Goal: Information Seeking & Learning: Compare options

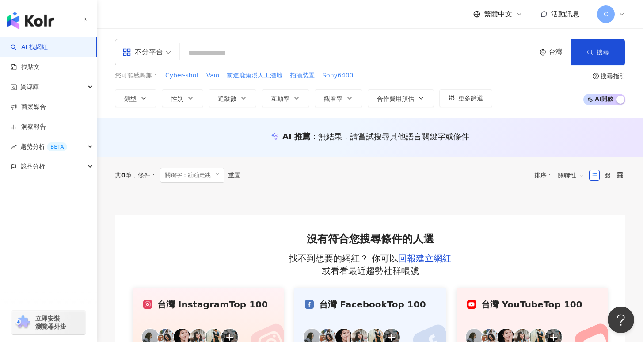
click at [280, 53] on input "search" at bounding box center [357, 53] width 349 height 17
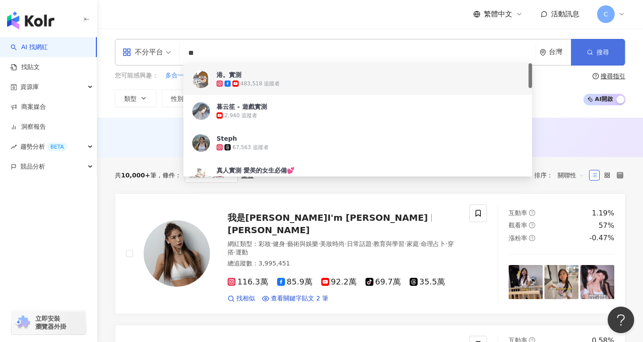
type input "**"
click at [617, 52] on button "搜尋" at bounding box center [598, 52] width 54 height 27
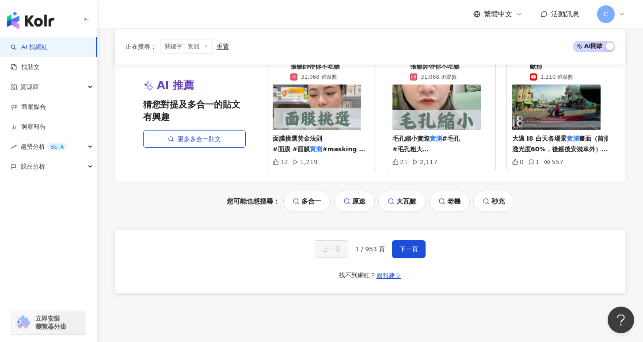
scroll to position [1658, 0]
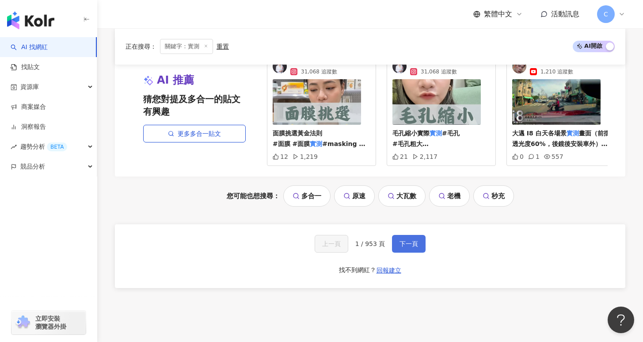
click at [406, 240] on span "下一頁" at bounding box center [409, 243] width 19 height 7
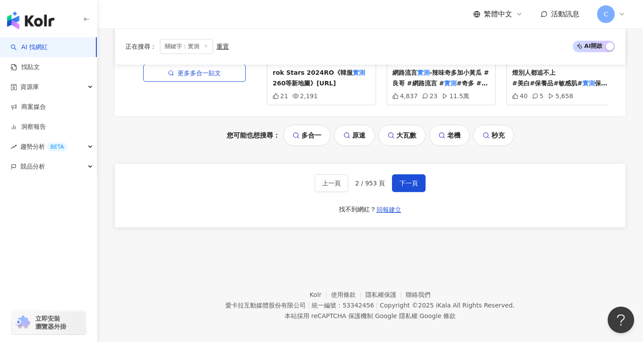
scroll to position [1715, 0]
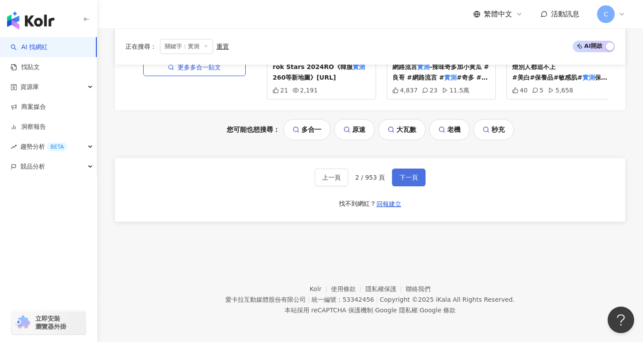
click at [416, 179] on span "下一頁" at bounding box center [409, 177] width 19 height 7
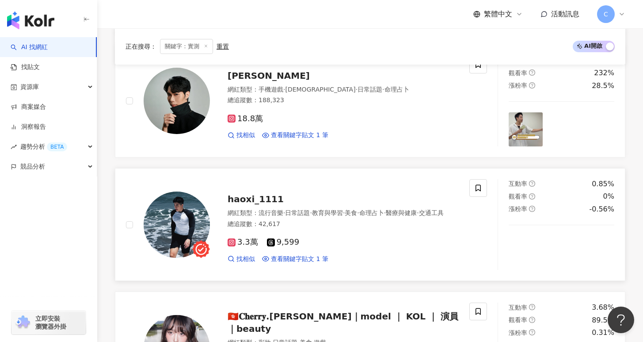
scroll to position [1214, 0]
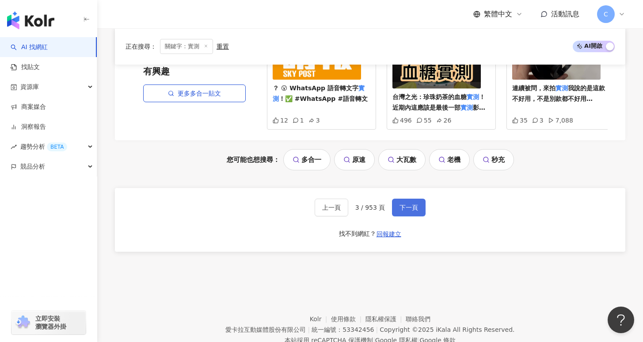
scroll to position [1715, 0]
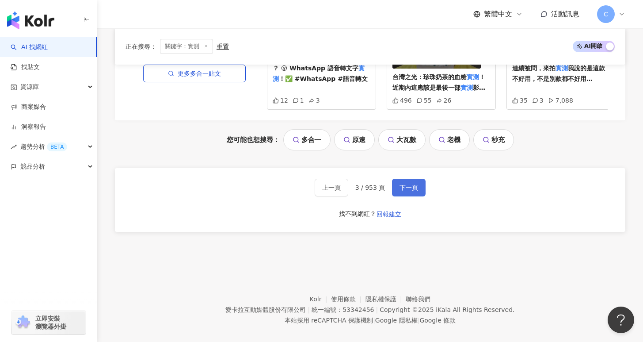
click at [402, 182] on button "下一頁" at bounding box center [409, 188] width 34 height 18
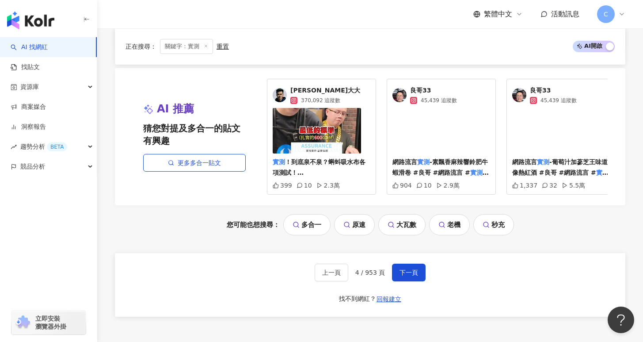
scroll to position [1709, 0]
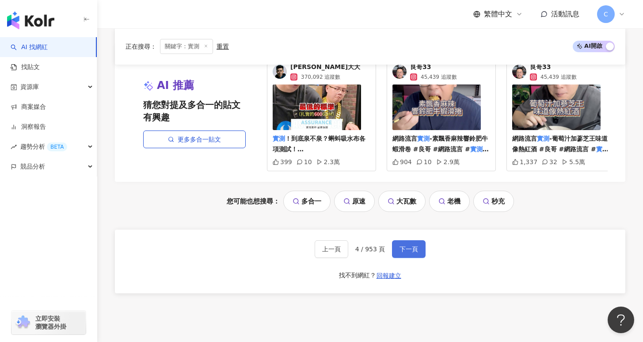
click at [415, 252] on span "下一頁" at bounding box center [409, 248] width 19 height 7
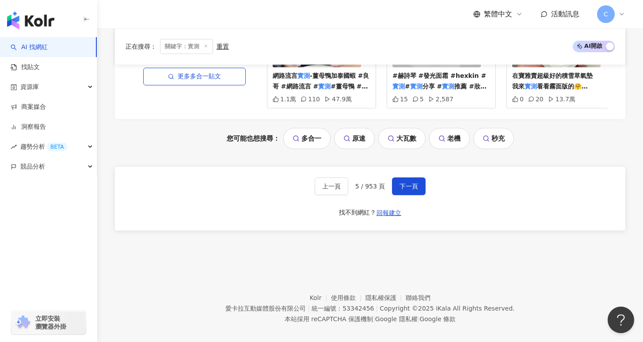
scroll to position [1819, 0]
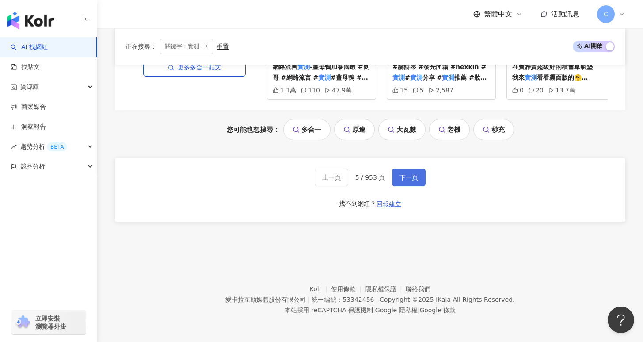
click at [402, 182] on button "下一頁" at bounding box center [409, 177] width 34 height 18
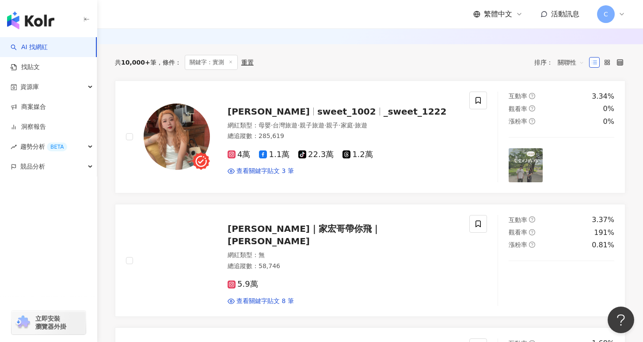
scroll to position [0, 0]
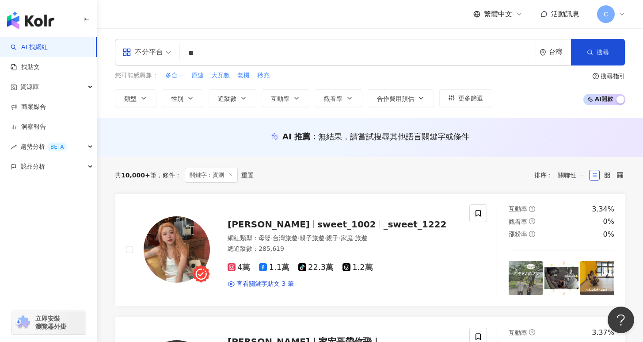
click at [245, 51] on input "**" at bounding box center [357, 53] width 349 height 17
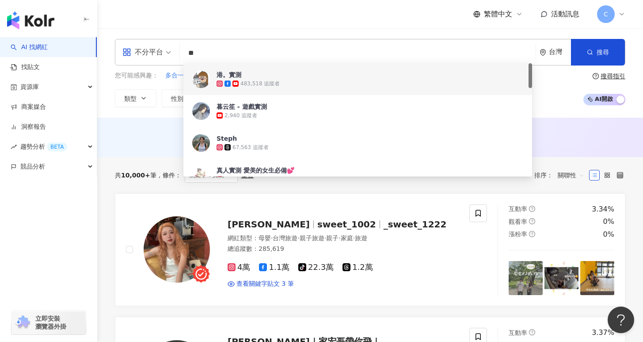
click at [48, 52] on link "AI 找網紅" at bounding box center [29, 47] width 37 height 9
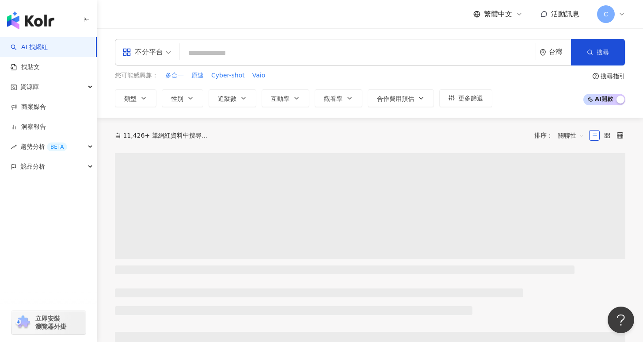
click at [215, 57] on input "search" at bounding box center [357, 53] width 349 height 17
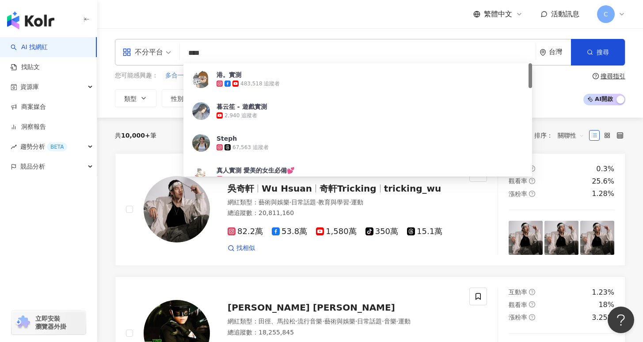
type input "***"
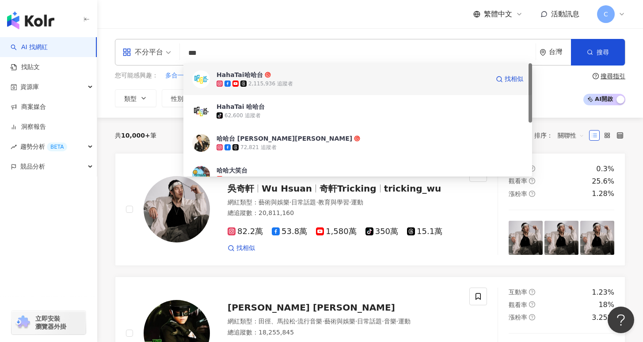
click at [312, 81] on div "2,115,936 追蹤者" at bounding box center [353, 83] width 273 height 9
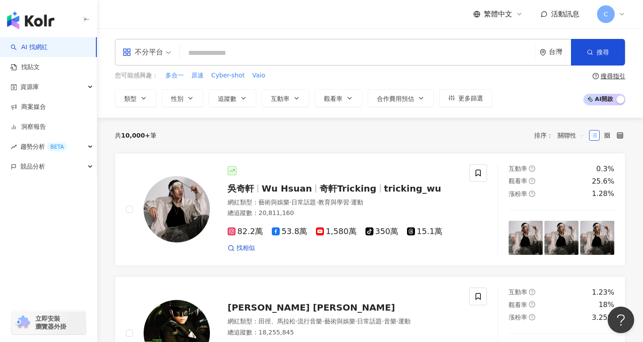
click at [451, 137] on div "共 10,000+ 筆 排序： 關聯性" at bounding box center [370, 135] width 511 height 14
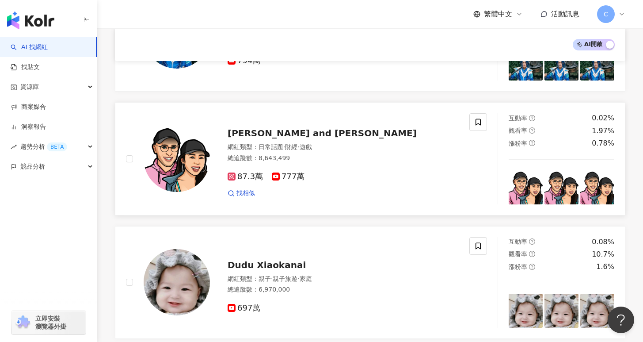
scroll to position [769, 0]
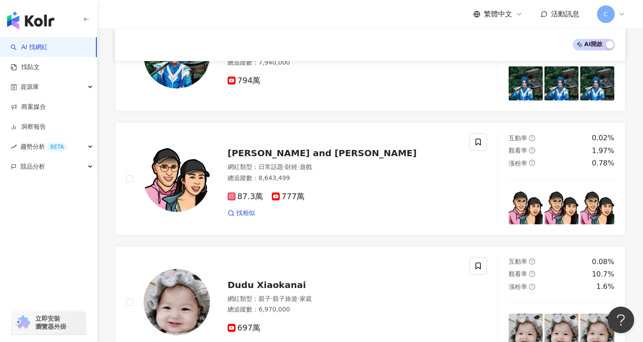
click at [454, 117] on div "吳奇軒 Wu Hsuan 奇軒Tricking tricking_wu 網紅類型 ： 藝術與娛樂 · 日常話題 · 教育與學習 · 運動 總追蹤數 ： 20,…" at bounding box center [370, 123] width 511 height 1482
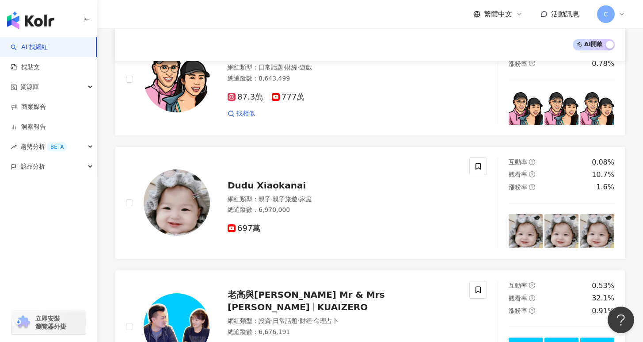
scroll to position [0, 0]
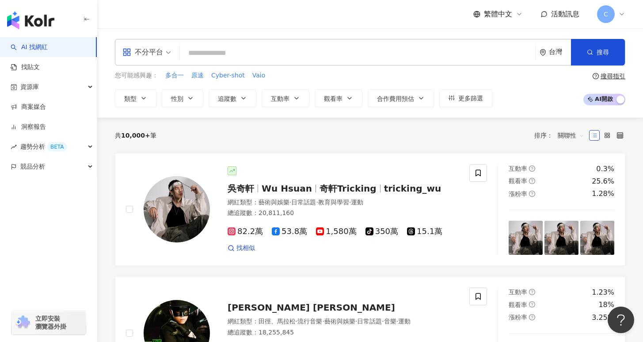
click at [246, 53] on input "search" at bounding box center [357, 53] width 349 height 17
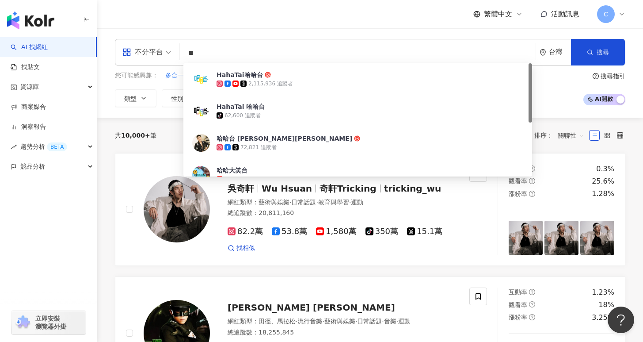
type input "*"
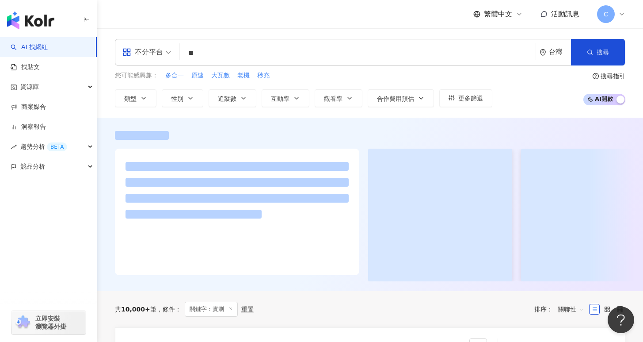
click at [370, 291] on div at bounding box center [370, 204] width 546 height 173
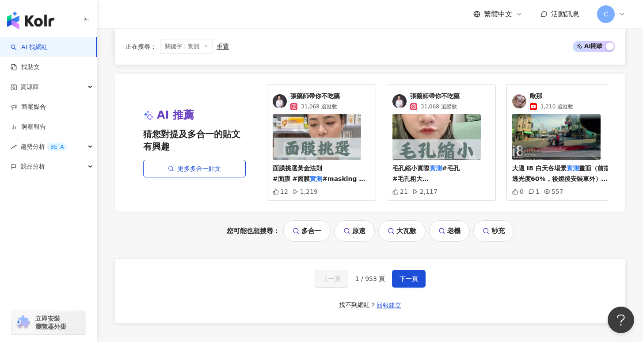
scroll to position [1700, 0]
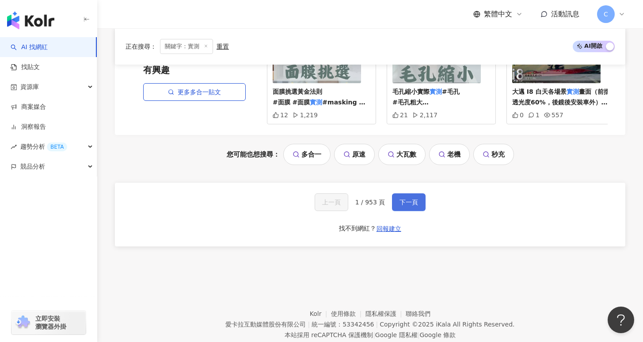
click at [397, 203] on button "下一頁" at bounding box center [409, 202] width 34 height 18
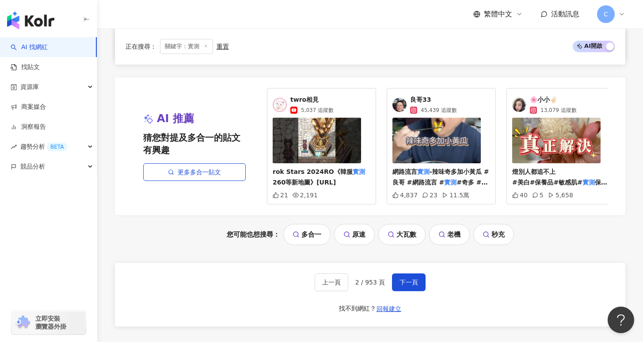
scroll to position [1715, 0]
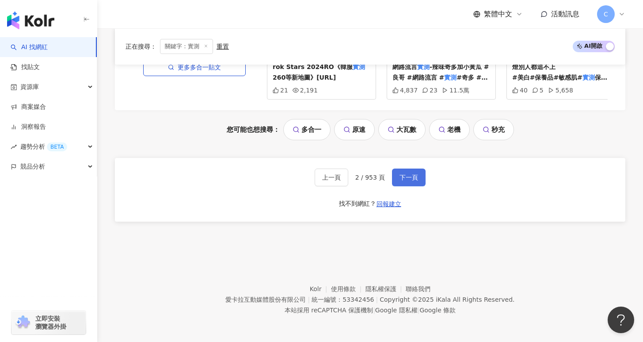
click at [407, 177] on span "下一頁" at bounding box center [409, 177] width 19 height 7
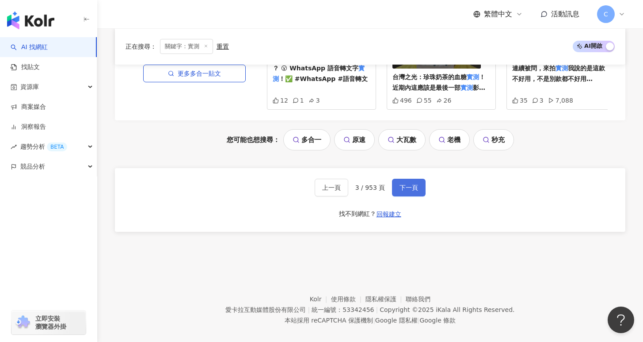
click at [416, 184] on span "下一頁" at bounding box center [409, 187] width 19 height 7
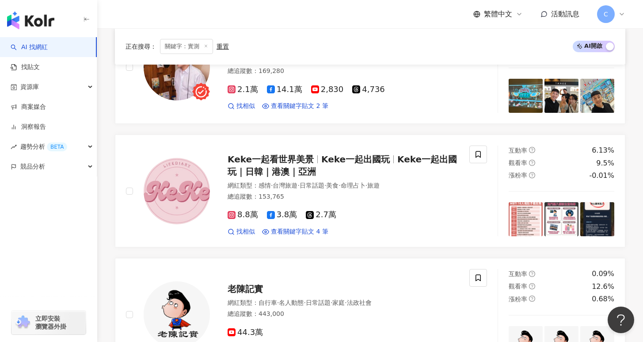
scroll to position [11, 0]
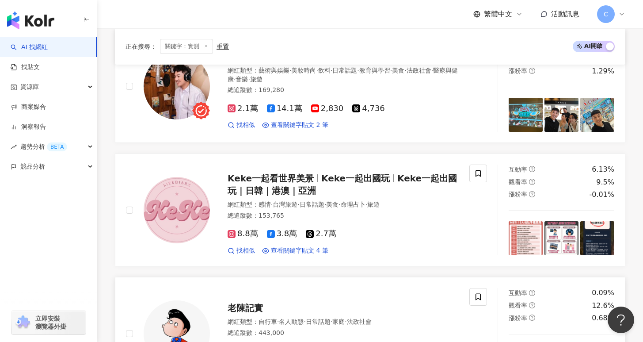
scroll to position [213, 0]
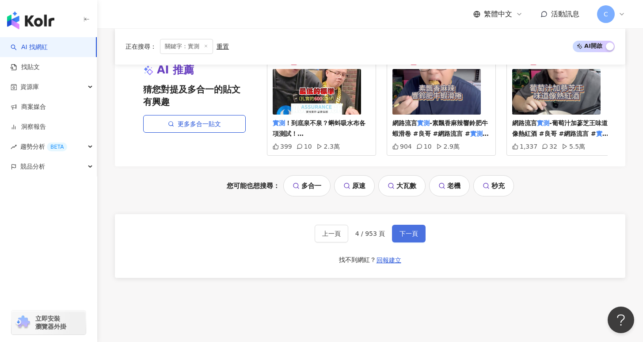
click at [419, 242] on button "下一頁" at bounding box center [409, 234] width 34 height 18
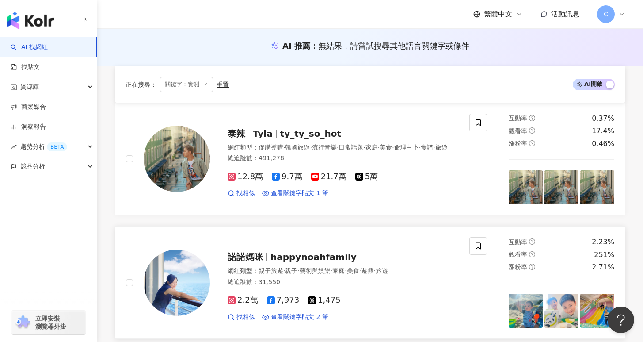
scroll to position [172, 0]
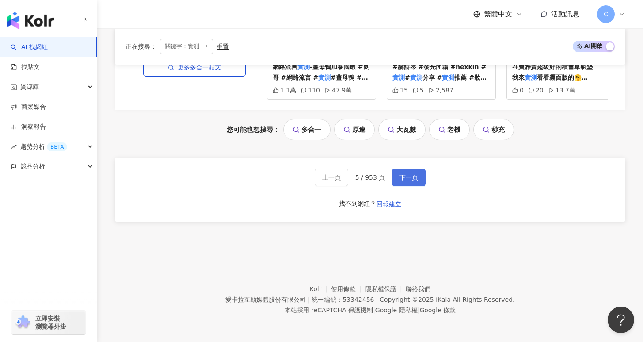
click at [412, 178] on span "下一頁" at bounding box center [409, 177] width 19 height 7
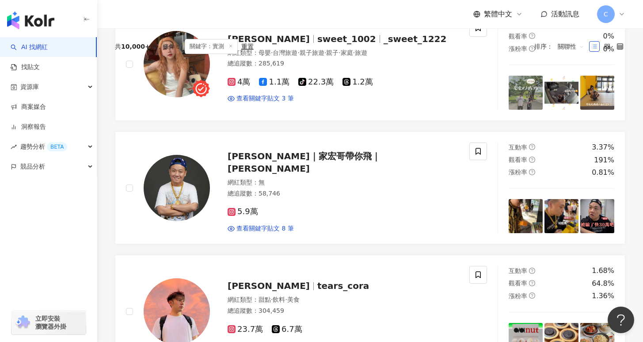
scroll to position [0, 0]
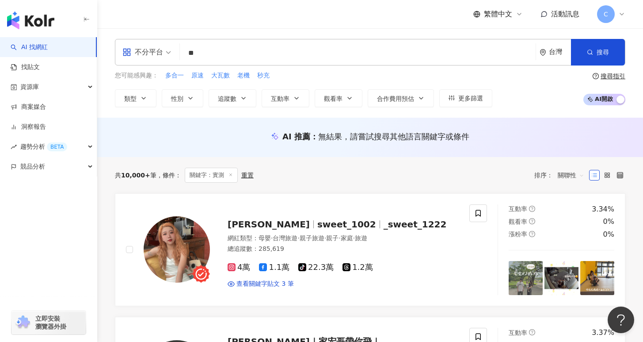
click at [285, 56] on input "**" at bounding box center [357, 53] width 349 height 17
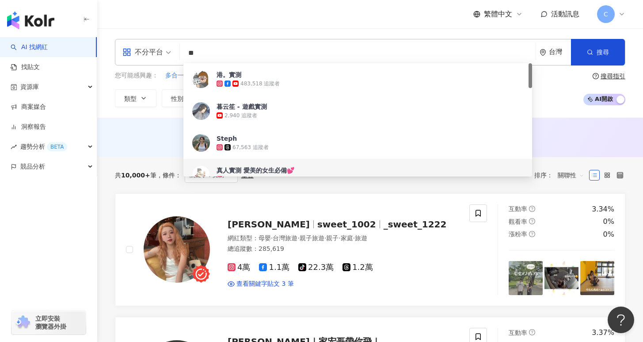
type input "*"
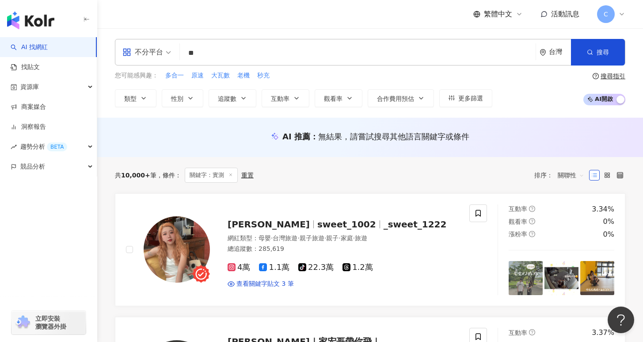
type input "*"
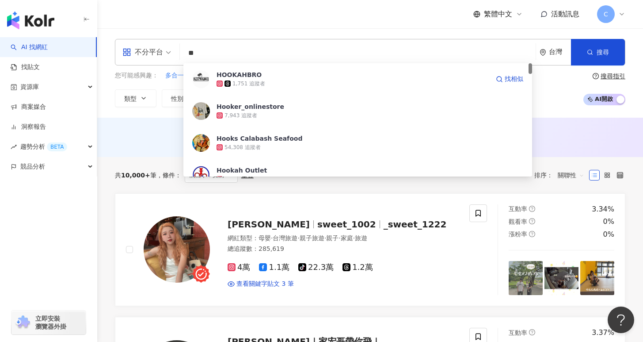
type input "*"
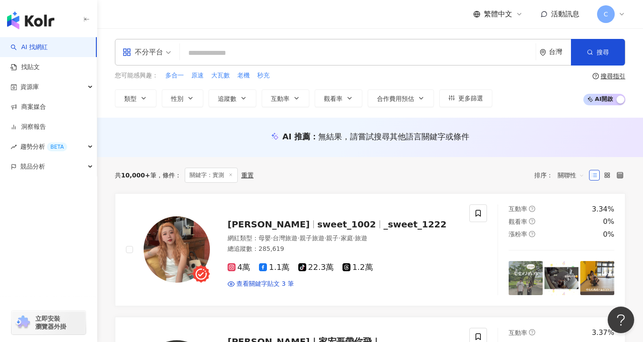
type input "*"
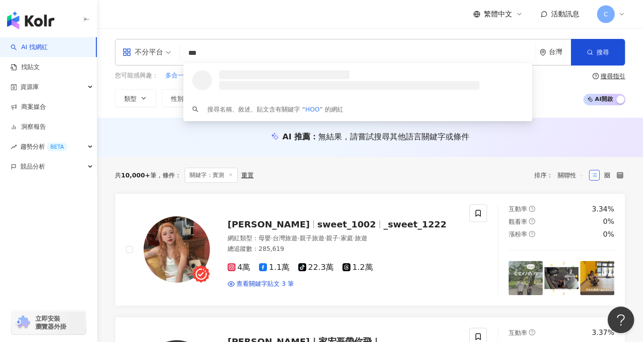
type input "****"
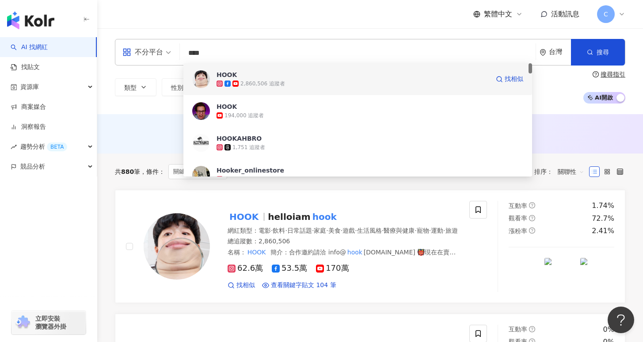
click at [319, 85] on div "2,860,506 追蹤者" at bounding box center [353, 83] width 273 height 9
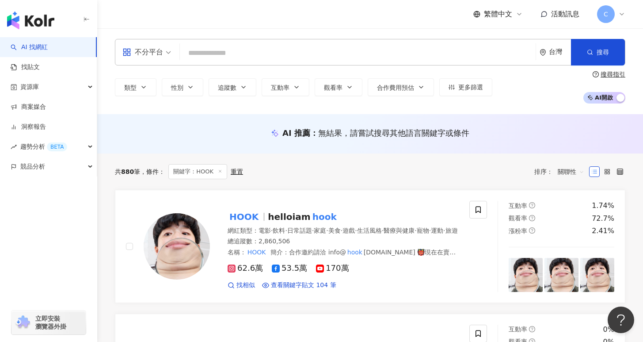
click at [219, 57] on input "search" at bounding box center [357, 53] width 349 height 17
type input "**"
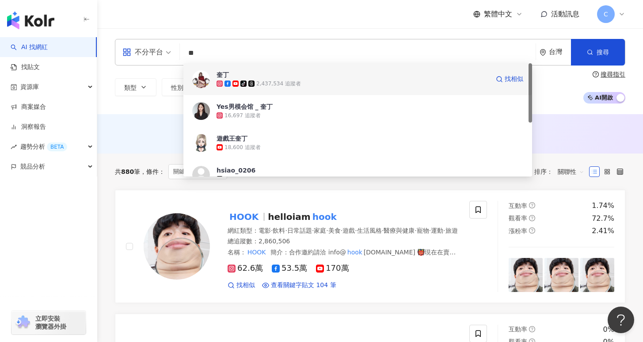
click at [287, 76] on span "奎丁" at bounding box center [353, 74] width 273 height 9
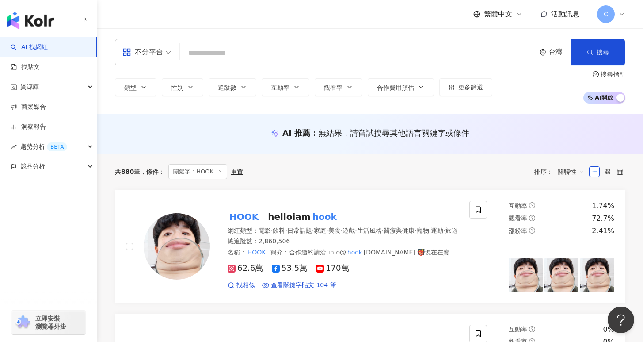
click at [364, 48] on input "search" at bounding box center [357, 53] width 349 height 17
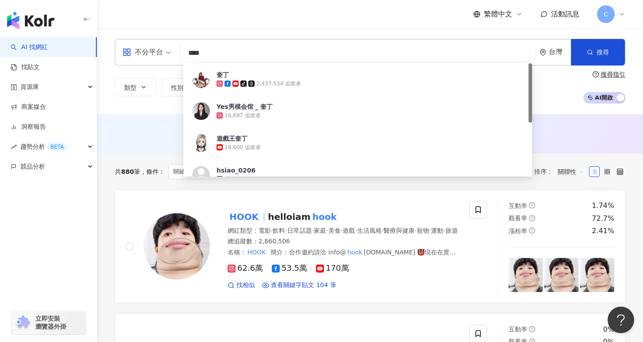
type input "***"
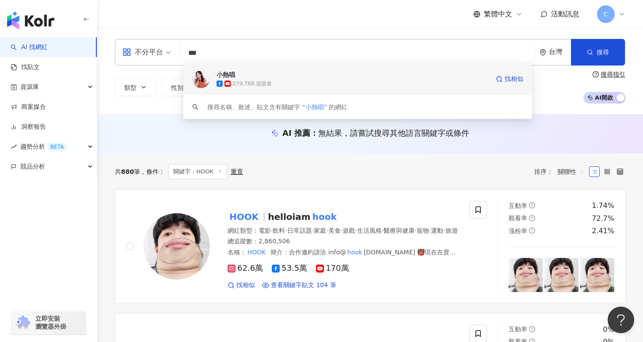
click at [371, 85] on div "279,768 追蹤者" at bounding box center [353, 83] width 273 height 9
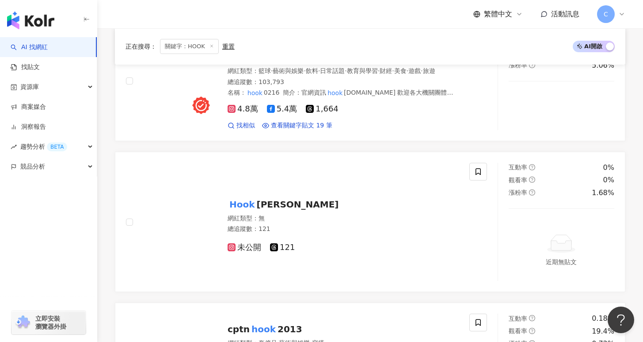
scroll to position [739, 0]
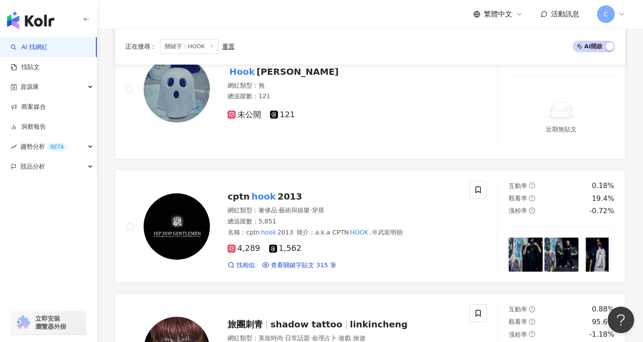
click at [231, 49] on div "重置" at bounding box center [228, 46] width 12 height 7
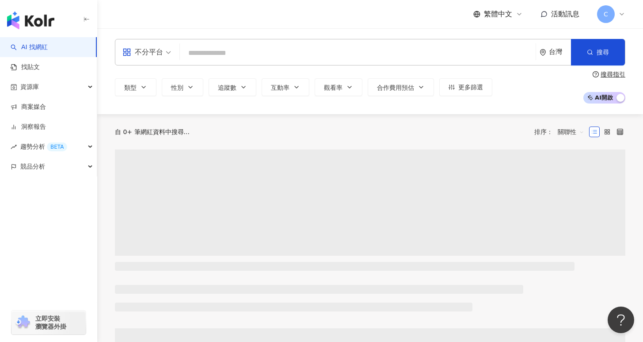
click at [251, 50] on input "search" at bounding box center [357, 53] width 349 height 17
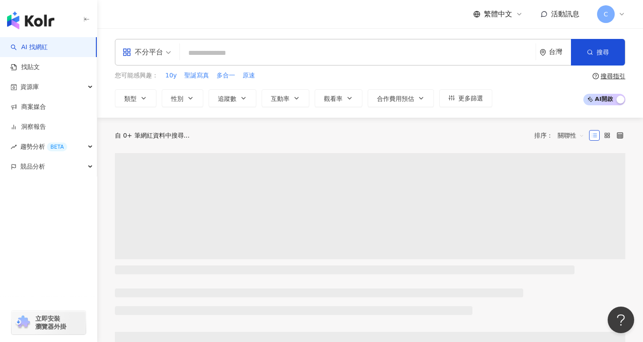
paste input "******"
type input "******"
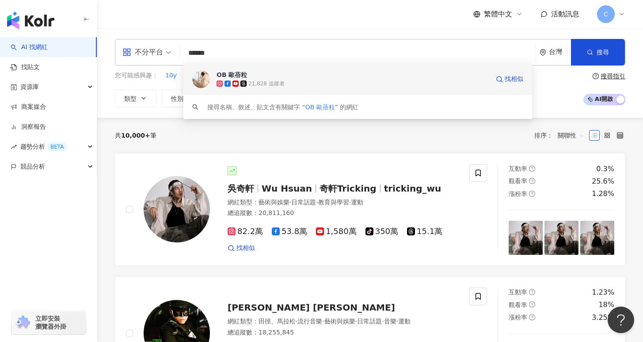
click at [367, 73] on span "OB 歐蓓粒" at bounding box center [353, 74] width 273 height 9
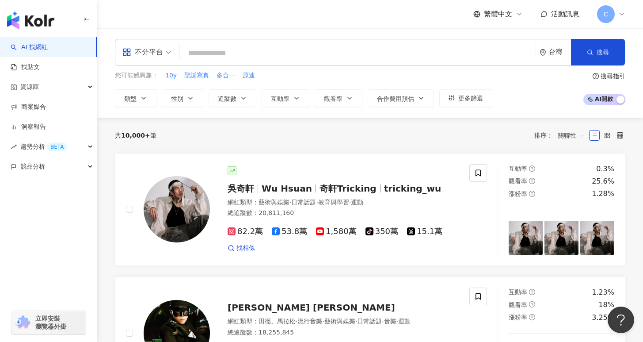
click at [225, 61] on input "search" at bounding box center [357, 53] width 349 height 17
paste input "***"
type input "***"
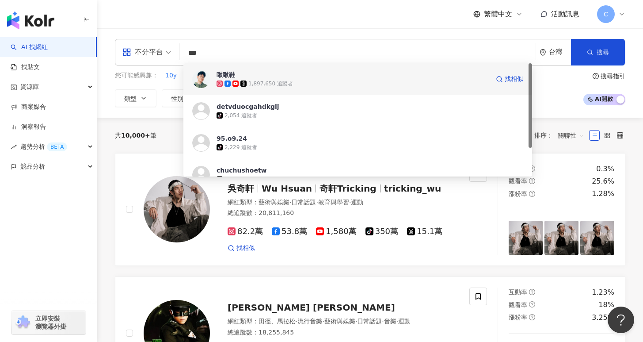
click at [337, 81] on div "1,897,650 追蹤者" at bounding box center [353, 83] width 273 height 9
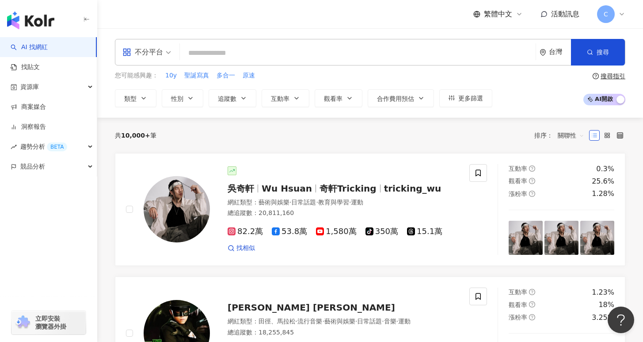
click at [237, 57] on input "search" at bounding box center [357, 53] width 349 height 17
paste input "****"
type input "****"
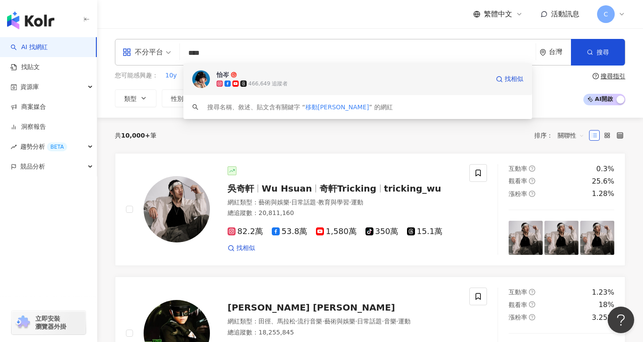
click at [281, 73] on span "怡岑" at bounding box center [353, 74] width 273 height 9
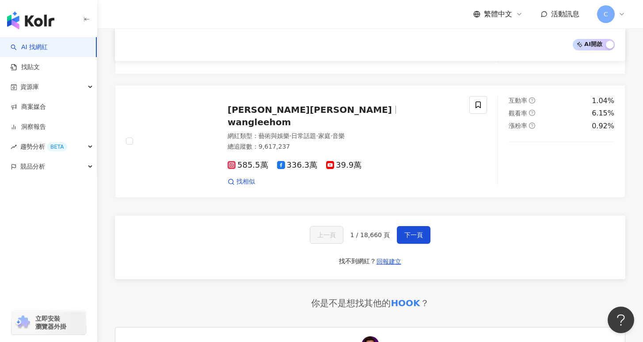
scroll to position [1435, 0]
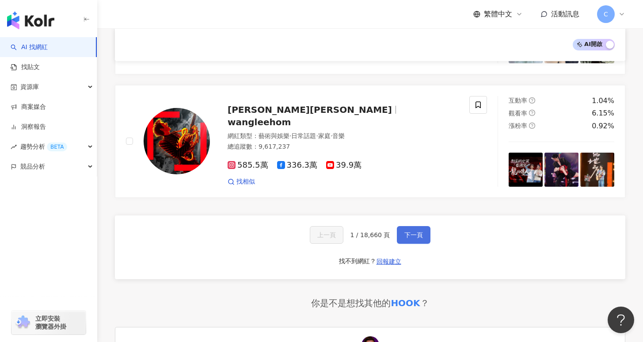
click at [412, 226] on button "下一頁" at bounding box center [414, 235] width 34 height 18
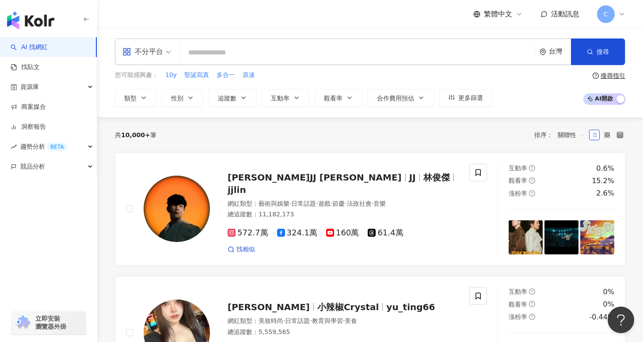
scroll to position [0, 0]
click at [233, 58] on input "search" at bounding box center [357, 53] width 349 height 17
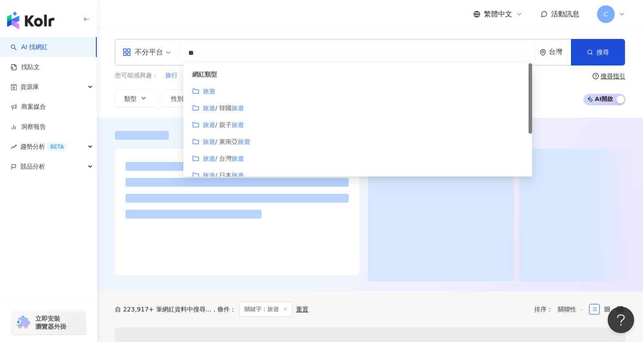
click at [115, 118] on div at bounding box center [370, 204] width 546 height 173
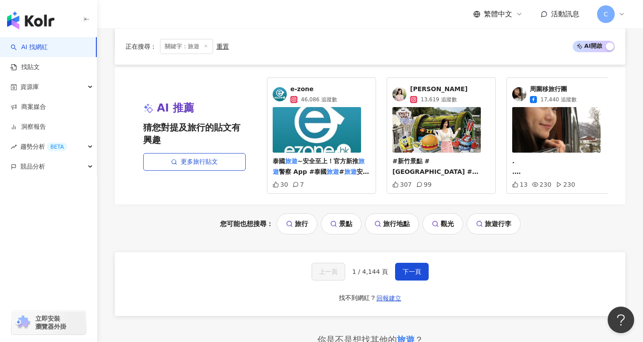
scroll to position [1797, 0]
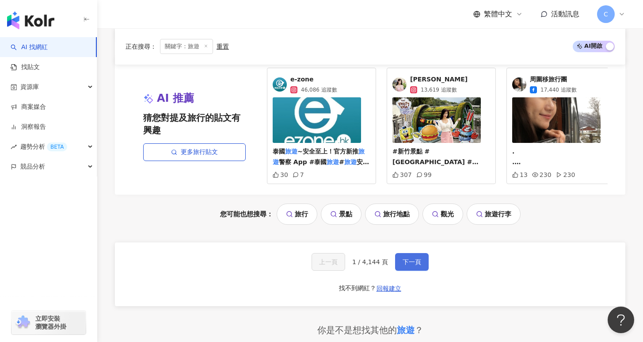
click at [413, 265] on span "下一頁" at bounding box center [412, 261] width 19 height 7
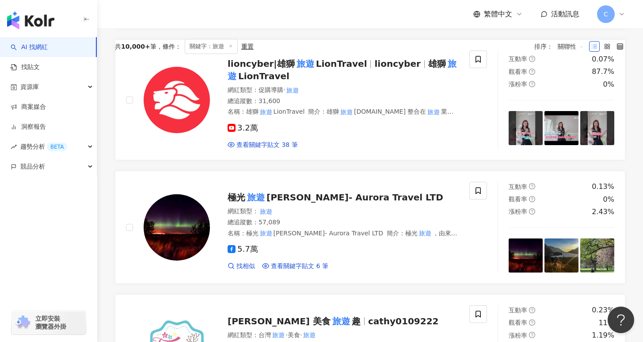
scroll to position [0, 0]
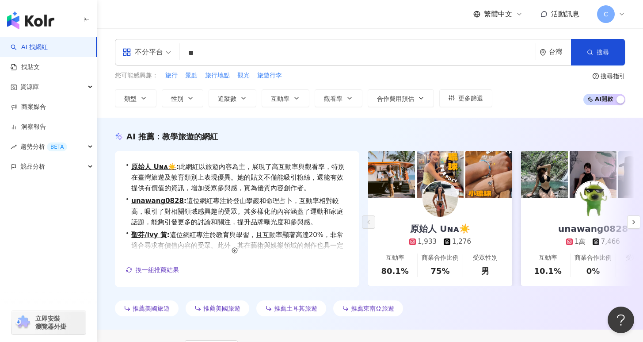
click at [249, 51] on input "**" at bounding box center [357, 53] width 349 height 17
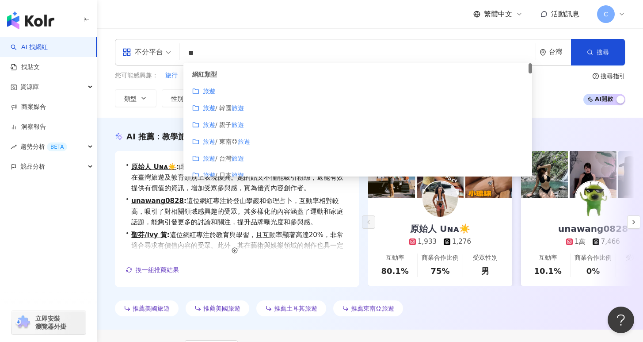
type input "*"
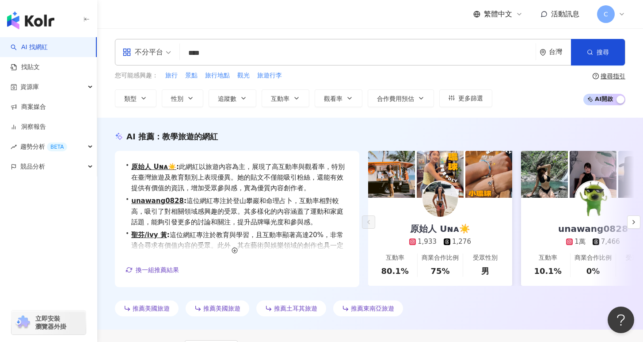
type input "**"
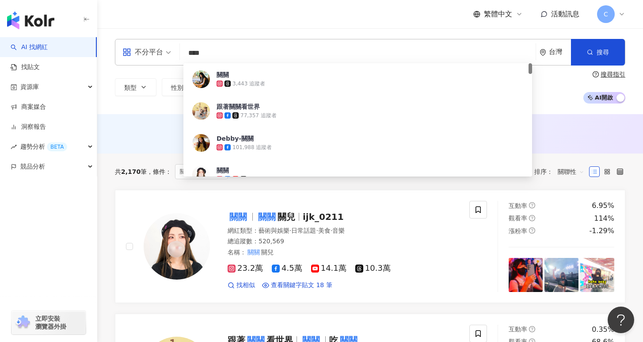
type input "***"
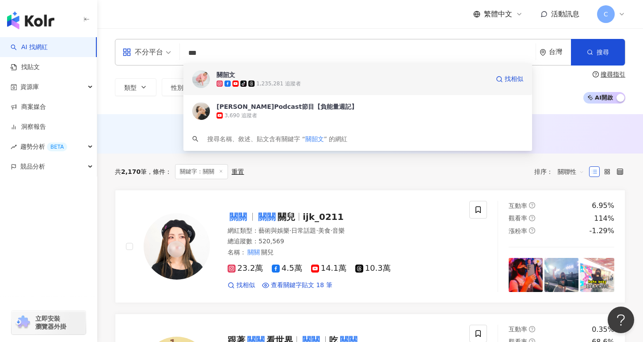
click at [315, 76] on span "關韶文" at bounding box center [353, 74] width 273 height 9
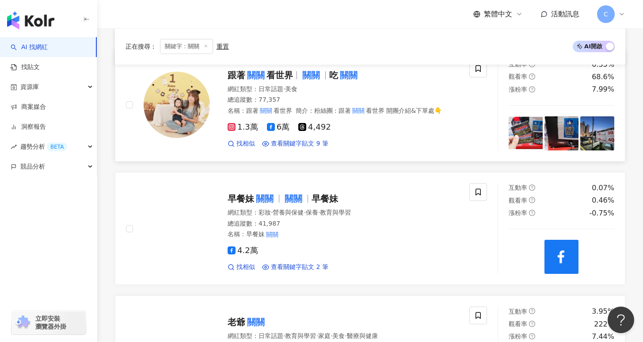
scroll to position [266, 0]
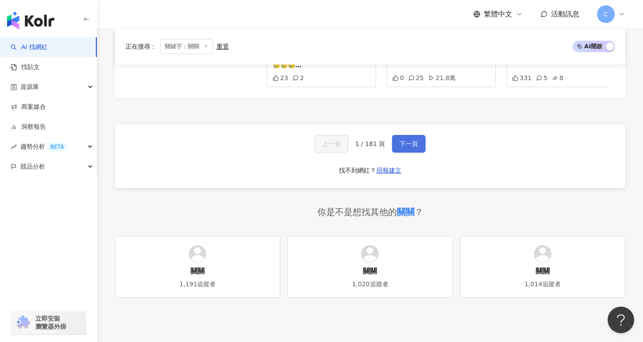
click at [408, 153] on button "下一頁" at bounding box center [409, 144] width 34 height 18
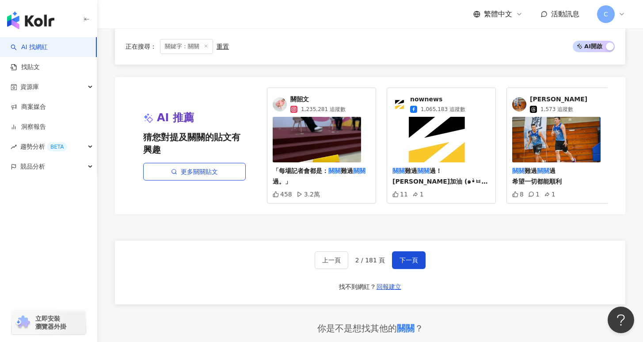
scroll to position [1710, 0]
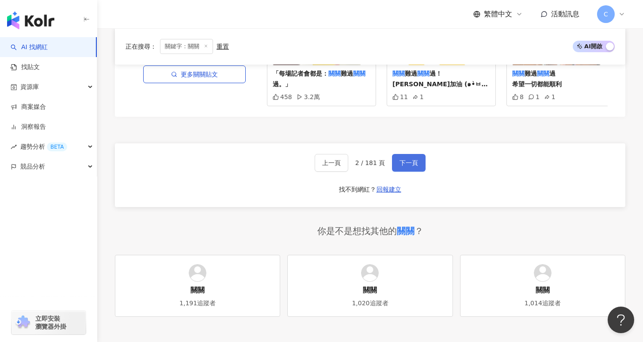
click at [410, 159] on span "下一頁" at bounding box center [409, 162] width 19 height 7
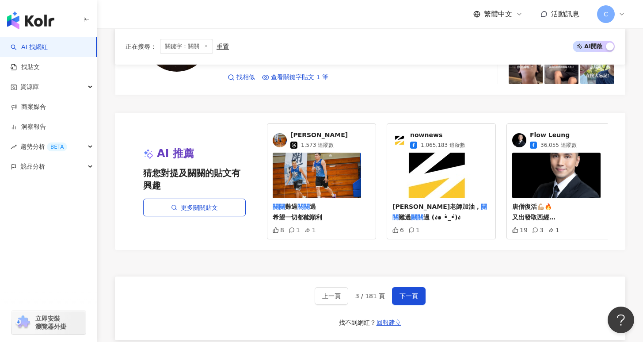
scroll to position [1757, 0]
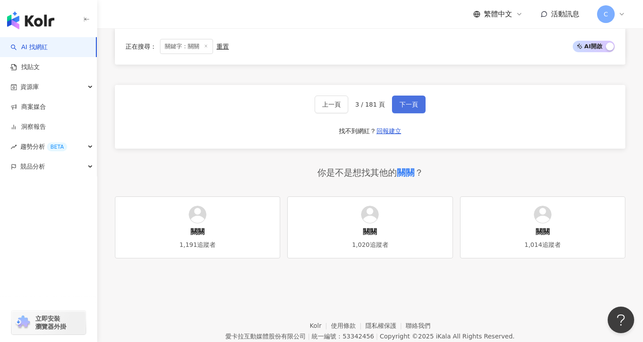
click at [403, 107] on span "下一頁" at bounding box center [409, 104] width 19 height 7
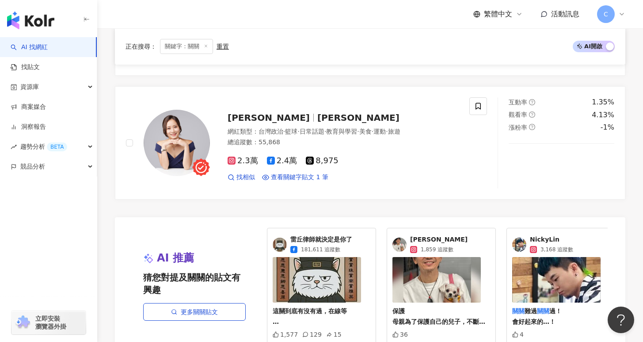
scroll to position [1789, 0]
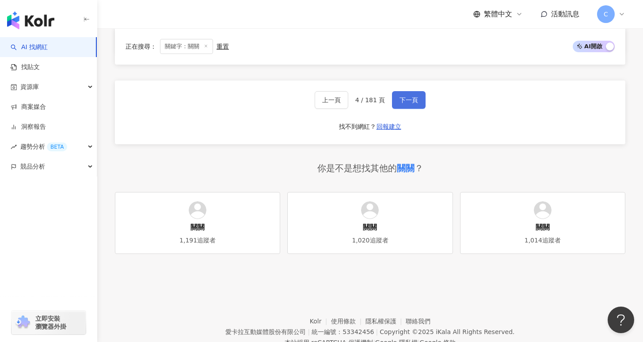
click at [408, 103] on span "下一頁" at bounding box center [409, 99] width 19 height 7
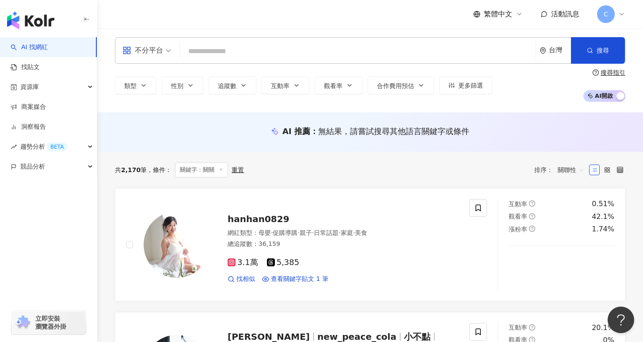
scroll to position [0, 0]
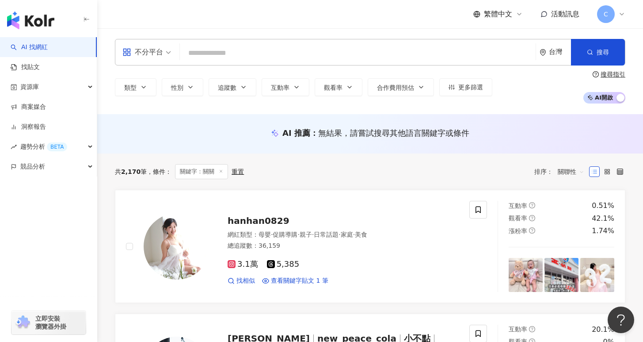
click at [247, 47] on input "search" at bounding box center [357, 53] width 349 height 17
click at [234, 51] on input "search" at bounding box center [357, 53] width 349 height 17
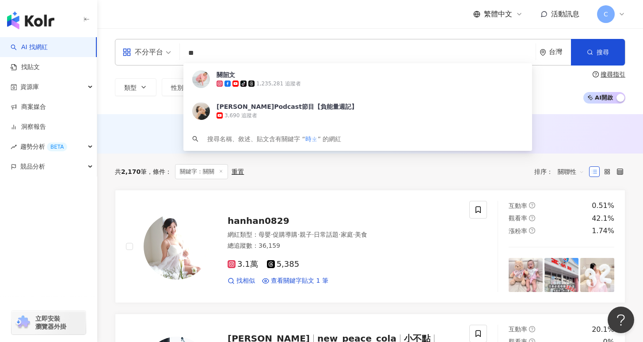
type input "*"
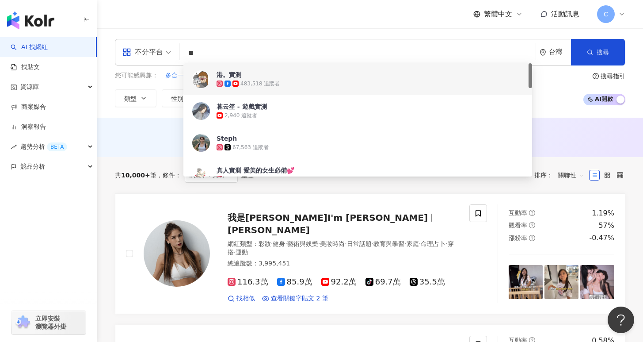
click at [395, 48] on input "**" at bounding box center [357, 53] width 349 height 17
type input "*"
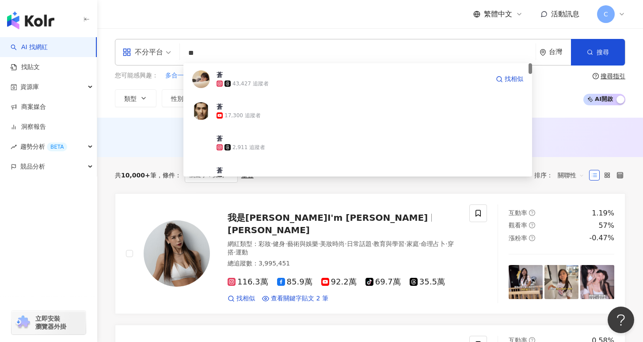
type input "**"
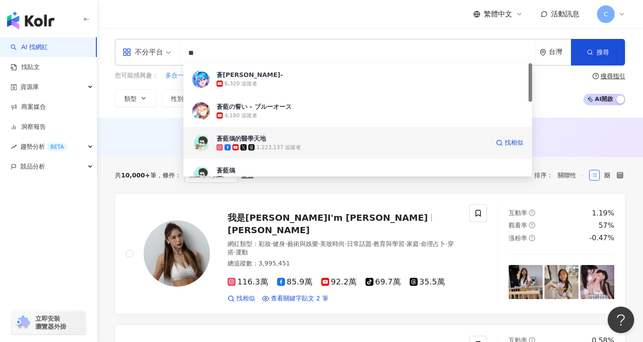
click at [319, 138] on span "蒼藍鴿的醫學天地" at bounding box center [353, 138] width 273 height 9
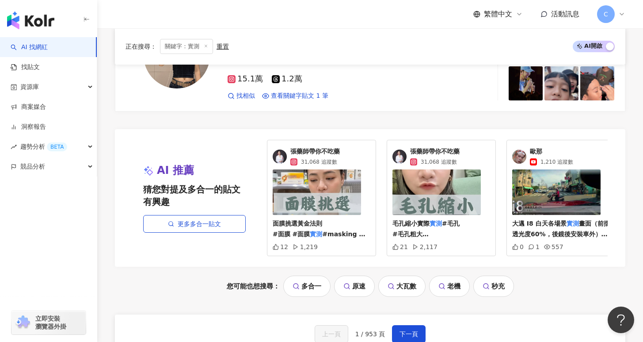
scroll to position [1723, 0]
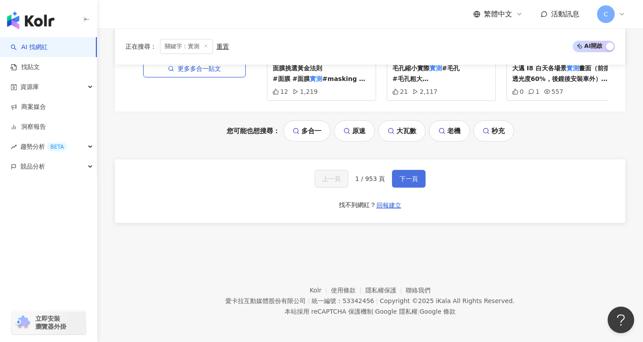
click at [413, 179] on span "下一頁" at bounding box center [409, 178] width 19 height 7
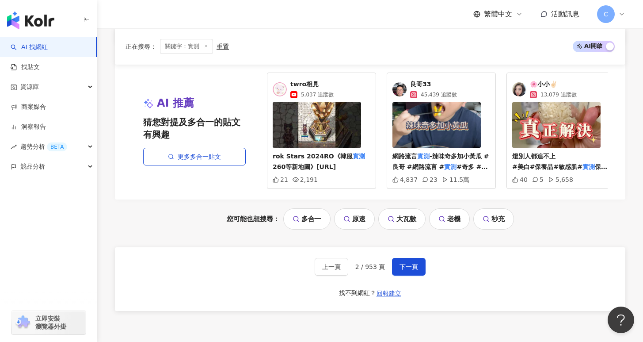
scroll to position [1628, 0]
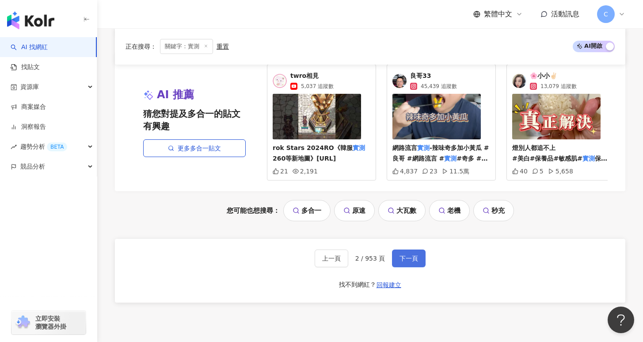
click at [423, 265] on button "下一頁" at bounding box center [409, 258] width 34 height 18
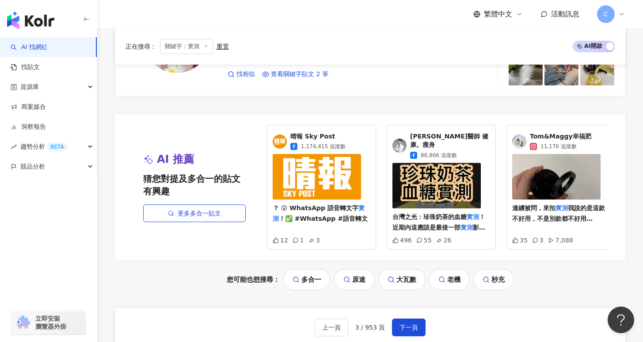
scroll to position [1715, 0]
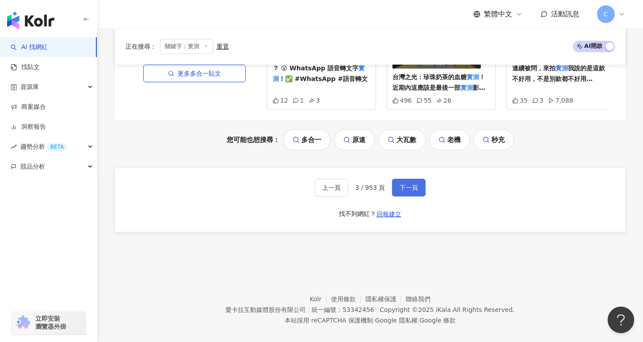
click at [412, 181] on button "下一頁" at bounding box center [409, 188] width 34 height 18
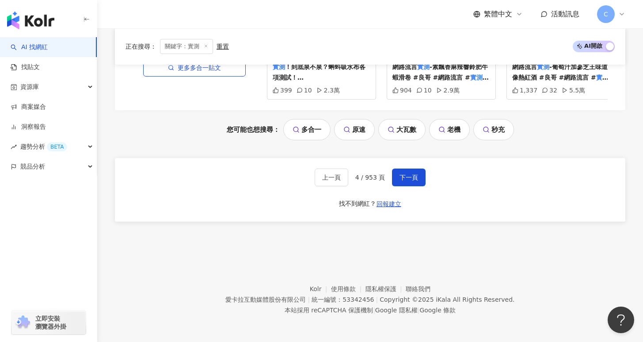
scroll to position [1791, 0]
click at [403, 179] on span "下一頁" at bounding box center [409, 177] width 19 height 7
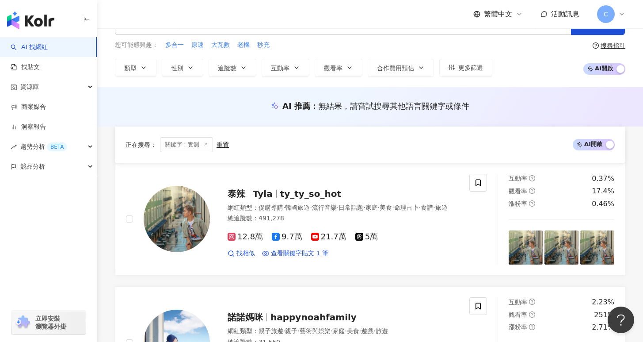
scroll to position [6, 0]
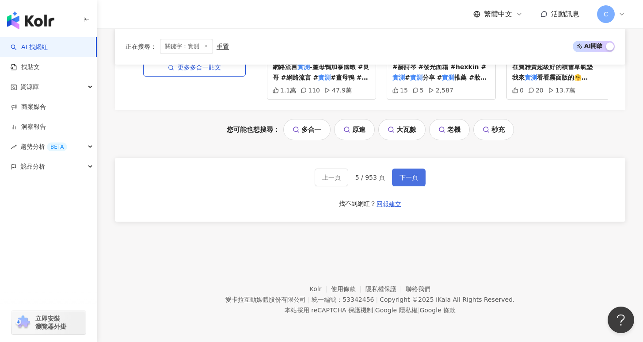
click at [414, 186] on button "下一頁" at bounding box center [409, 177] width 34 height 18
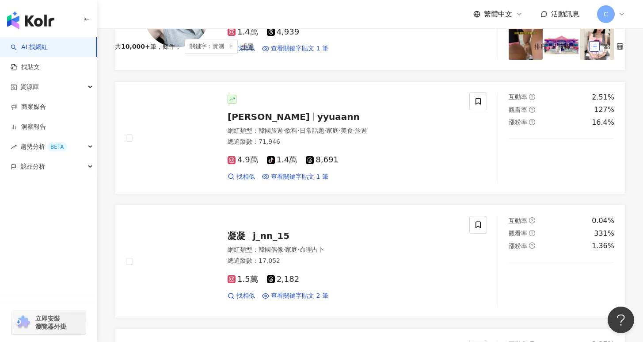
scroll to position [0, 0]
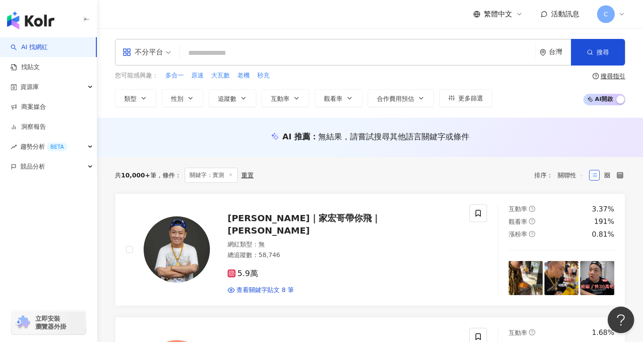
click at [244, 53] on input "search" at bounding box center [357, 53] width 349 height 17
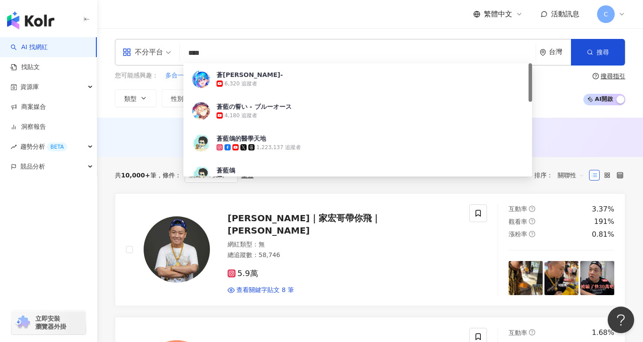
type input "***"
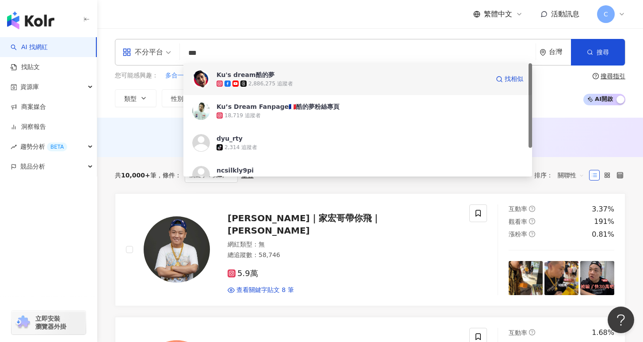
click at [295, 76] on span "Ku's dream酷的夢" at bounding box center [353, 74] width 273 height 9
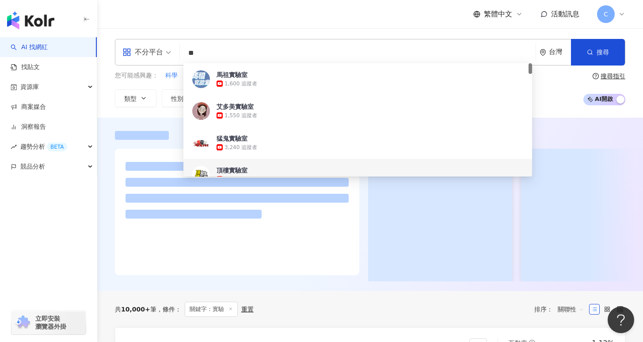
click at [355, 193] on div at bounding box center [237, 212] width 244 height 126
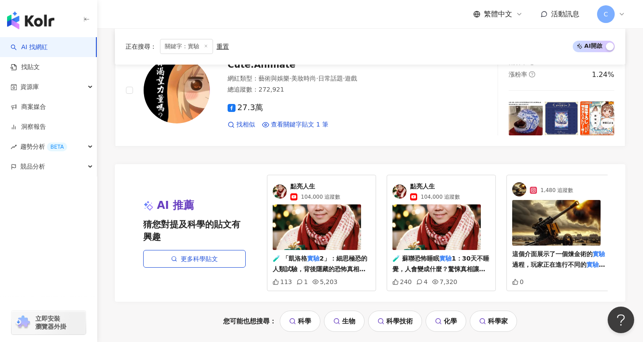
scroll to position [1715, 0]
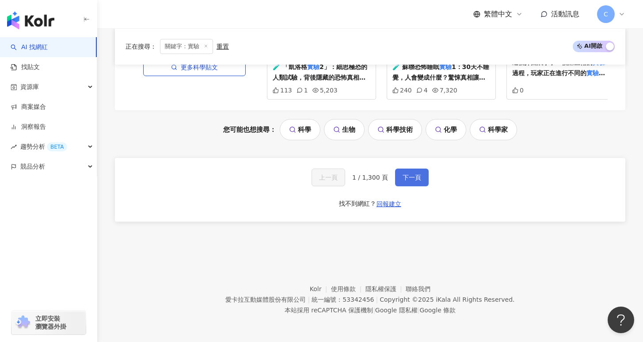
click at [409, 177] on span "下一頁" at bounding box center [412, 177] width 19 height 7
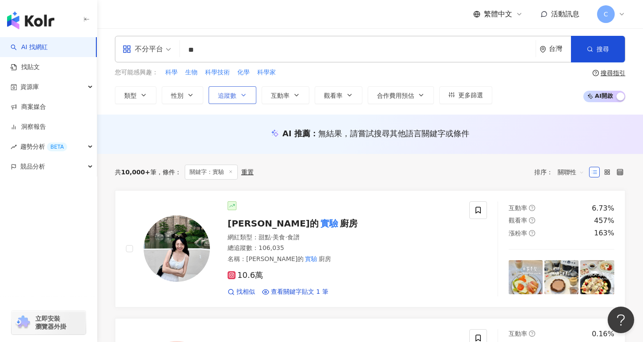
scroll to position [0, 0]
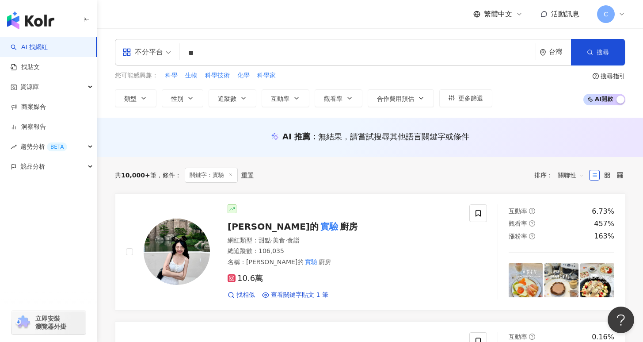
click at [238, 50] on input "**" at bounding box center [357, 53] width 349 height 17
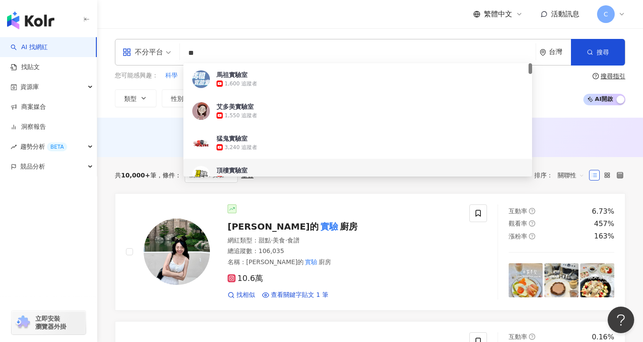
type input "*"
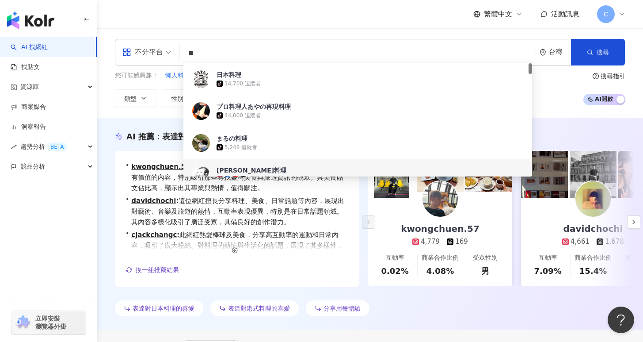
click at [118, 147] on div "AI 推薦 ： 表達對料理的喜愛的網紅 • kwongchuen.57 : 此網紅以對料理的熱愛，並在美食與旅遊領域提供富有價值的內容，特別吸引那些尋找臺灣美…" at bounding box center [370, 225] width 546 height 189
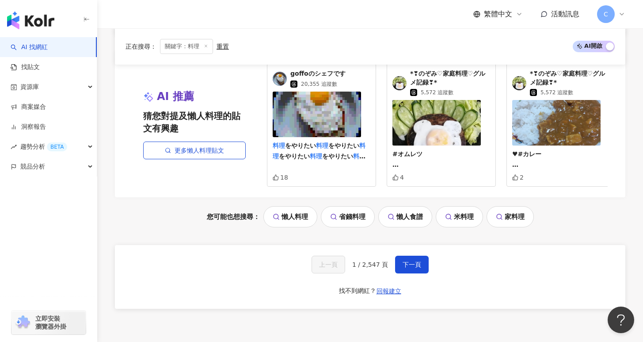
scroll to position [1897, 0]
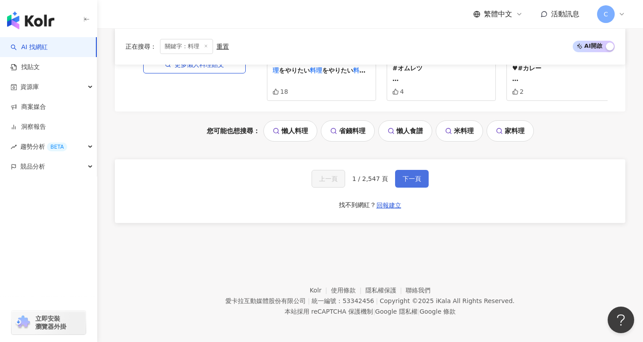
click at [408, 175] on span "下一頁" at bounding box center [412, 178] width 19 height 7
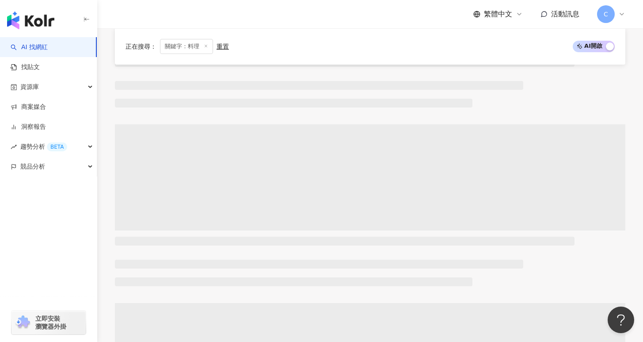
scroll to position [0, 0]
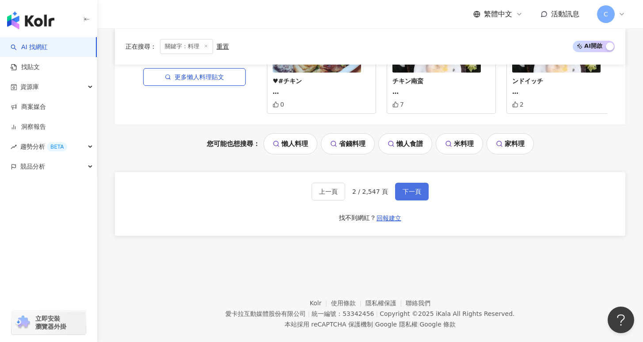
click at [416, 188] on span "下一頁" at bounding box center [412, 191] width 19 height 7
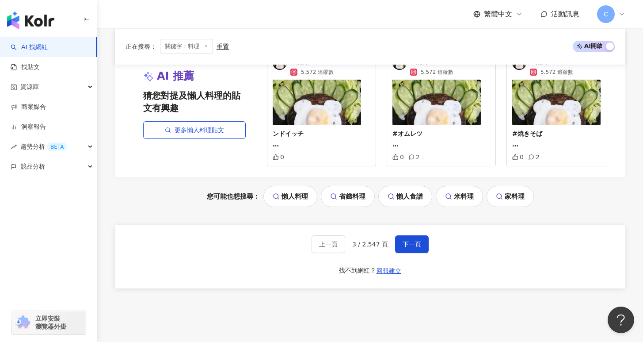
scroll to position [1897, 0]
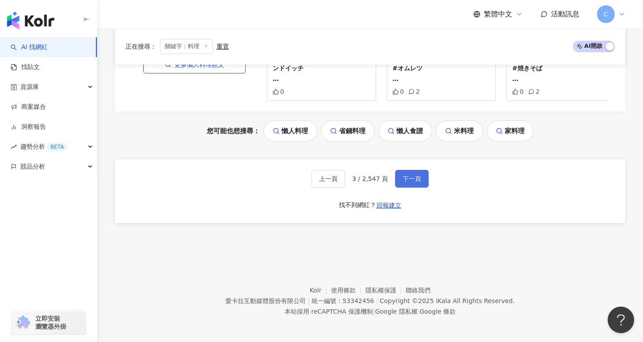
click at [410, 183] on button "下一頁" at bounding box center [412, 179] width 34 height 18
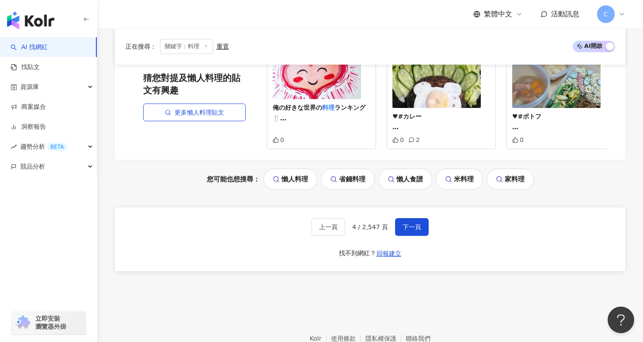
scroll to position [1912, 0]
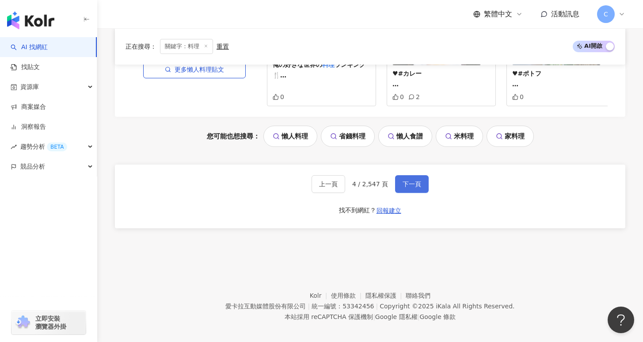
click at [416, 181] on button "下一頁" at bounding box center [412, 184] width 34 height 18
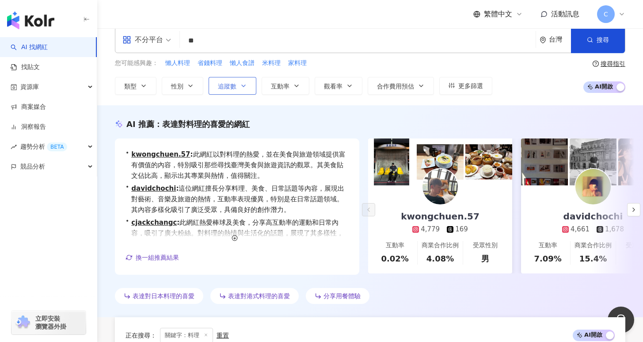
scroll to position [0, 0]
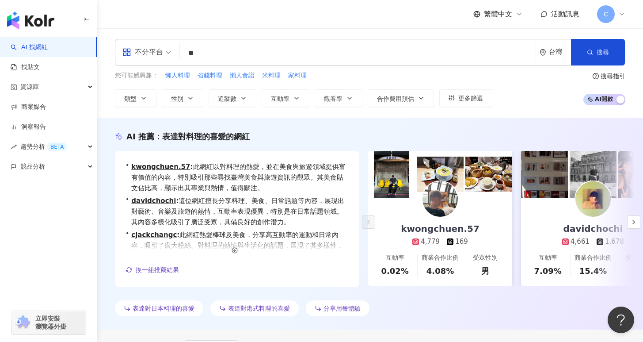
click at [229, 54] on input "**" at bounding box center [357, 53] width 349 height 17
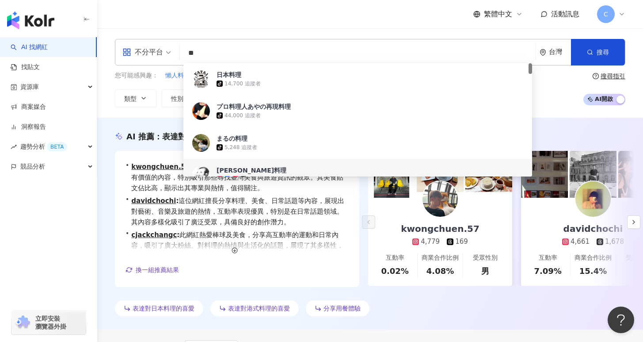
type input "*"
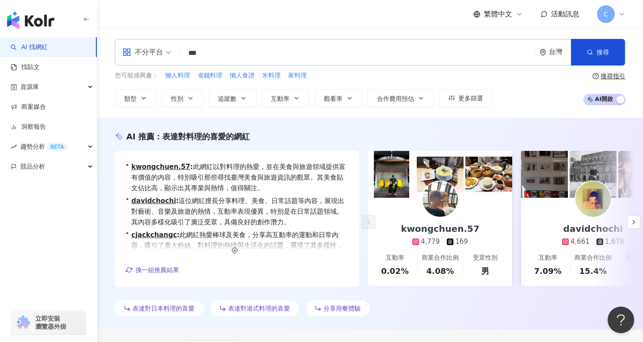
type input "***"
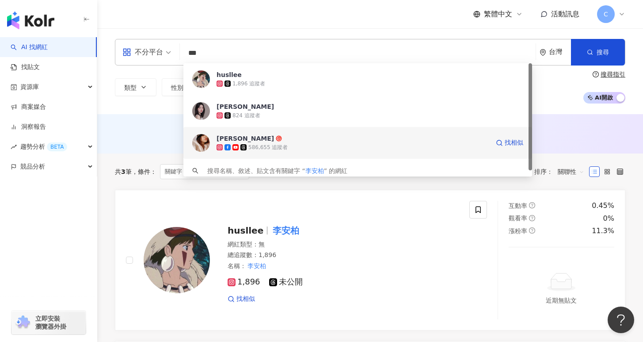
click at [296, 145] on div "586,655 追蹤者" at bounding box center [353, 147] width 273 height 9
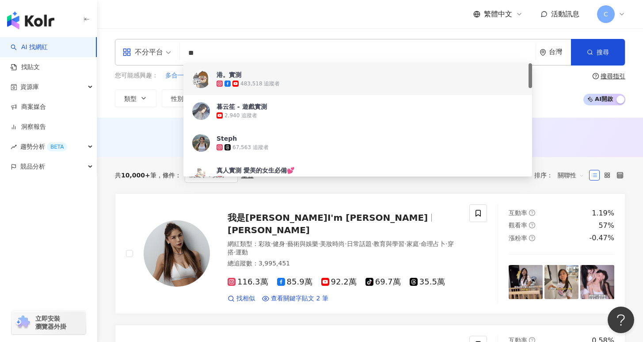
type input "**"
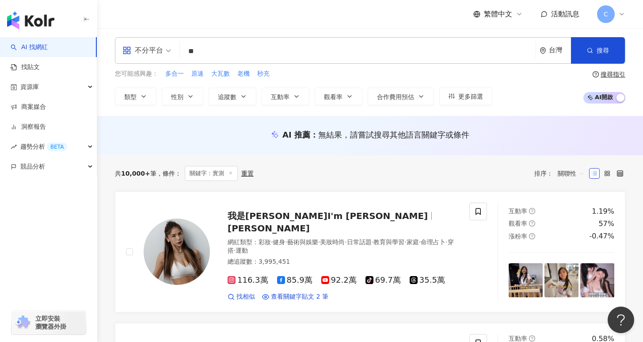
click at [393, 182] on div "共 10,000+ 筆 條件 ： 關鍵字：實測 重置 排序： 關聯性" at bounding box center [370, 173] width 511 height 36
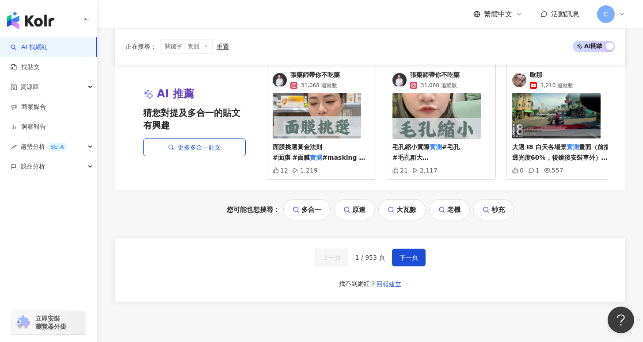
scroll to position [1703, 0]
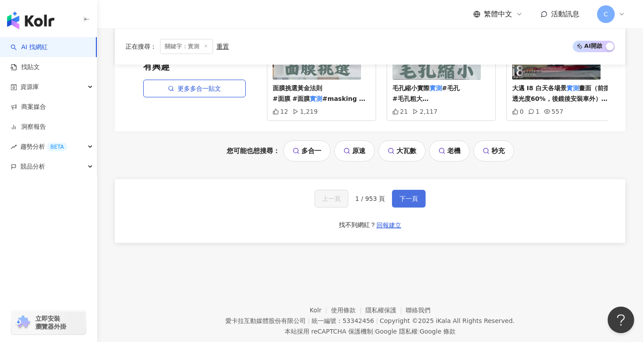
click at [419, 206] on button "下一頁" at bounding box center [409, 199] width 34 height 18
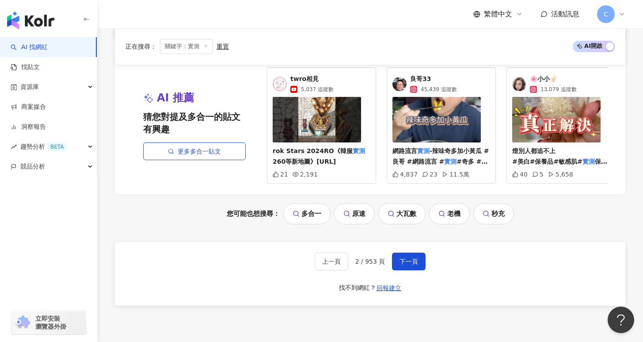
scroll to position [1715, 0]
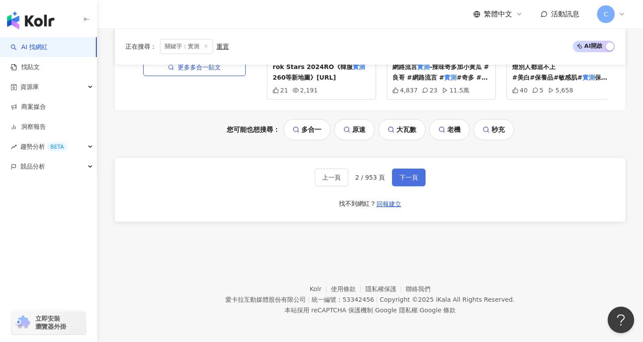
click at [413, 183] on button "下一頁" at bounding box center [409, 177] width 34 height 18
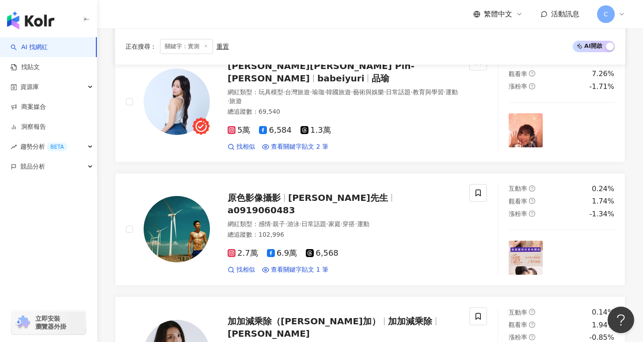
scroll to position [636, 0]
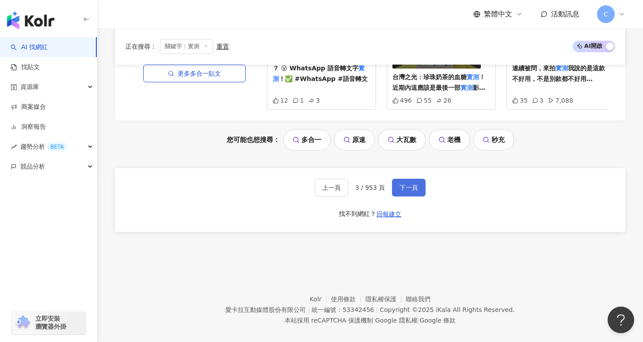
click at [405, 184] on span "下一頁" at bounding box center [409, 187] width 19 height 7
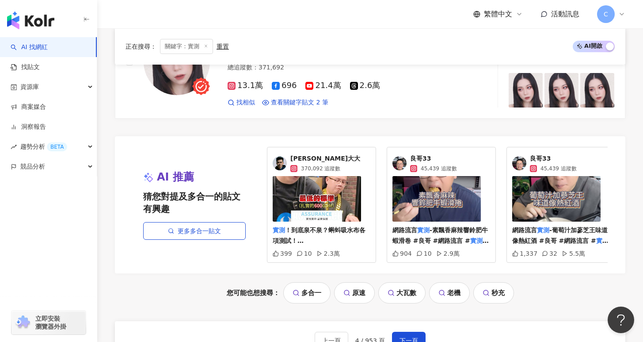
scroll to position [1618, 0]
click at [40, 67] on link "找貼文" at bounding box center [25, 67] width 29 height 9
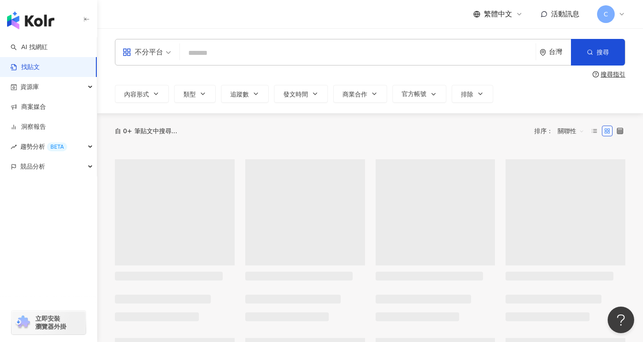
click at [267, 49] on input "search" at bounding box center [357, 52] width 349 height 19
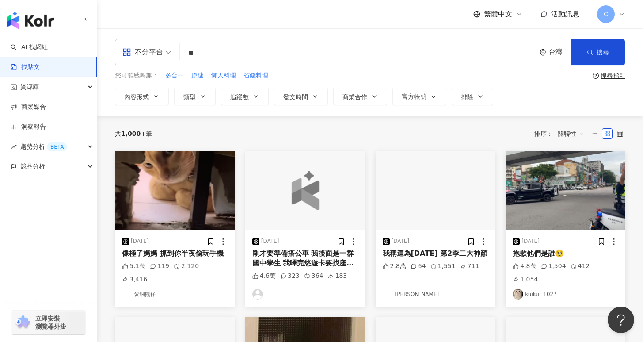
type input "**"
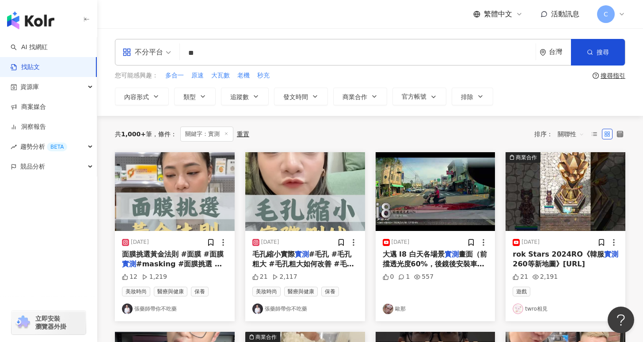
click at [566, 134] on span "關聯性" at bounding box center [571, 134] width 27 height 14
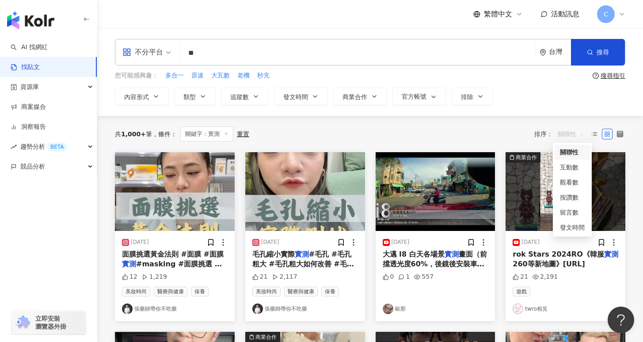
click at [564, 133] on span "關聯性" at bounding box center [571, 134] width 27 height 14
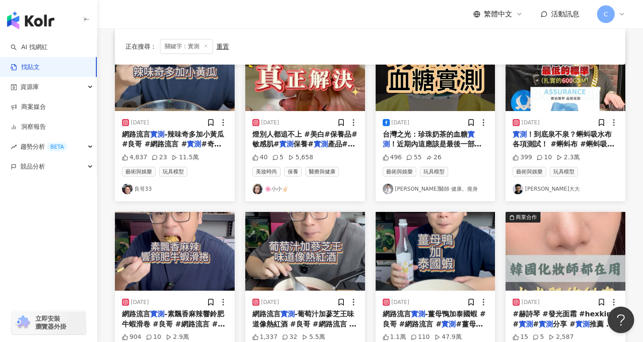
scroll to position [300, 0]
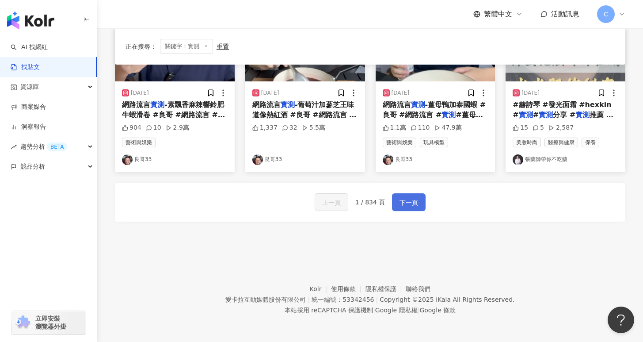
click at [397, 196] on button "下一頁" at bounding box center [409, 202] width 34 height 18
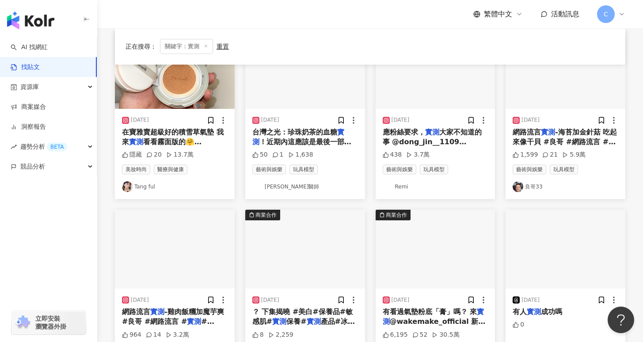
scroll to position [0, 0]
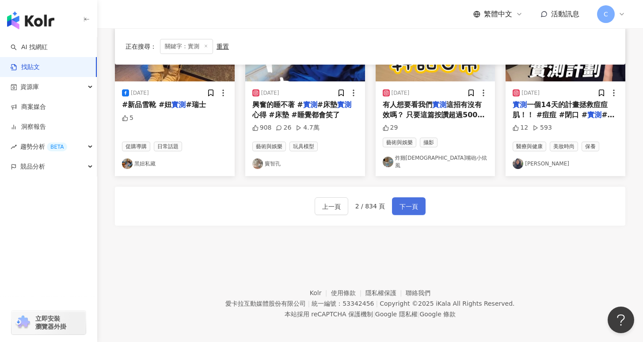
click at [413, 204] on span "下一頁" at bounding box center [409, 206] width 19 height 11
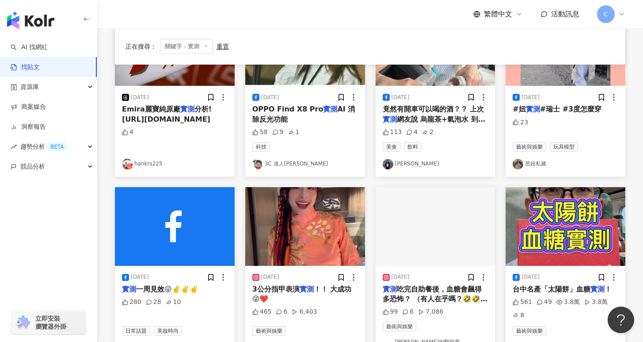
scroll to position [498, 0]
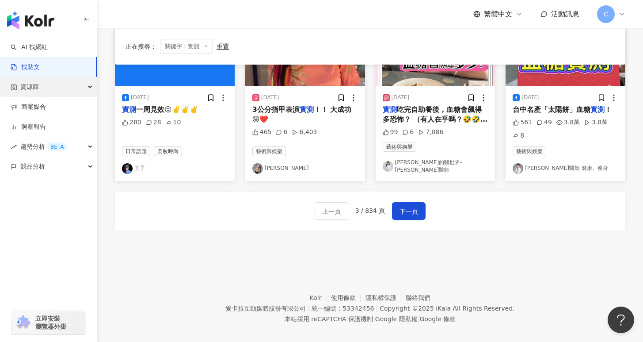
click at [78, 80] on div "資源庫" at bounding box center [48, 87] width 97 height 20
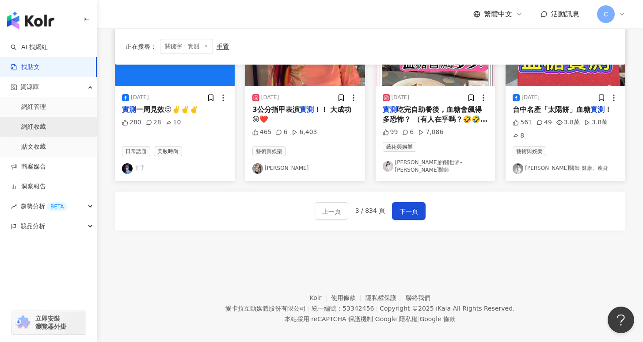
click at [46, 127] on link "網紅收藏" at bounding box center [33, 126] width 25 height 9
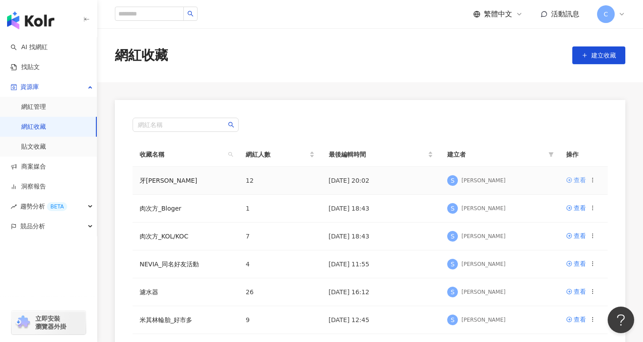
click at [574, 181] on div "查看" at bounding box center [580, 180] width 12 height 10
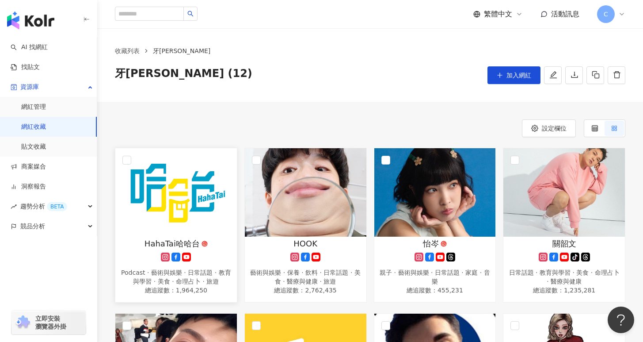
click at [178, 216] on img at bounding box center [176, 192] width 122 height 88
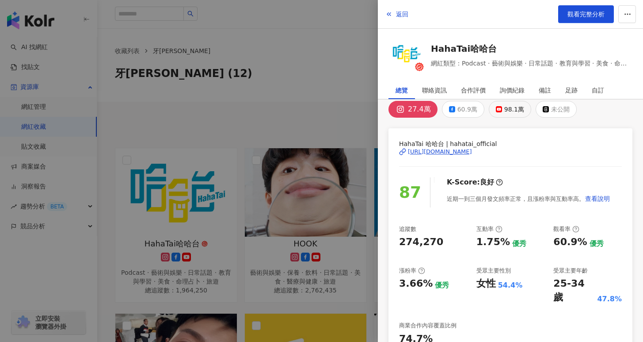
scroll to position [10, 0]
click at [512, 111] on div "98.1萬" at bounding box center [514, 109] width 20 height 12
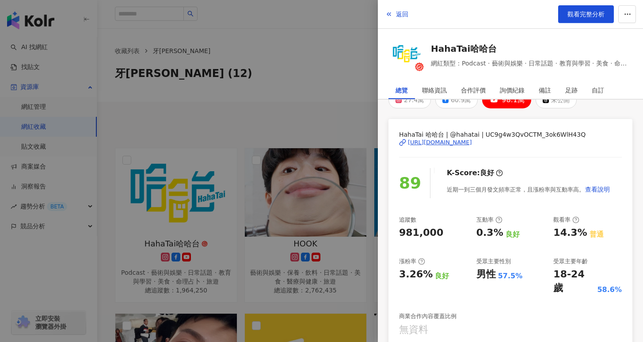
scroll to position [0, 0]
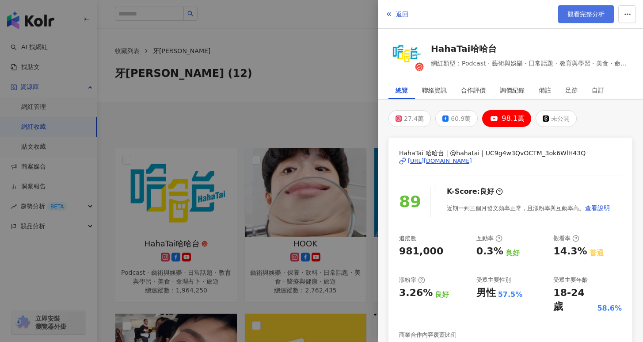
click at [576, 15] on span "觀看完整分析" at bounding box center [586, 14] width 37 height 7
click at [346, 107] on div at bounding box center [321, 171] width 643 height 342
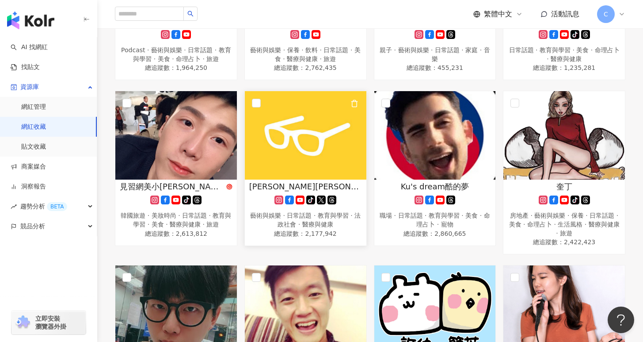
scroll to position [223, 0]
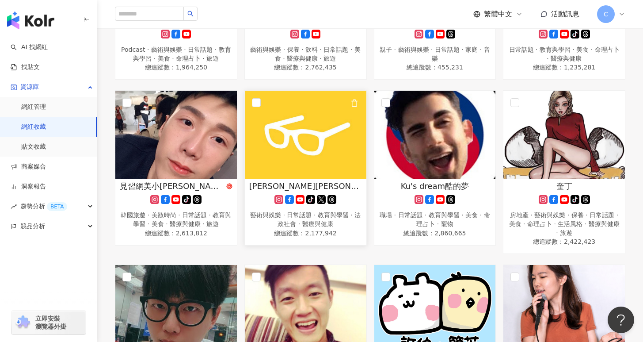
click at [301, 145] on img at bounding box center [306, 135] width 122 height 88
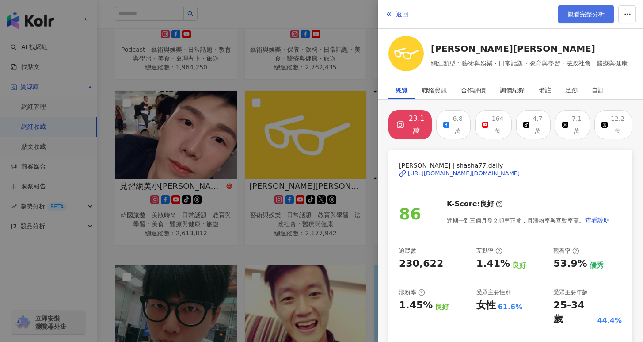
click at [579, 15] on span "觀看完整分析" at bounding box center [586, 14] width 37 height 7
click at [367, 153] on div at bounding box center [321, 171] width 643 height 342
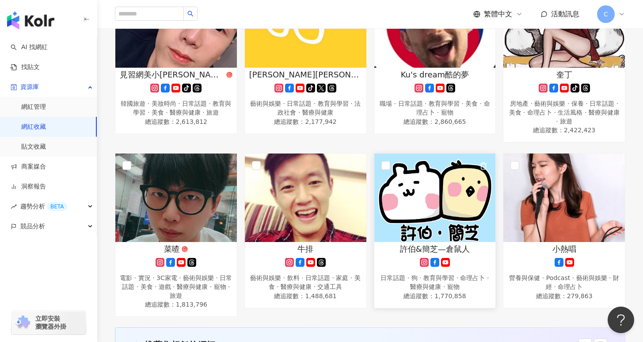
scroll to position [336, 0]
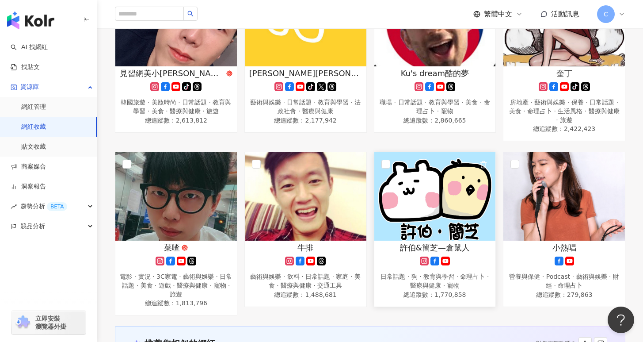
click at [442, 227] on img at bounding box center [435, 196] width 122 height 88
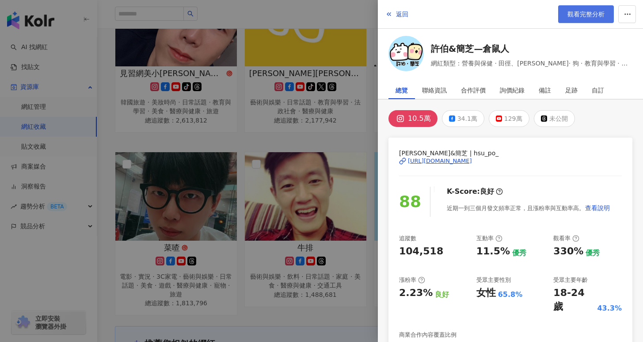
click at [578, 8] on link "觀看完整分析" at bounding box center [586, 14] width 56 height 18
click at [317, 176] on div at bounding box center [321, 171] width 643 height 342
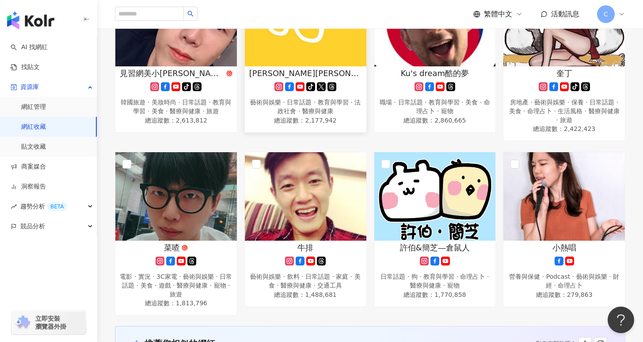
click at [326, 50] on img at bounding box center [306, 22] width 122 height 88
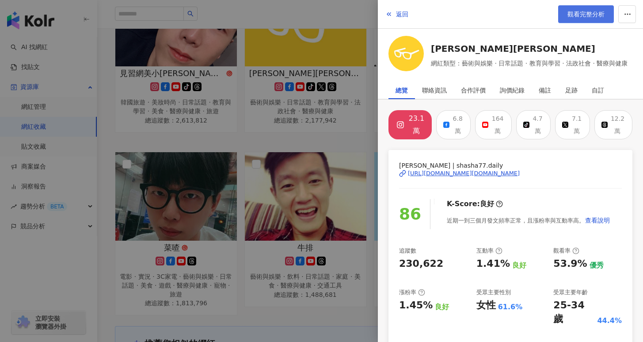
click at [588, 14] on span "觀看完整分析" at bounding box center [586, 14] width 37 height 7
click at [321, 180] on div at bounding box center [321, 171] width 643 height 342
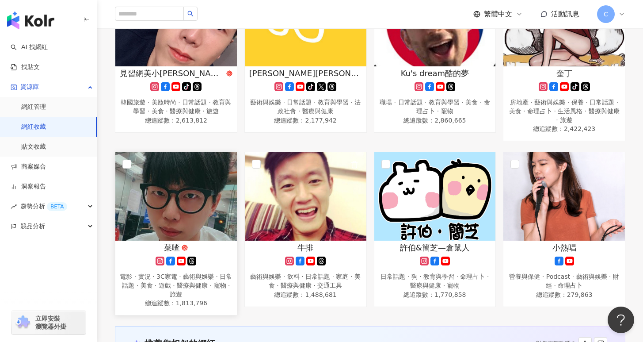
click at [217, 193] on img at bounding box center [176, 196] width 122 height 88
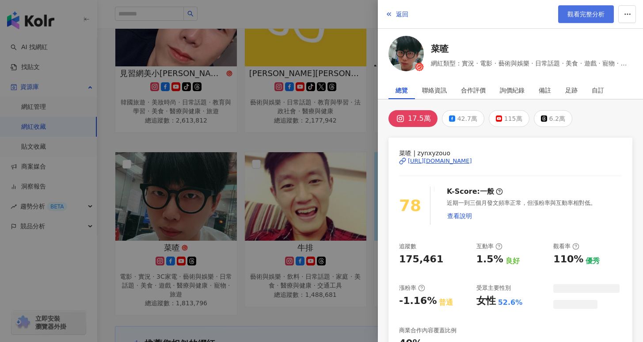
click at [588, 13] on span "觀看完整分析" at bounding box center [586, 14] width 37 height 7
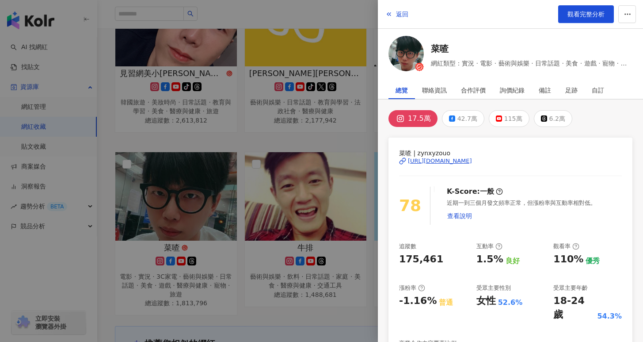
click at [326, 165] on div at bounding box center [321, 171] width 643 height 342
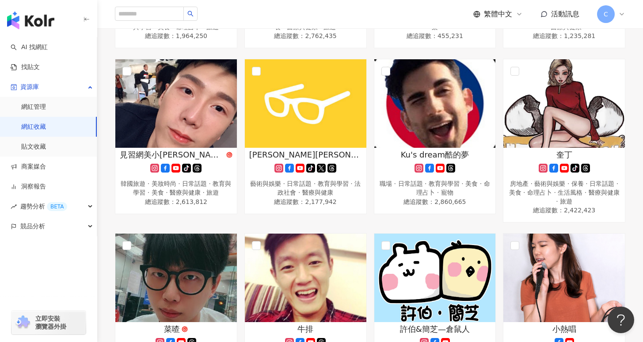
scroll to position [192, 0]
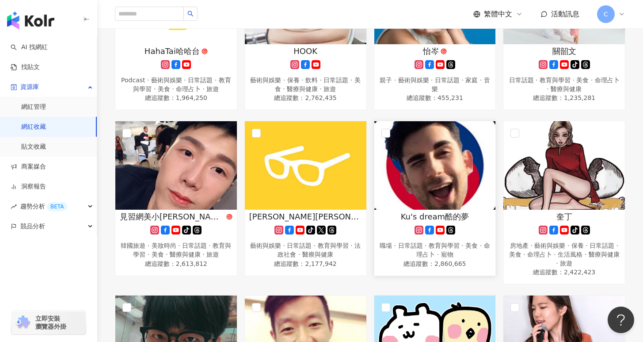
click at [435, 177] on img at bounding box center [435, 165] width 122 height 88
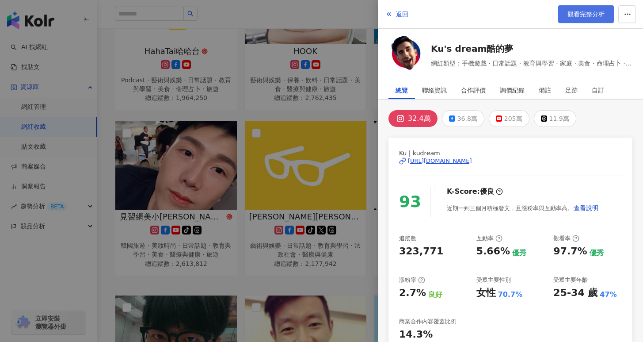
click at [582, 16] on span "觀看完整分析" at bounding box center [586, 14] width 37 height 7
click at [323, 124] on div at bounding box center [321, 171] width 643 height 342
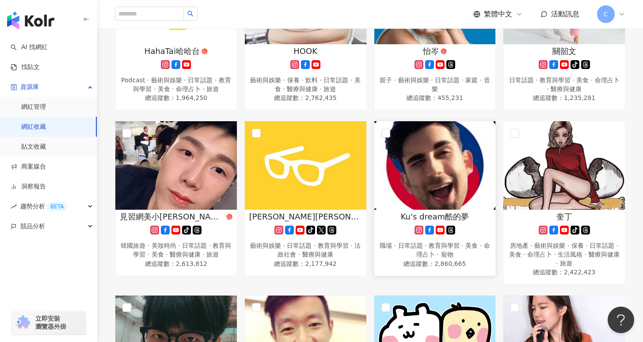
click at [453, 176] on img at bounding box center [435, 165] width 122 height 88
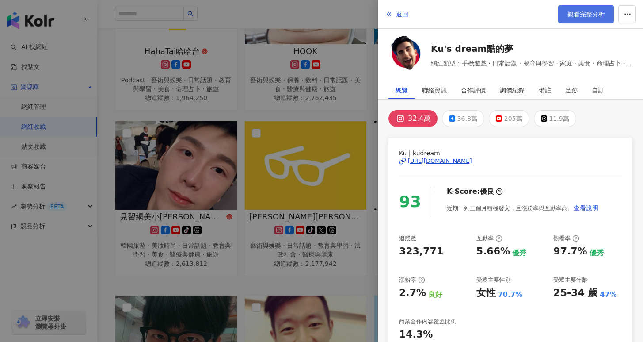
click at [584, 11] on span "觀看完整分析" at bounding box center [586, 14] width 37 height 7
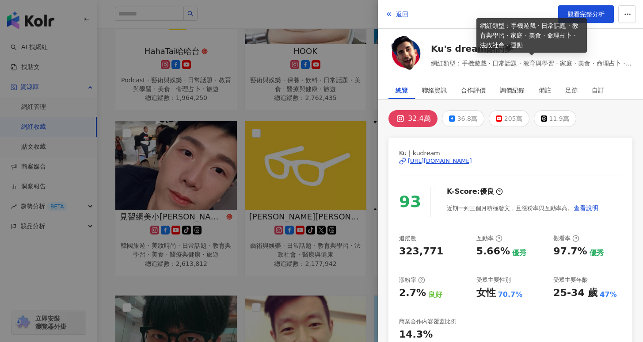
click at [317, 147] on div at bounding box center [321, 171] width 643 height 342
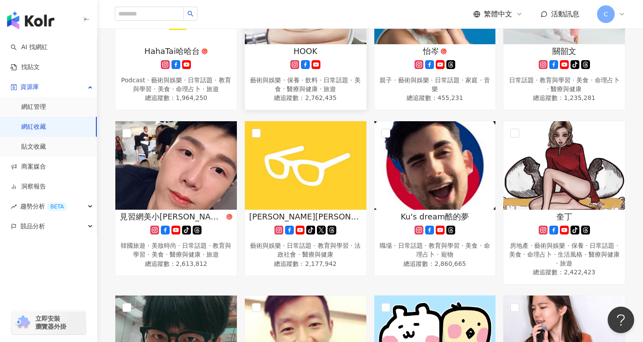
click at [332, 49] on div "HOOK" at bounding box center [305, 51] width 113 height 11
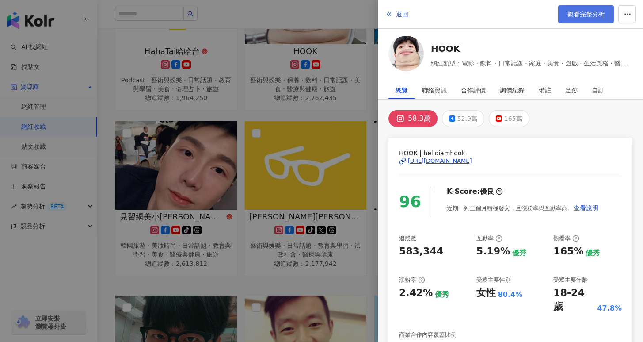
click at [582, 16] on span "觀看完整分析" at bounding box center [586, 14] width 37 height 7
click at [378, 70] on div "返回 觀看完整分析 HOOK 網紅類型：電影 · 飲料 · 日常話題 · 家庭 · 美食 · 遊戲 · 生活風格 · 醫療與健康 · 寵物 · 運動 · 旅遊…" at bounding box center [321, 171] width 643 height 342
click at [262, 218] on div at bounding box center [321, 171] width 643 height 342
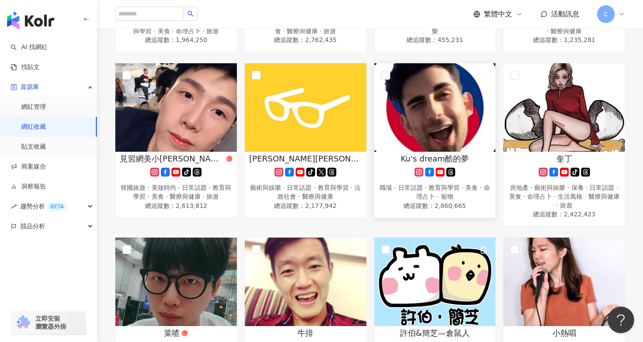
scroll to position [281, 0]
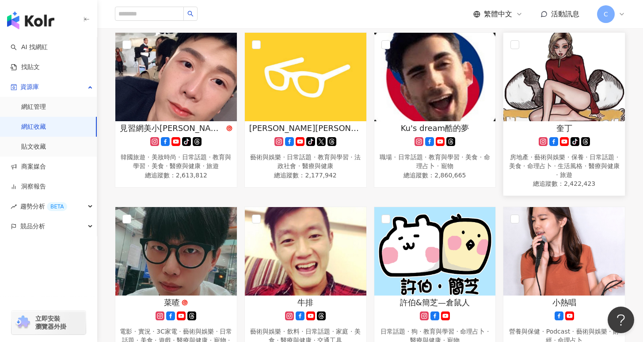
click at [534, 85] on img at bounding box center [565, 77] width 122 height 88
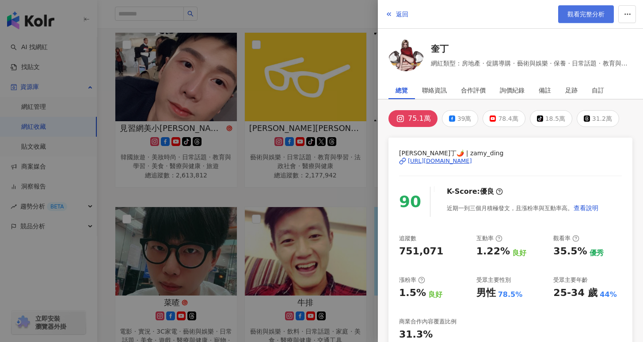
click at [587, 9] on link "觀看完整分析" at bounding box center [586, 14] width 56 height 18
click at [243, 200] on div at bounding box center [321, 171] width 643 height 342
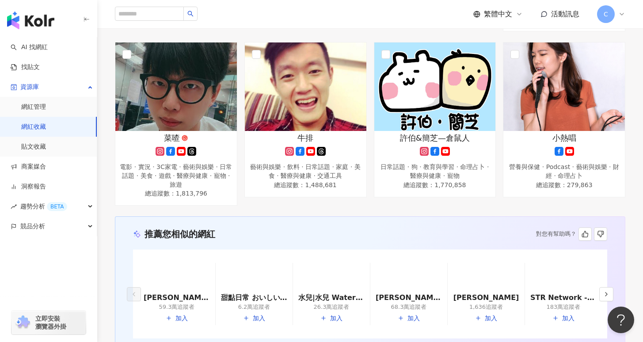
scroll to position [481, 0]
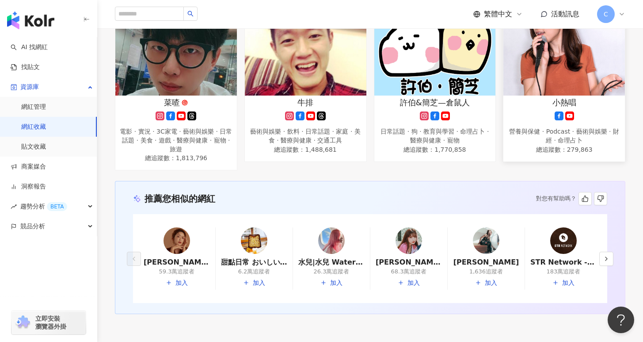
click at [557, 88] on img at bounding box center [565, 51] width 122 height 88
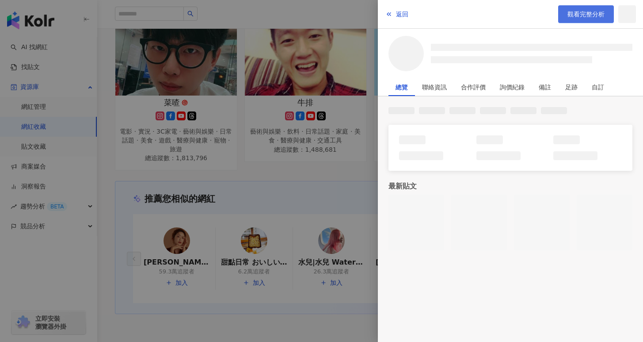
click at [565, 12] on link "觀看完整分析" at bounding box center [586, 14] width 56 height 18
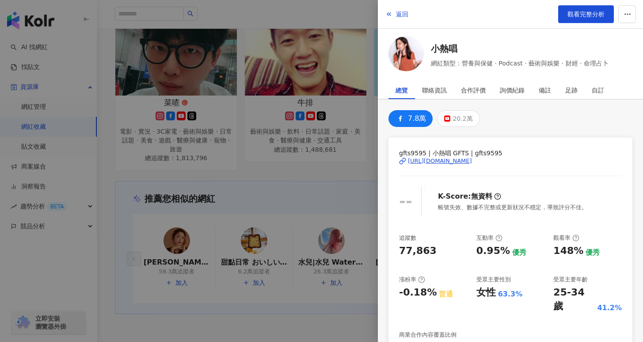
click at [327, 174] on div at bounding box center [321, 171] width 643 height 342
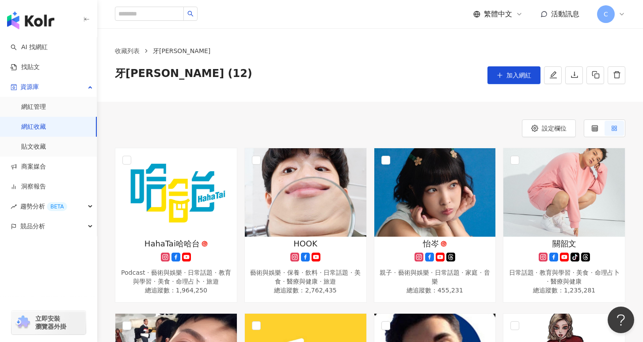
scroll to position [179, 0]
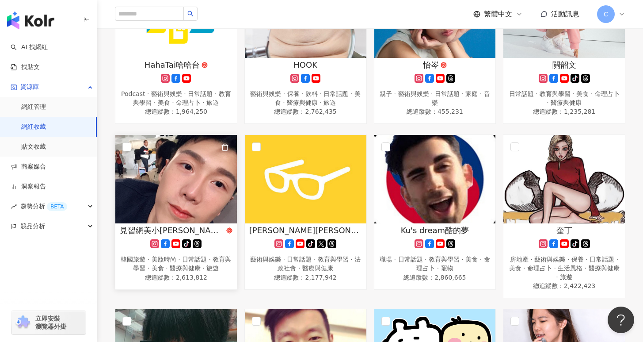
click at [195, 180] on img at bounding box center [176, 179] width 122 height 88
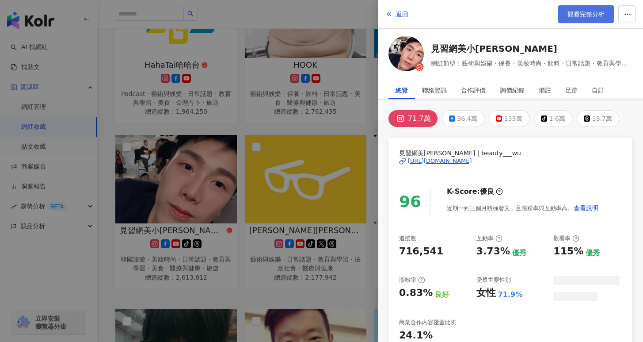
click at [586, 17] on span "觀看完整分析" at bounding box center [586, 14] width 37 height 7
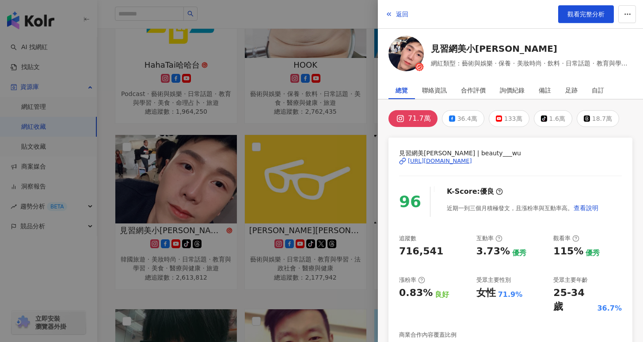
click at [339, 162] on div at bounding box center [321, 171] width 643 height 342
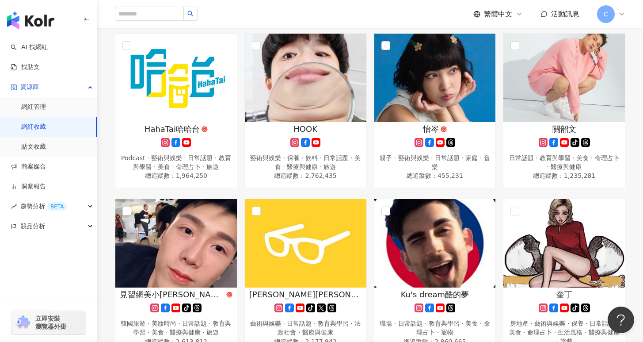
scroll to position [0, 0]
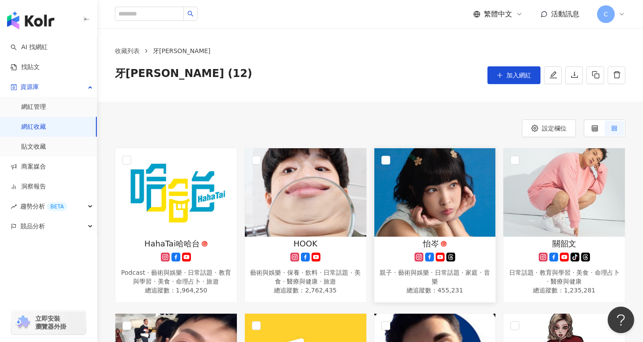
click at [461, 183] on img at bounding box center [435, 192] width 122 height 88
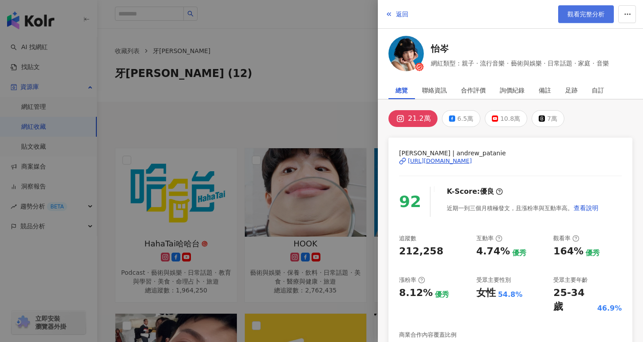
click at [579, 18] on link "觀看完整分析" at bounding box center [586, 14] width 56 height 18
click at [281, 143] on div at bounding box center [321, 171] width 643 height 342
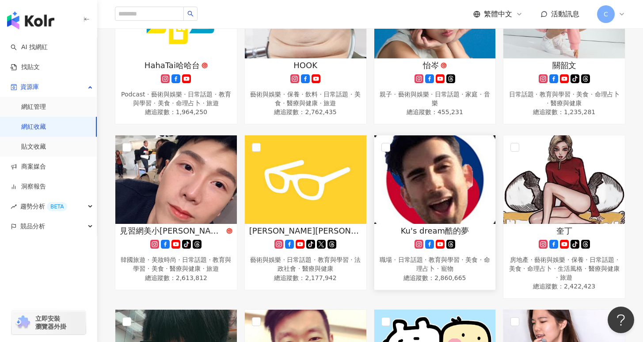
scroll to position [180, 0]
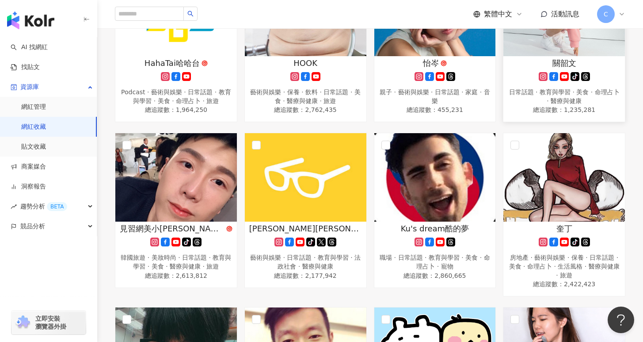
click at [533, 43] on img at bounding box center [565, 12] width 122 height 88
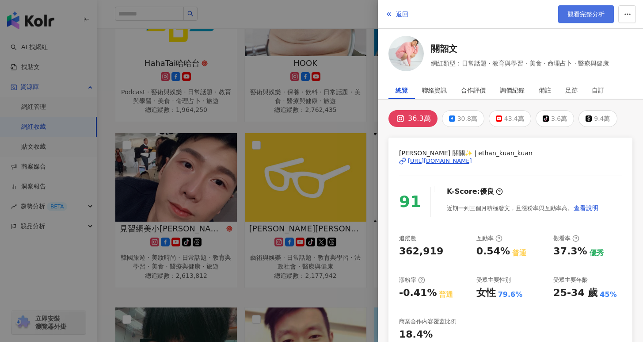
click at [582, 19] on link "觀看完整分析" at bounding box center [586, 14] width 56 height 18
click at [353, 141] on div at bounding box center [321, 171] width 643 height 342
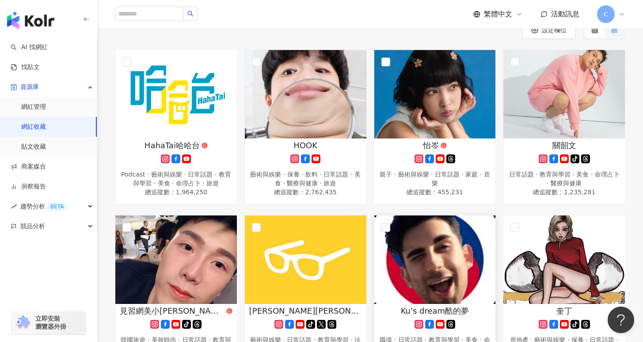
scroll to position [0, 0]
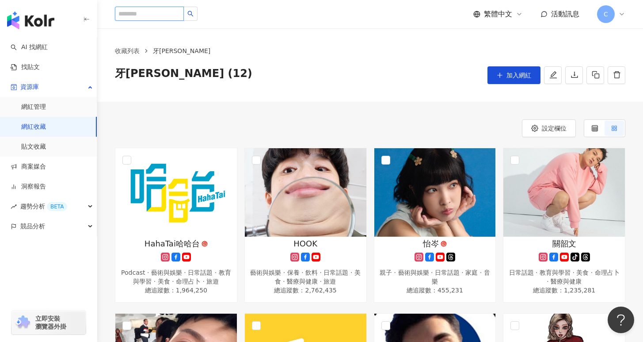
click at [176, 15] on input "search" at bounding box center [149, 14] width 69 height 14
type input "***"
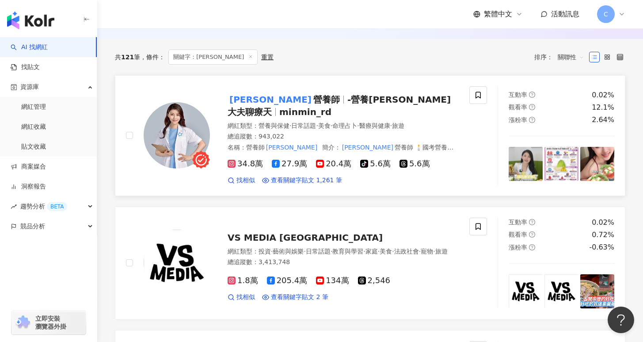
scroll to position [115, 0]
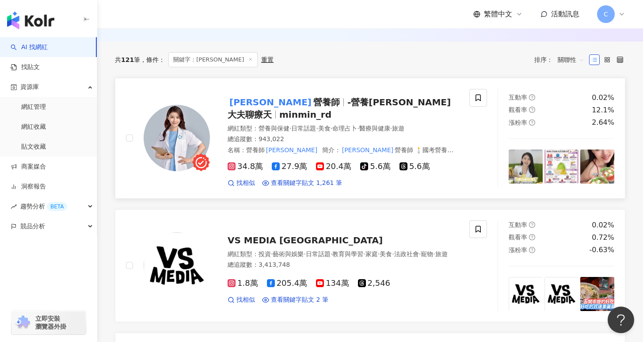
click at [373, 109] on div "高敏敏 營養師 -營養師敏敏大夫聊療天 minmin_rd" at bounding box center [343, 108] width 231 height 25
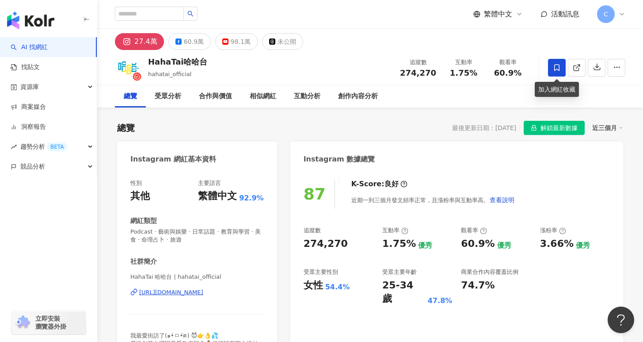
click at [555, 67] on icon at bounding box center [557, 68] width 8 height 8
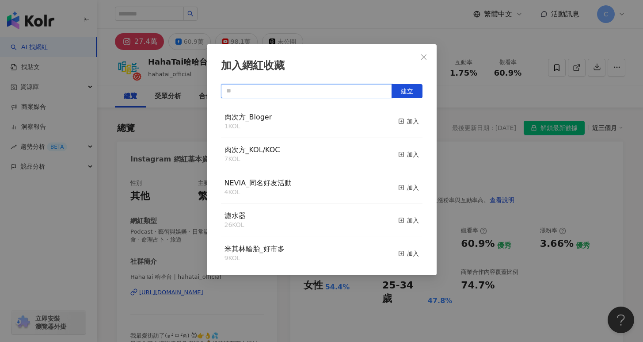
click at [347, 86] on input "text" at bounding box center [306, 91] width 171 height 14
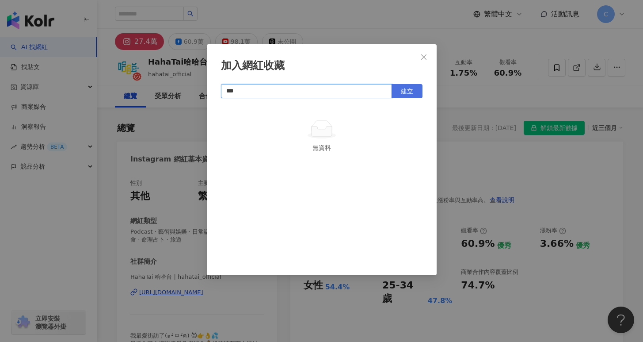
click at [411, 89] on span "建立" at bounding box center [407, 91] width 12 height 7
type input "***"
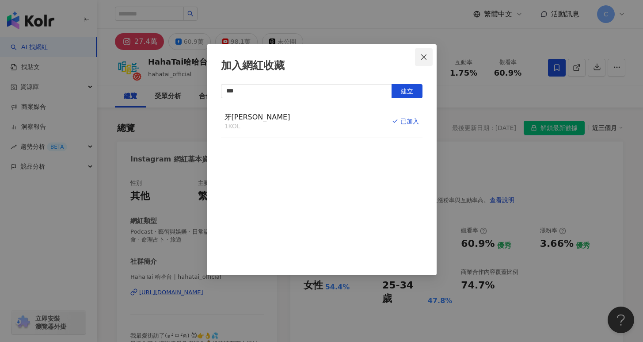
click at [428, 54] on span "Close" at bounding box center [424, 56] width 18 height 7
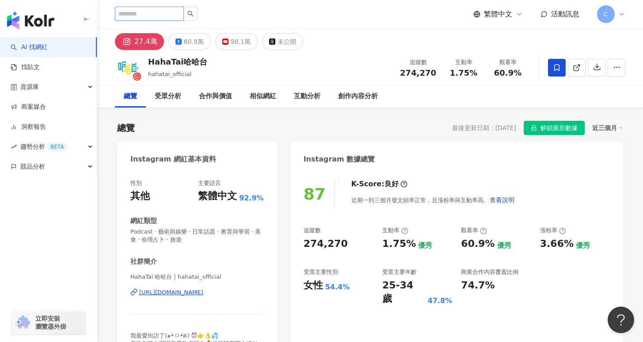
click at [159, 9] on input "search" at bounding box center [149, 14] width 69 height 14
type input "***"
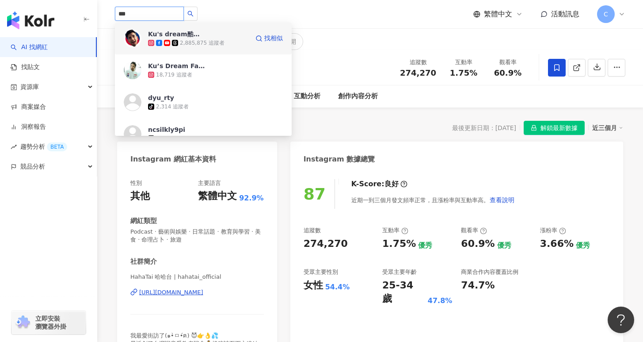
click at [210, 40] on div "2,885,875 追蹤者" at bounding box center [202, 43] width 45 height 8
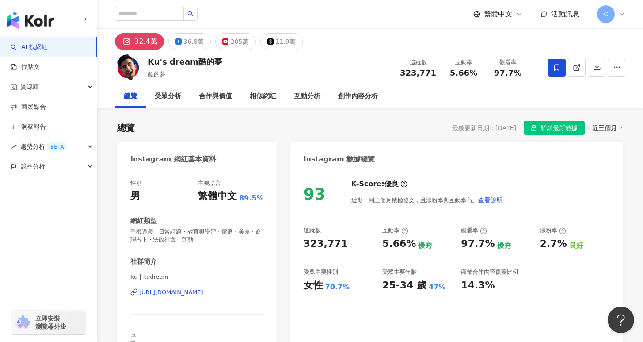
click at [559, 71] on span at bounding box center [557, 68] width 18 height 18
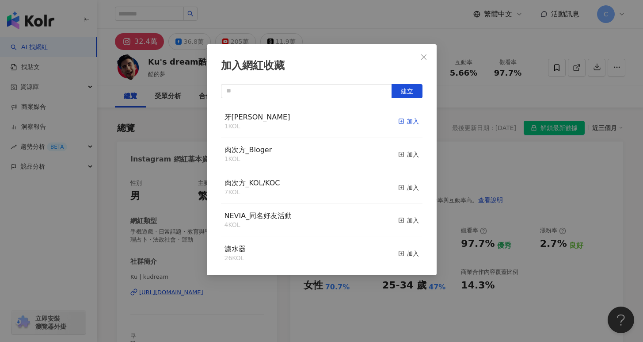
click at [399, 125] on div "加入" at bounding box center [408, 121] width 21 height 10
click at [426, 57] on icon "close" at bounding box center [423, 56] width 7 height 7
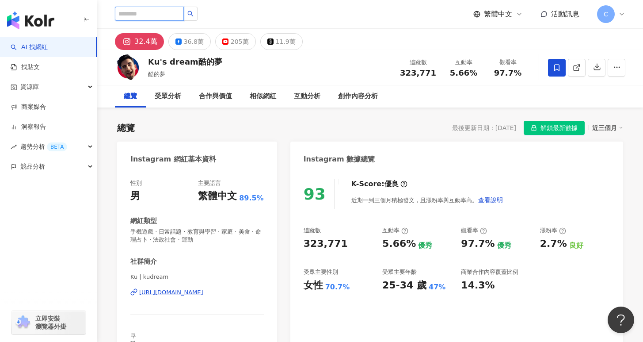
click at [168, 18] on input "search" at bounding box center [149, 14] width 69 height 14
type input "**"
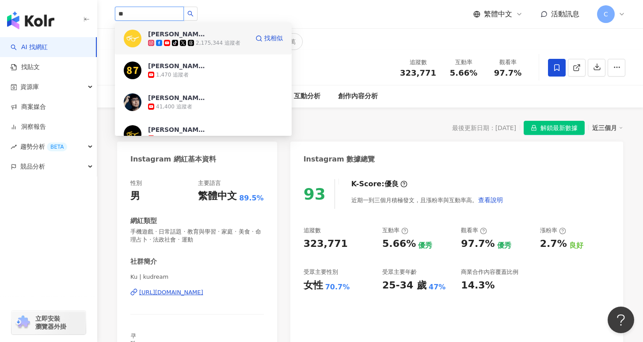
click at [225, 36] on div "志祺七七 tiktok-icon 2,175,344 追蹤者" at bounding box center [198, 39] width 101 height 18
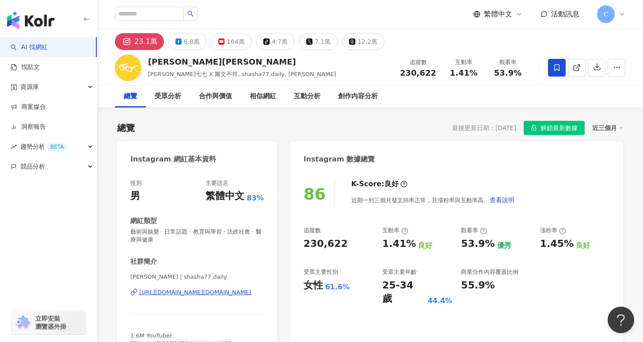
click at [564, 61] on span at bounding box center [557, 68] width 18 height 18
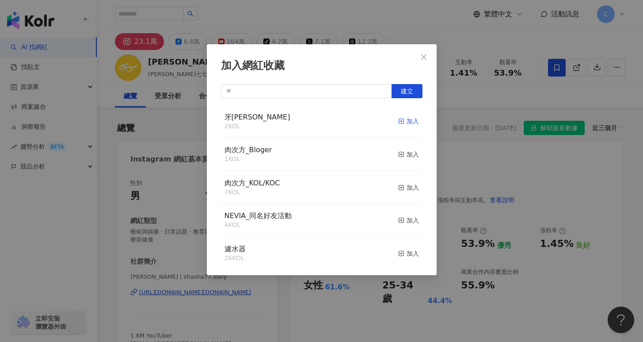
click at [407, 122] on div "加入" at bounding box center [408, 121] width 21 height 10
click at [425, 60] on icon "close" at bounding box center [423, 56] width 7 height 7
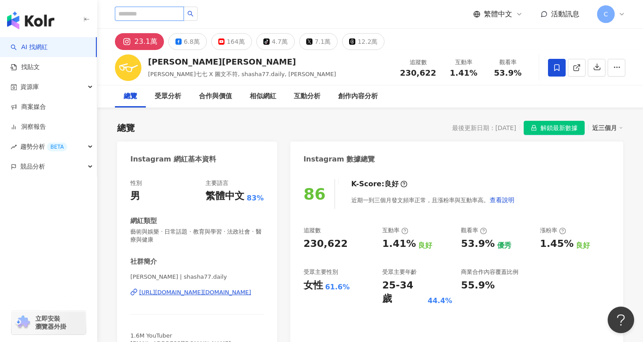
click at [171, 15] on input "search" at bounding box center [149, 14] width 69 height 14
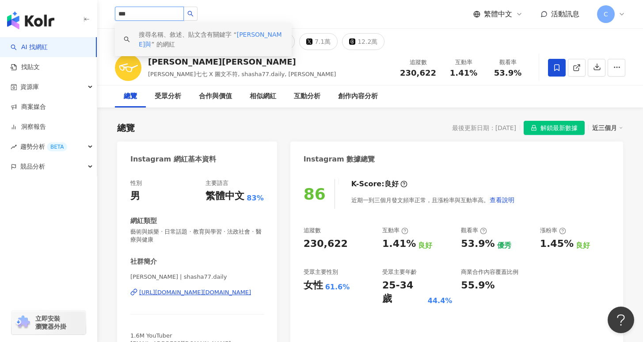
type input "**"
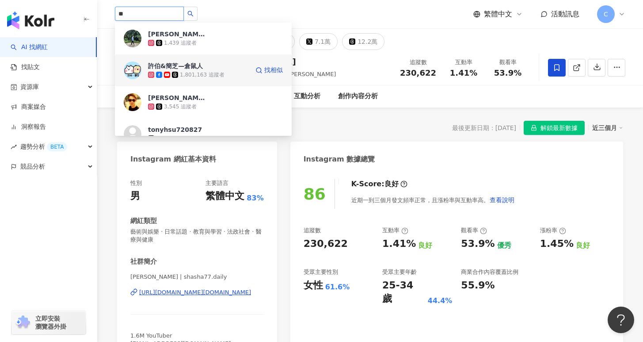
click at [219, 73] on div "1,801,163 追蹤者" at bounding box center [202, 75] width 45 height 8
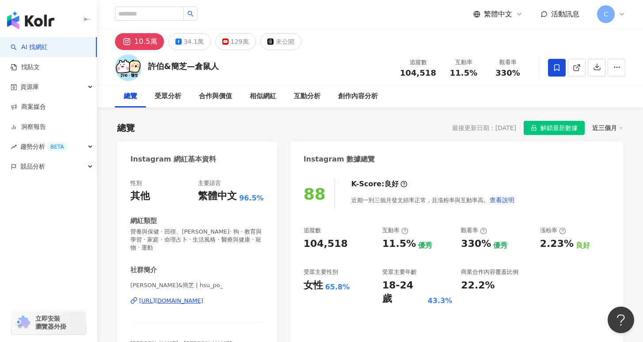
click at [562, 70] on span at bounding box center [557, 68] width 18 height 18
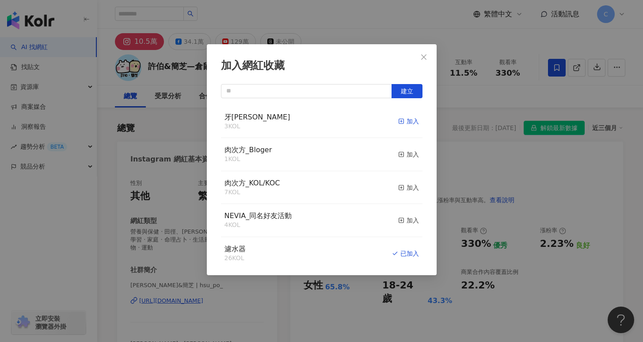
click at [398, 120] on div "加入" at bounding box center [408, 121] width 21 height 10
click at [426, 56] on icon "close" at bounding box center [423, 56] width 7 height 7
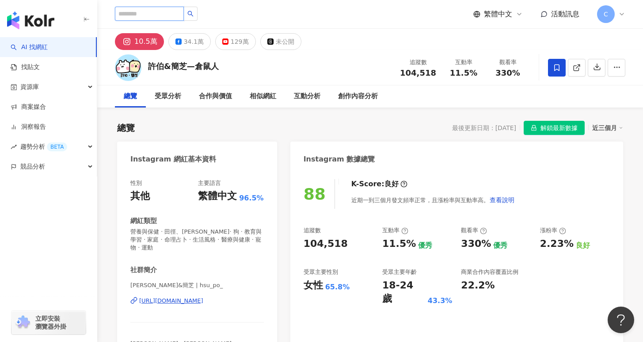
click at [163, 19] on input "search" at bounding box center [149, 14] width 69 height 14
type input "**"
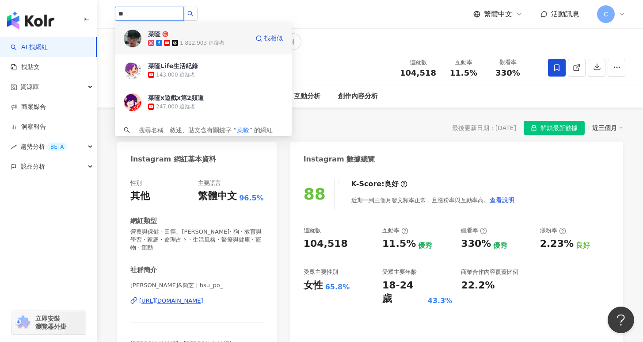
click at [183, 31] on span "菜喳" at bounding box center [176, 34] width 57 height 9
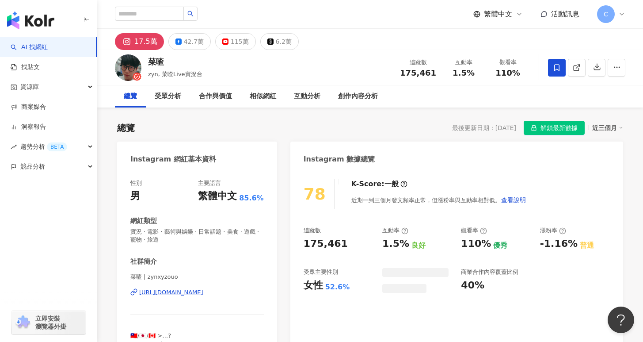
click at [560, 71] on icon at bounding box center [557, 68] width 8 height 8
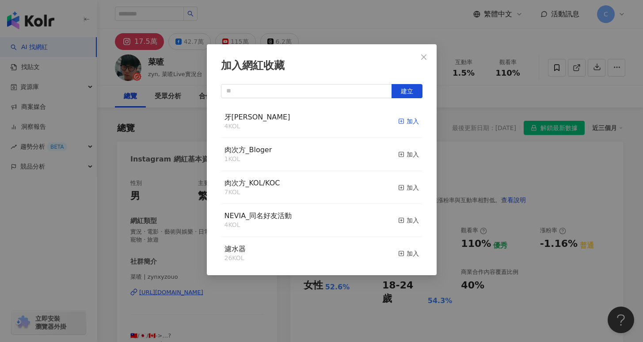
click at [400, 123] on div "加入" at bounding box center [408, 121] width 21 height 10
click at [423, 58] on icon "close" at bounding box center [423, 56] width 7 height 7
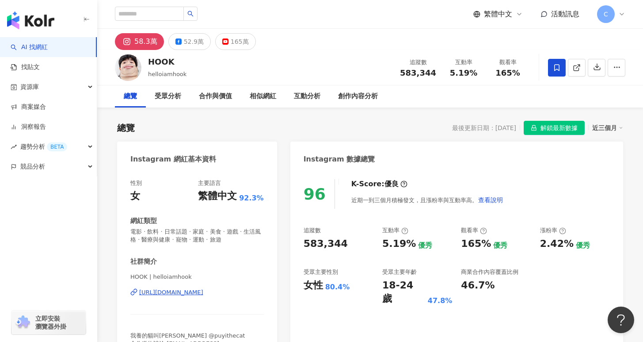
click at [558, 66] on icon at bounding box center [557, 68] width 8 height 8
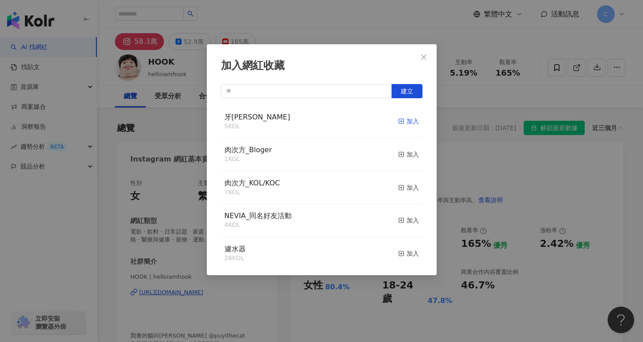
click at [400, 118] on div "加入" at bounding box center [408, 121] width 21 height 10
click at [430, 61] on button "Close" at bounding box center [424, 57] width 18 height 18
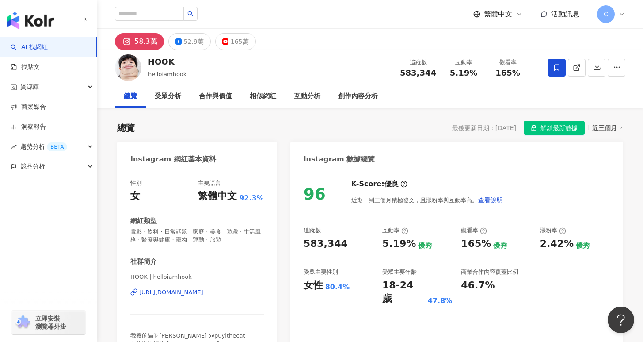
click at [557, 64] on icon at bounding box center [557, 68] width 8 height 8
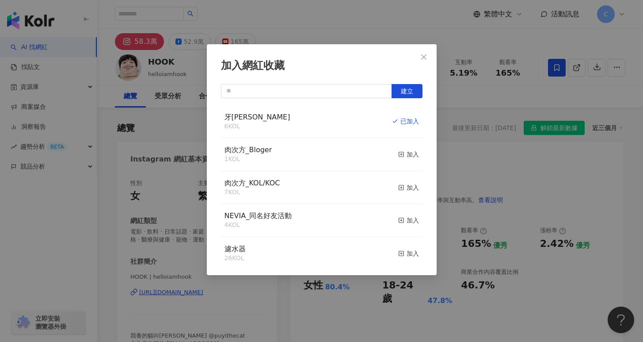
click at [533, 44] on div "加入網紅收藏 建立 牙[PERSON_NAME] 6 KOL 已加入 肉次方_Bloger 1 KOL 加入 肉次方_KOL/KOC 7 KOL 加入 NEV…" at bounding box center [321, 171] width 643 height 342
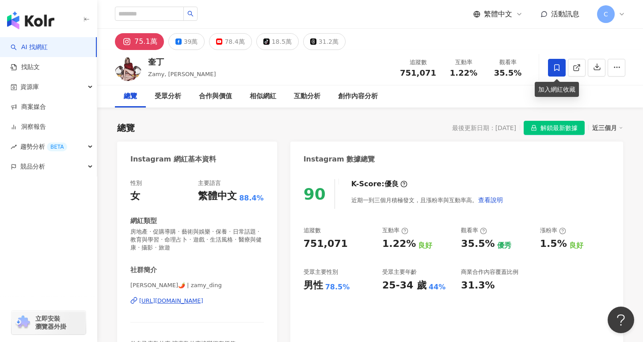
click at [554, 62] on span at bounding box center [557, 68] width 18 height 18
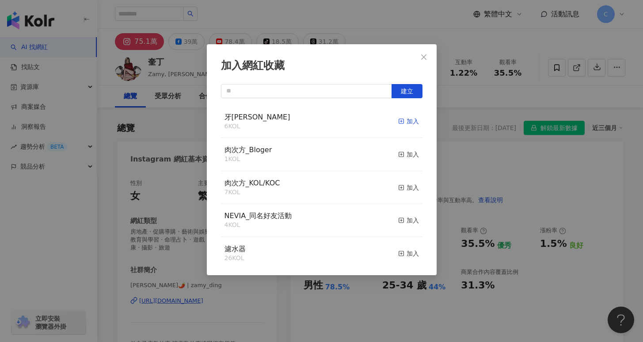
click at [408, 121] on div "加入" at bounding box center [408, 121] width 21 height 10
click at [428, 56] on span "Close" at bounding box center [424, 56] width 18 height 7
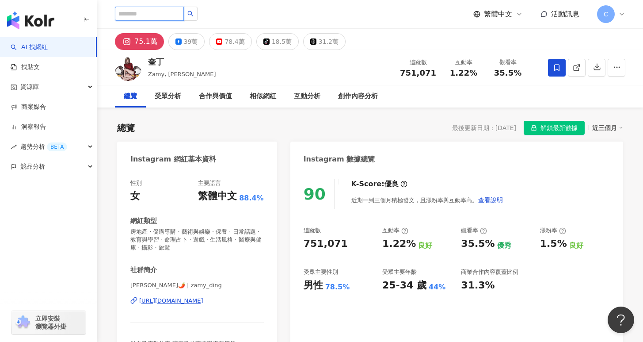
click at [158, 15] on input "search" at bounding box center [149, 14] width 69 height 14
type input "***"
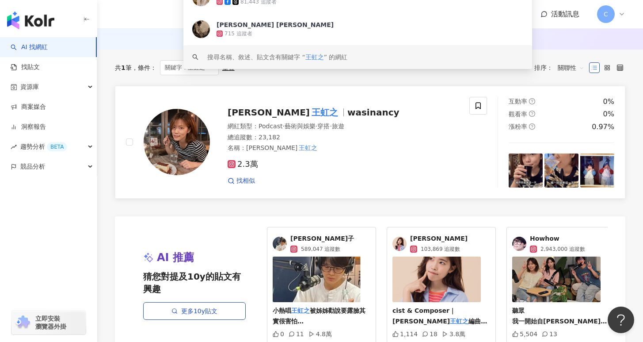
scroll to position [51, 0]
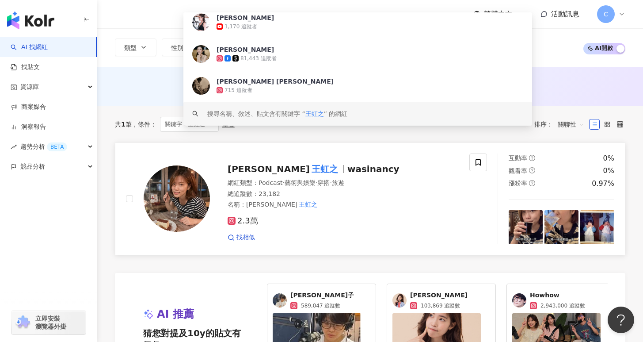
click at [366, 190] on div "總追蹤數 ： 23,182" at bounding box center [343, 194] width 231 height 9
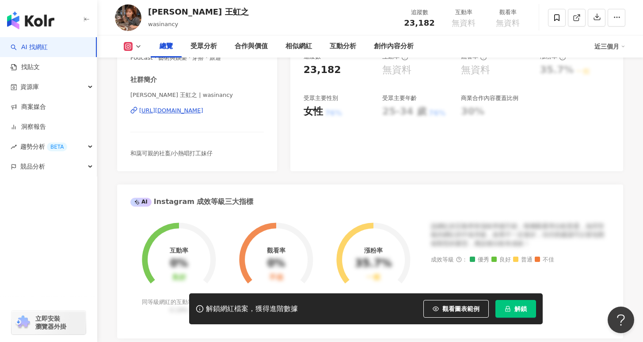
scroll to position [192, 0]
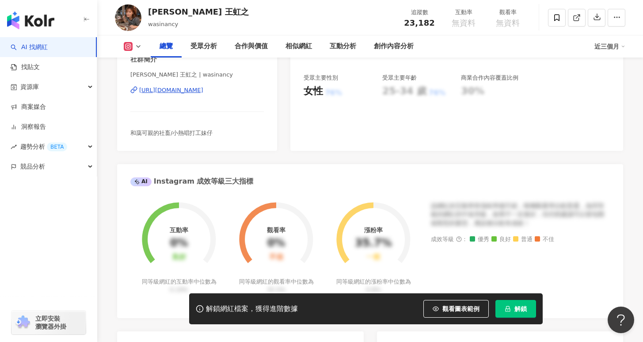
click at [203, 93] on div "[URL][DOMAIN_NAME]" at bounding box center [171, 90] width 64 height 8
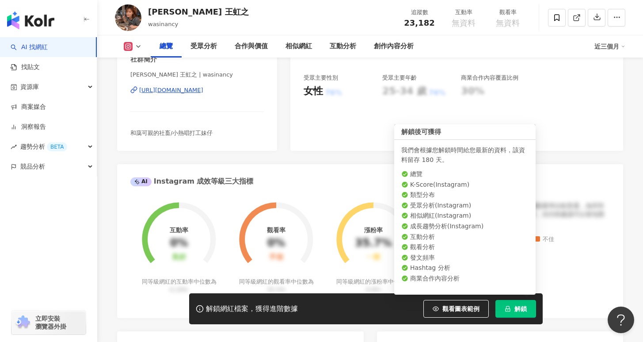
click at [518, 311] on span "解鎖" at bounding box center [521, 308] width 12 height 7
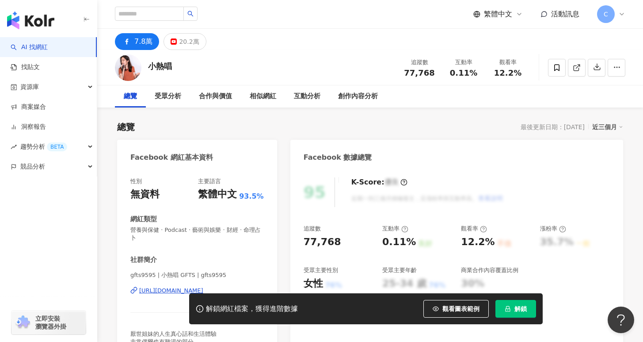
click at [511, 311] on button "解鎖" at bounding box center [516, 309] width 41 height 18
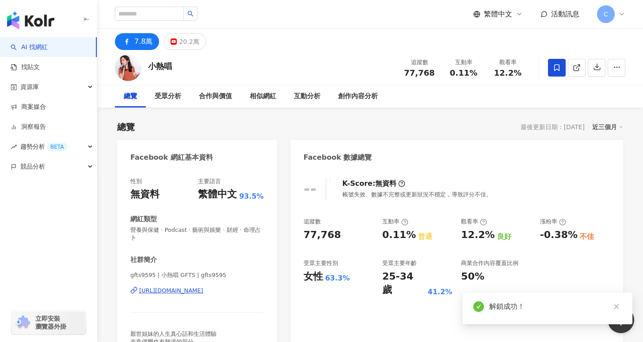
click at [564, 70] on span at bounding box center [557, 68] width 18 height 18
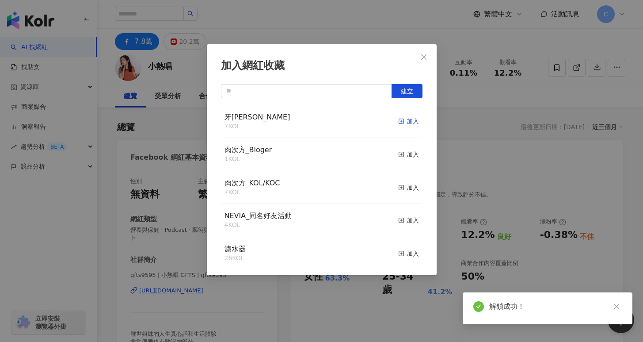
click at [406, 124] on div "加入" at bounding box center [408, 121] width 21 height 10
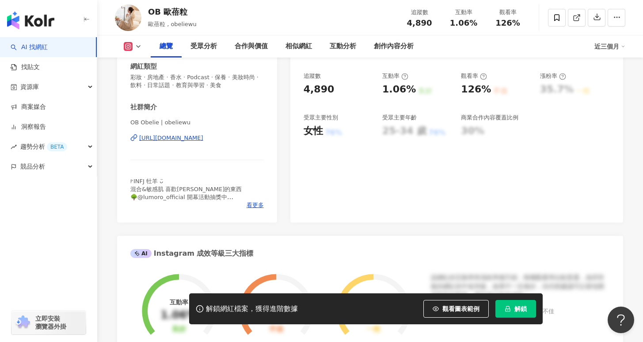
scroll to position [153, 0]
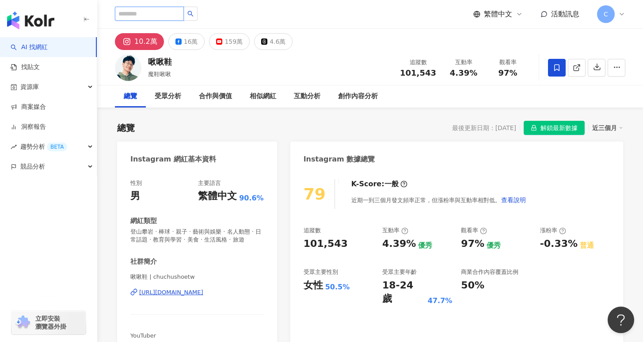
click at [161, 14] on input "search" at bounding box center [149, 14] width 69 height 14
type input "*"
type input "*****"
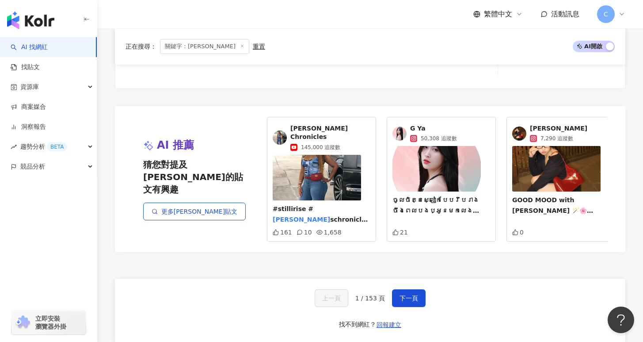
scroll to position [1743, 0]
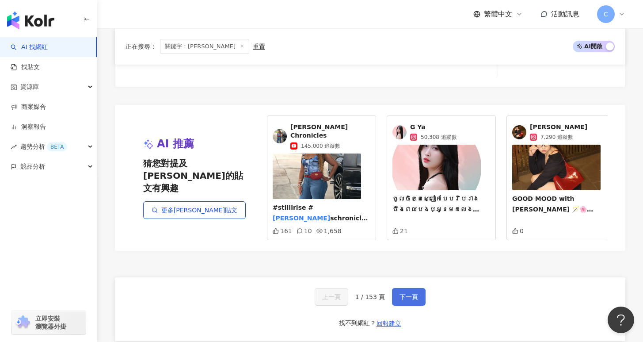
click at [411, 293] on span "下一頁" at bounding box center [409, 296] width 19 height 7
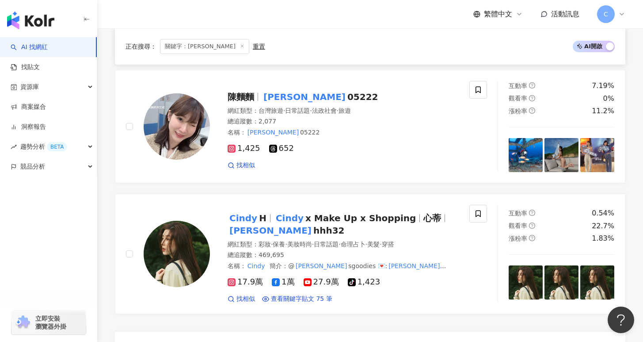
scroll to position [1579, 0]
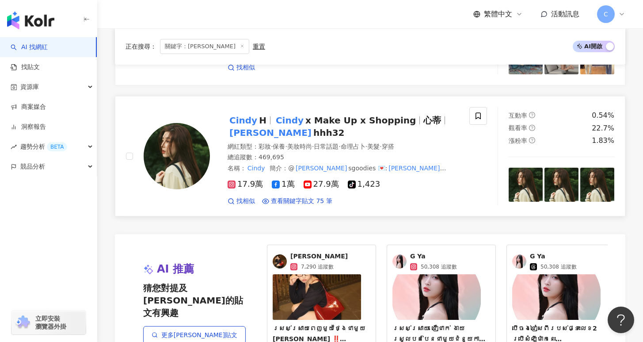
click at [424, 195] on div "17.9萬 1萬 27.9萬 tiktok-icon 1,423 找相似 查看關鍵字貼文 75 筆" at bounding box center [343, 188] width 231 height 33
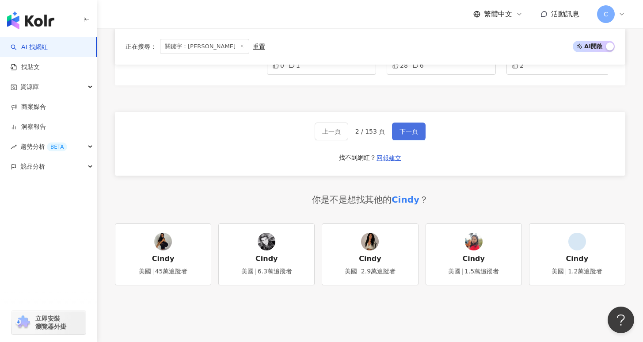
click at [414, 135] on span "下一頁" at bounding box center [409, 131] width 19 height 7
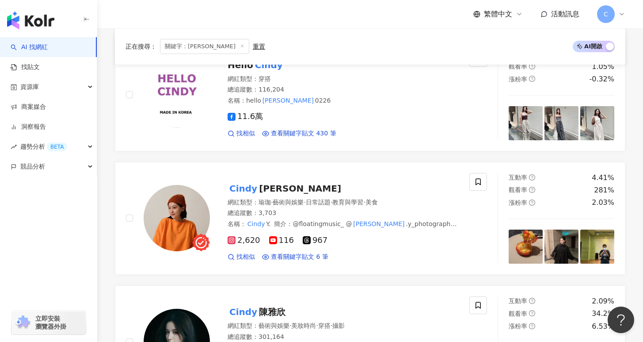
scroll to position [0, 0]
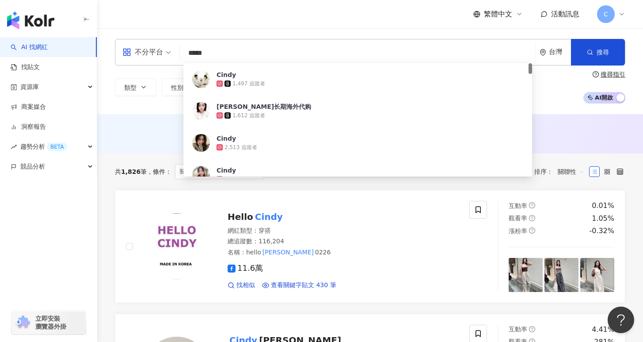
drag, startPoint x: 229, startPoint y: 56, endPoint x: 174, endPoint y: 56, distance: 54.8
click at [174, 56] on div "不分平台 ***** 台灣 搜尋 44670b6d-4599-4b0a-aa66-c89da7a26614 Cindy 1,497 追蹤者 Cindy长期海外…" at bounding box center [370, 52] width 511 height 27
type input "*"
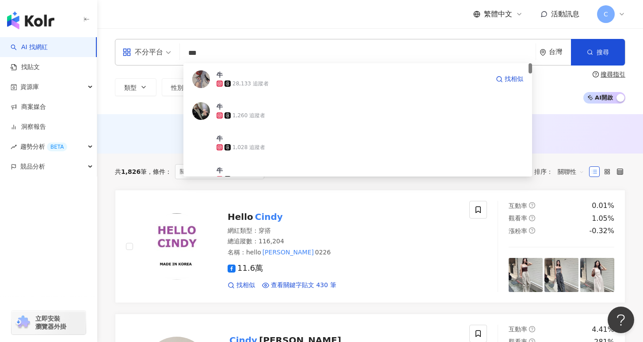
type input "**"
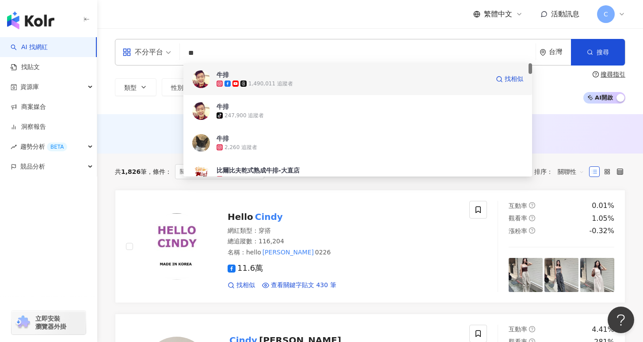
click at [333, 84] on div "1,490,011 追蹤者" at bounding box center [353, 83] width 273 height 9
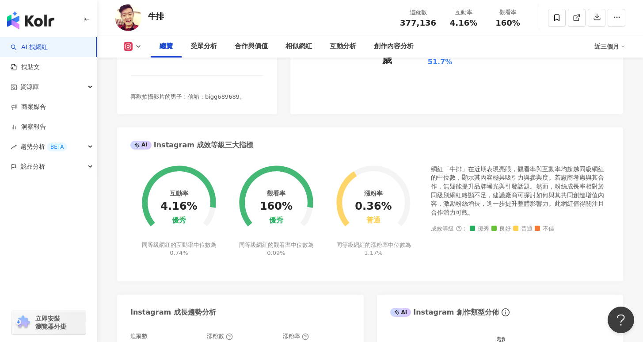
scroll to position [171, 0]
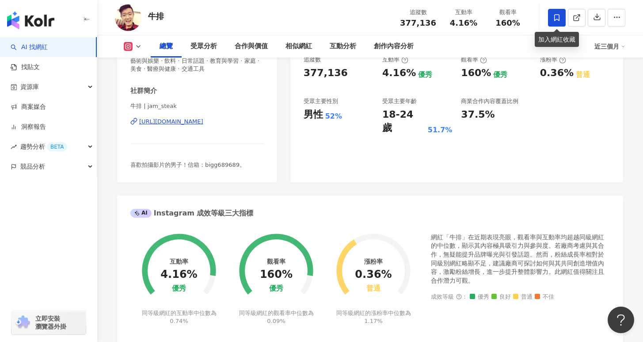
click at [557, 12] on span at bounding box center [557, 18] width 18 height 18
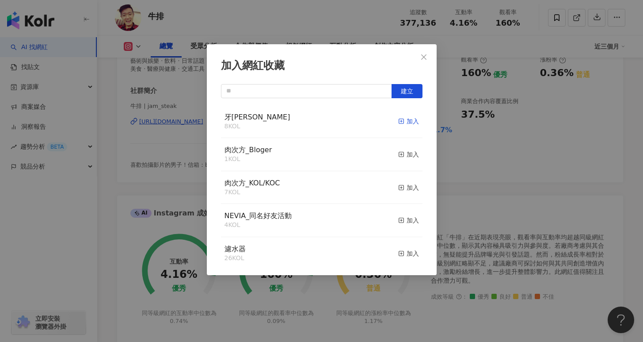
click at [401, 122] on div "加入" at bounding box center [408, 121] width 21 height 10
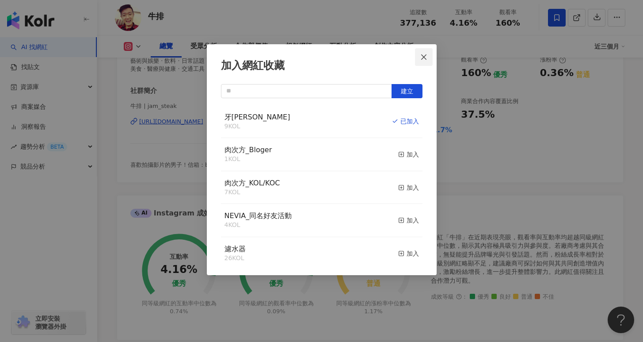
click at [428, 57] on span "Close" at bounding box center [424, 56] width 18 height 7
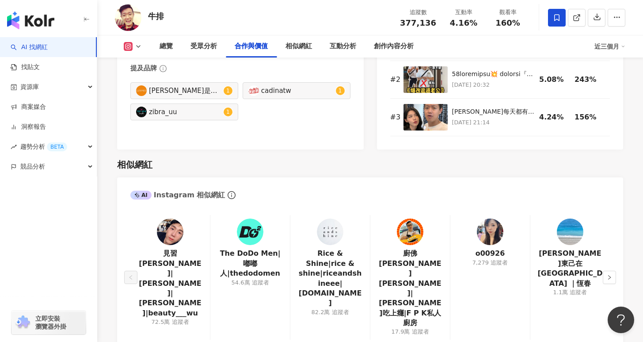
scroll to position [1472, 0]
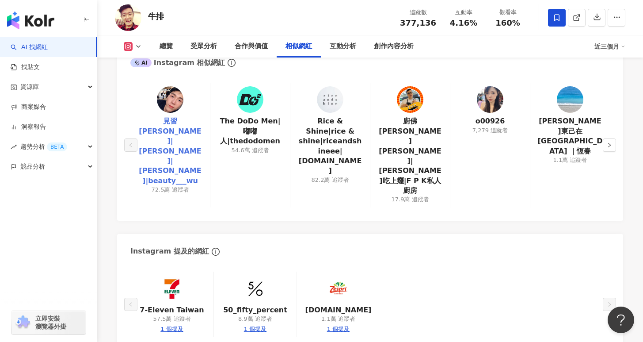
click at [176, 116] on link "見習網美小吳|Emily|小吳|beauty___wu" at bounding box center [169, 150] width 65 height 69
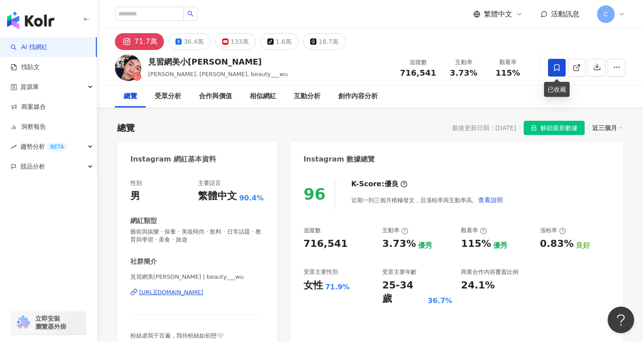
click at [557, 72] on span at bounding box center [557, 68] width 18 height 18
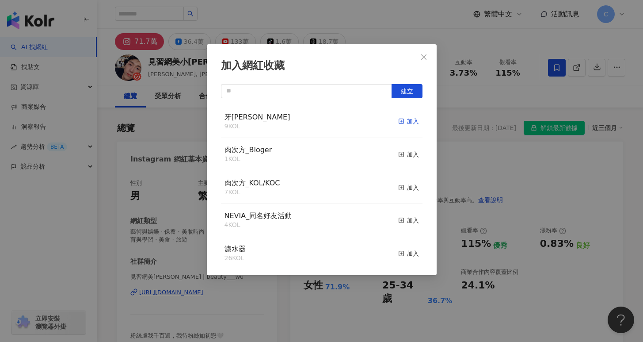
click at [403, 123] on div "加入" at bounding box center [408, 121] width 21 height 10
click at [424, 56] on icon "close" at bounding box center [423, 56] width 5 height 5
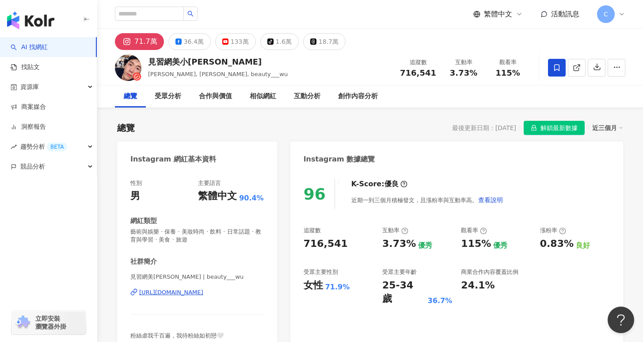
click at [563, 61] on span at bounding box center [557, 68] width 18 height 18
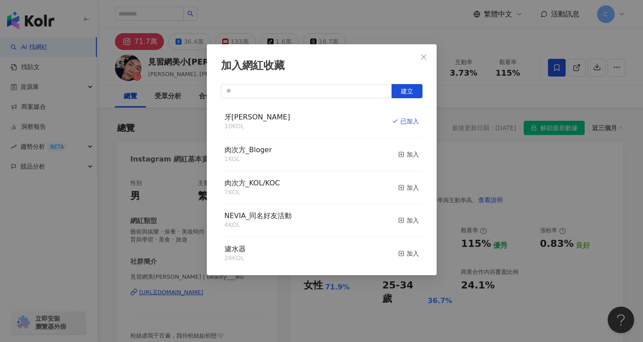
click at [562, 42] on div "加入網紅收藏 建立 牙周適 10 KOL 已加入 肉次方_Bloger 1 KOL 加入 肉次方_KOL/KOC 7 KOL 加入 NEVIA_同名好友活動 …" at bounding box center [321, 171] width 643 height 342
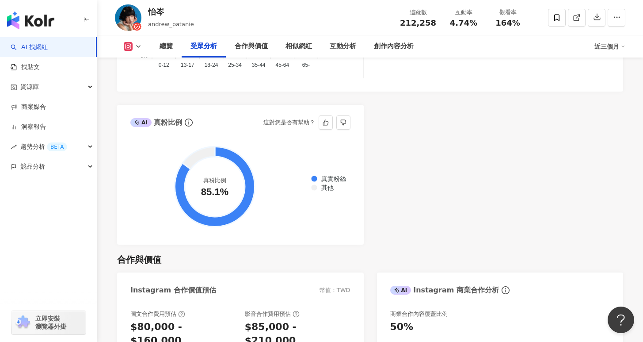
scroll to position [1218, 0]
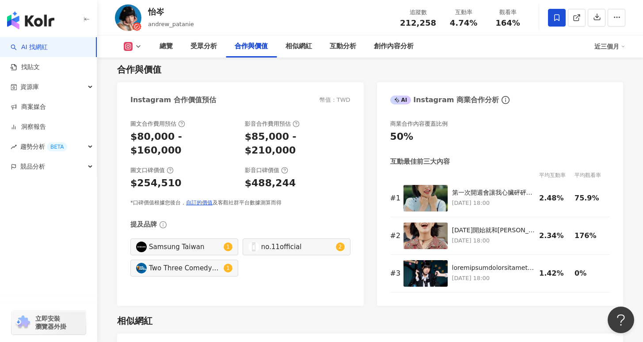
click at [565, 19] on span at bounding box center [557, 18] width 18 height 18
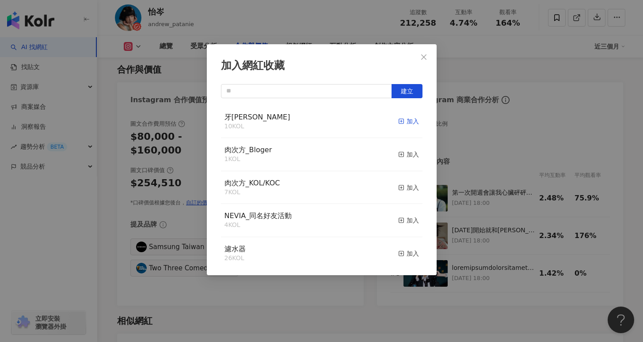
click at [402, 122] on div "加入" at bounding box center [408, 121] width 21 height 10
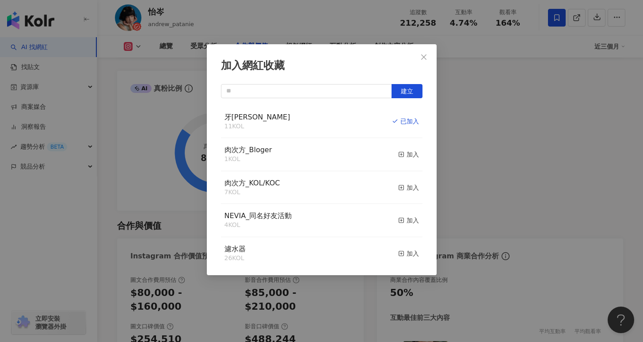
scroll to position [1208, 0]
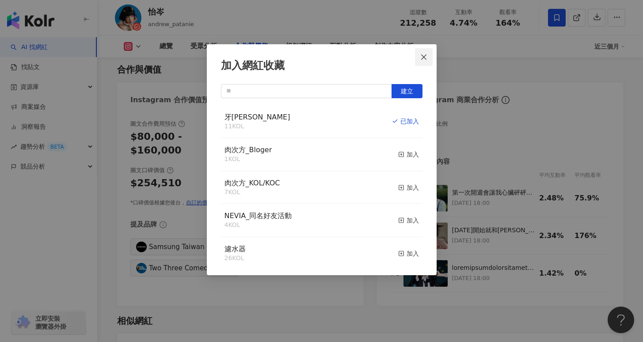
click at [421, 60] on button "Close" at bounding box center [424, 57] width 18 height 18
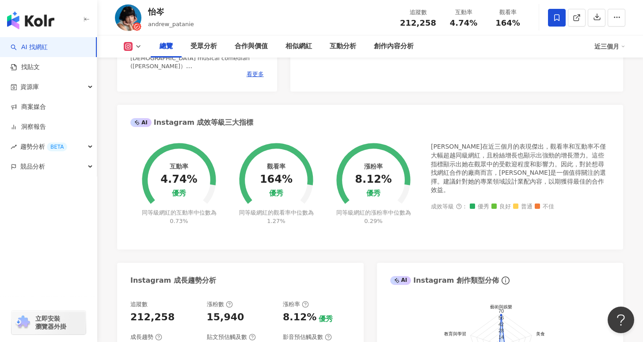
scroll to position [0, 0]
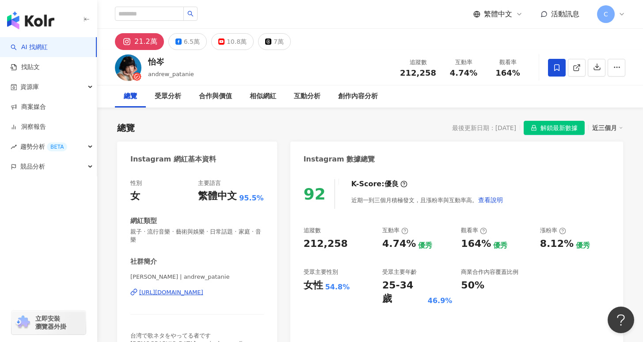
click at [203, 288] on div "https://www.instagram.com/andrew_patanie/" at bounding box center [171, 292] width 64 height 8
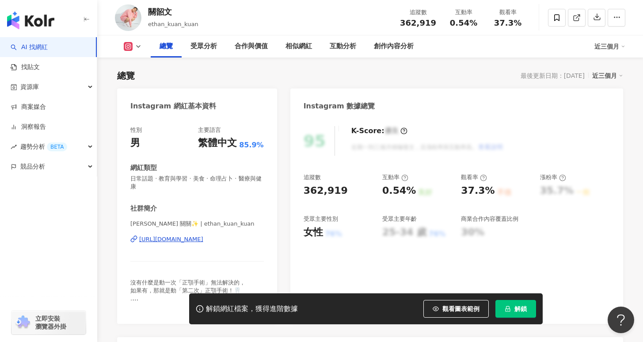
scroll to position [70, 0]
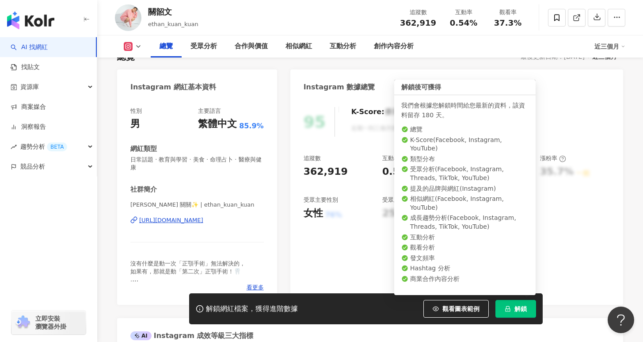
drag, startPoint x: 513, startPoint y: 304, endPoint x: 473, endPoint y: 278, distance: 47.7
click at [513, 304] on button "解鎖" at bounding box center [516, 309] width 41 height 18
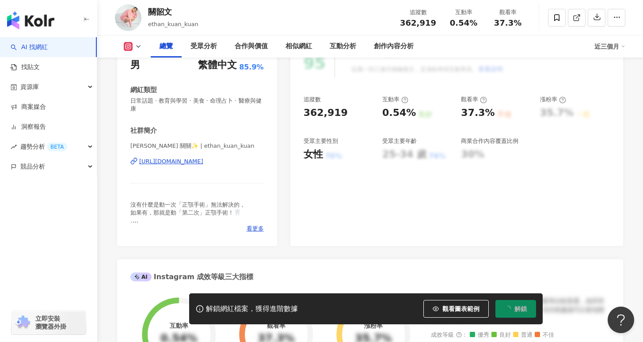
scroll to position [0, 0]
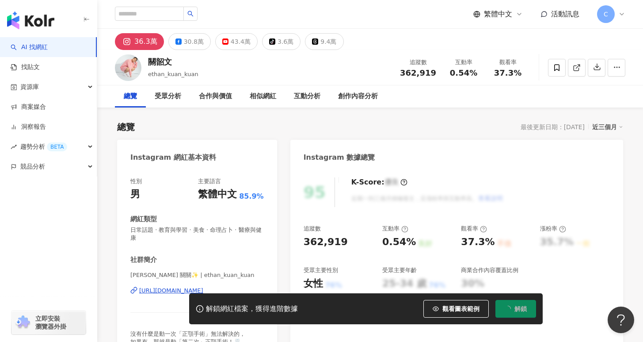
click at [156, 293] on div "解鎖網紅檔案，獲得進階數據 觀看圖表範例 解鎖" at bounding box center [321, 308] width 643 height 31
click at [165, 291] on div "https://www.instagram.com/ethan_kuan_kuan/" at bounding box center [171, 290] width 64 height 8
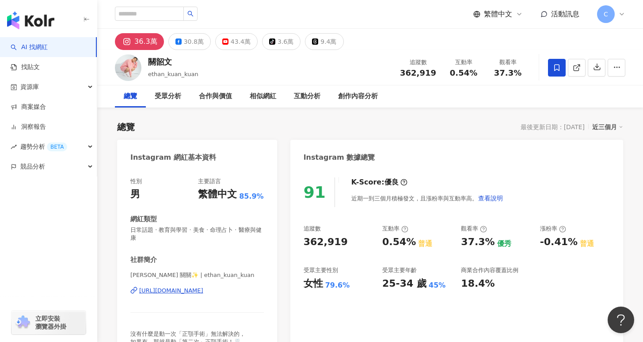
click at [556, 67] on icon at bounding box center [557, 68] width 8 height 8
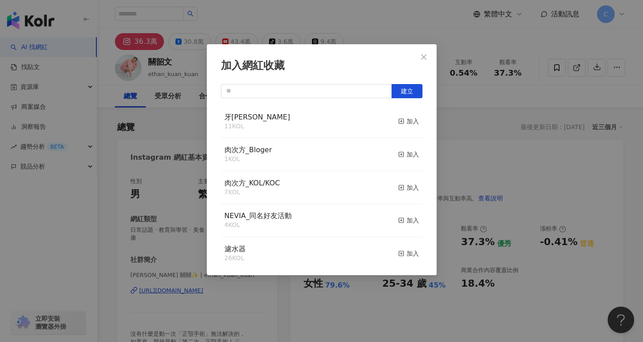
click at [168, 116] on div "加入網紅收藏 建立 牙周適 11 KOL 加入 肉次方_Bloger 1 KOL 加入 肉次方_KOL/KOC 7 KOL 加入 NEVIA_同名好友活動 4…" at bounding box center [321, 171] width 643 height 342
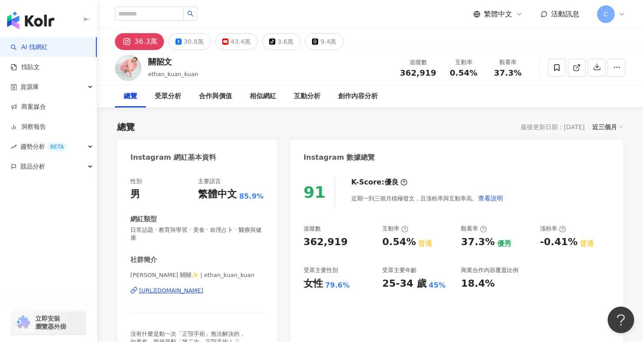
drag, startPoint x: 230, startPoint y: 46, endPoint x: 259, endPoint y: 53, distance: 29.6
click at [231, 46] on div "43.4萬" at bounding box center [241, 41] width 20 height 12
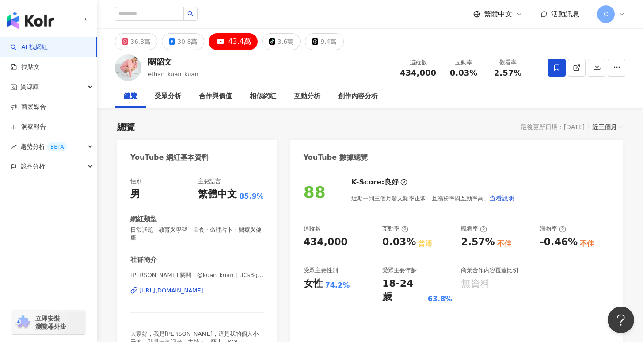
click at [555, 70] on icon at bounding box center [556, 67] width 5 height 7
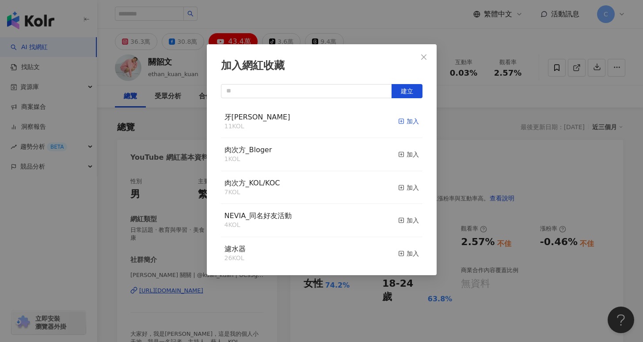
click at [402, 121] on div "加入" at bounding box center [408, 121] width 21 height 10
click at [427, 57] on icon "close" at bounding box center [423, 56] width 7 height 7
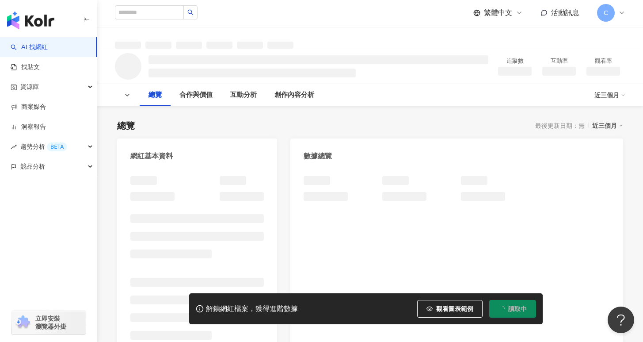
scroll to position [2, 0]
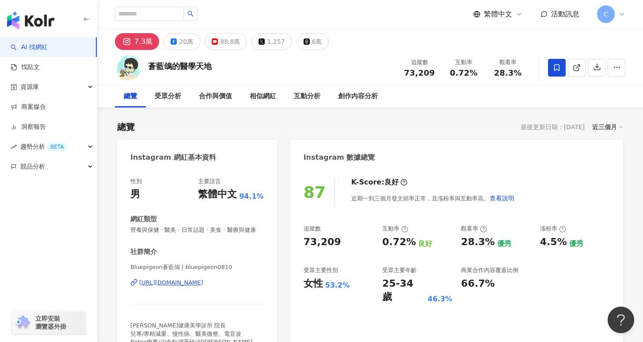
click at [181, 103] on div "受眾分析" at bounding box center [168, 96] width 44 height 22
click at [192, 281] on div "[URL][DOMAIN_NAME]" at bounding box center [171, 283] width 64 height 8
click at [163, 19] on input "search" at bounding box center [149, 14] width 69 height 14
type input "*"
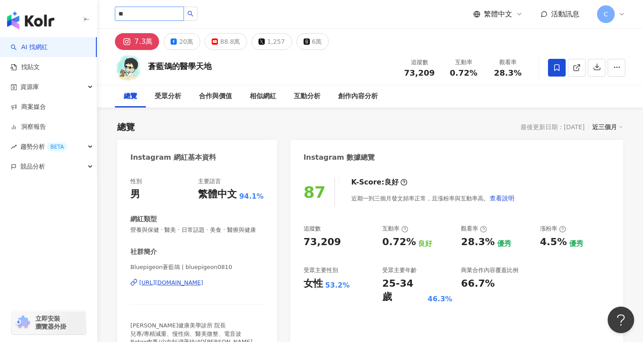
type input "**"
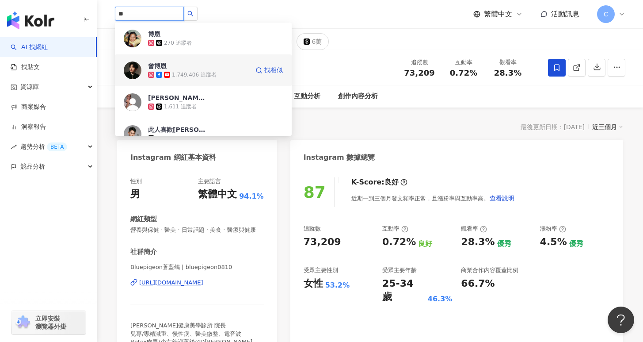
click at [187, 69] on span "曾博恩" at bounding box center [176, 65] width 57 height 9
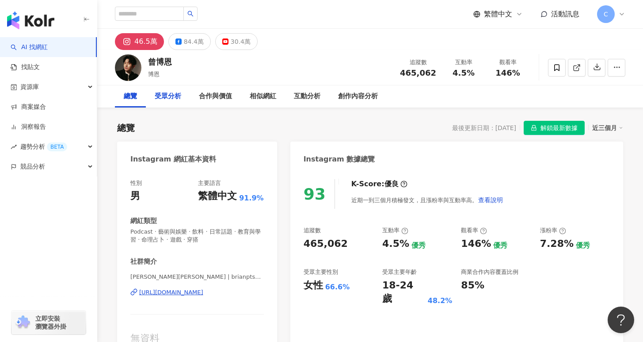
click at [169, 97] on div "受眾分析" at bounding box center [168, 96] width 27 height 11
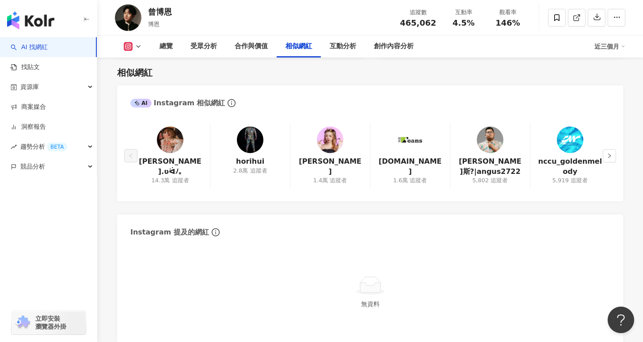
scroll to position [1360, 0]
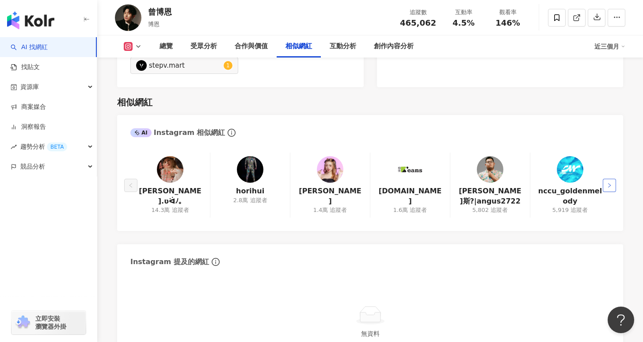
click at [608, 179] on button "button" at bounding box center [609, 185] width 13 height 13
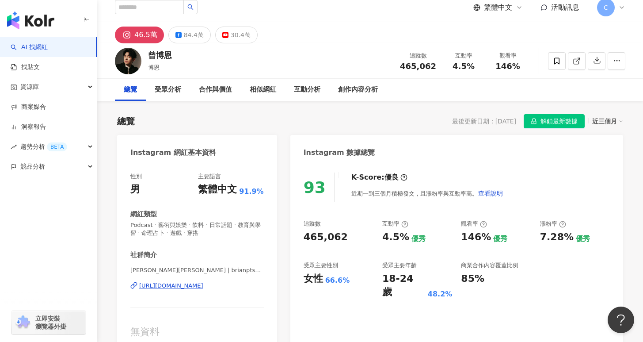
scroll to position [0, 0]
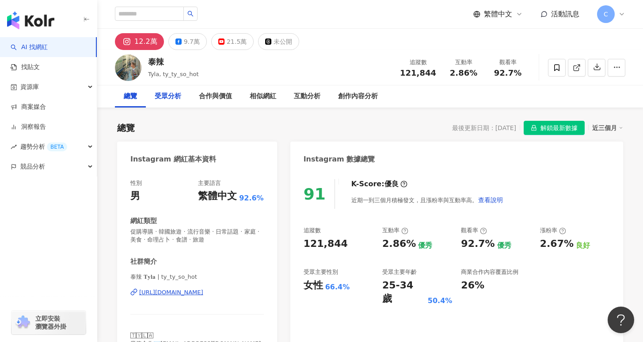
click at [169, 95] on div "受眾分析" at bounding box center [168, 96] width 27 height 11
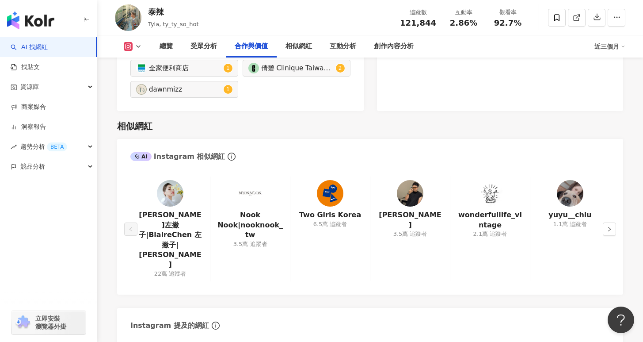
scroll to position [1347, 0]
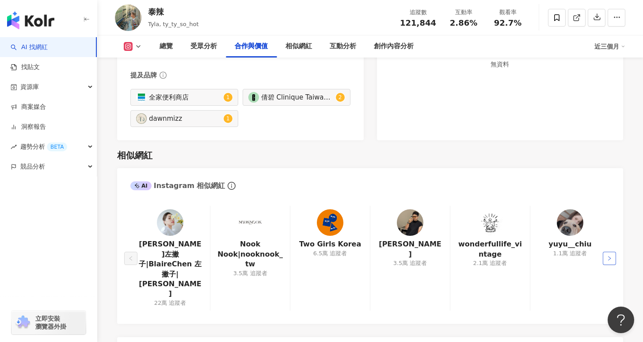
click at [612, 252] on button "button" at bounding box center [609, 258] width 13 height 13
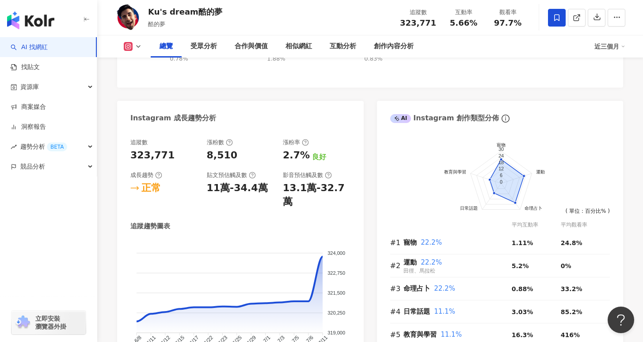
scroll to position [139, 0]
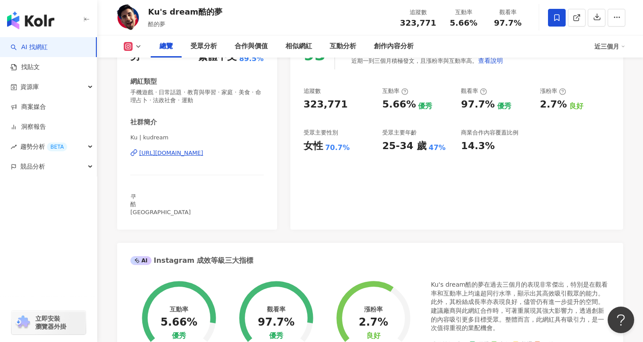
click at [201, 156] on div "https://www.instagram.com/kudream/" at bounding box center [171, 153] width 64 height 8
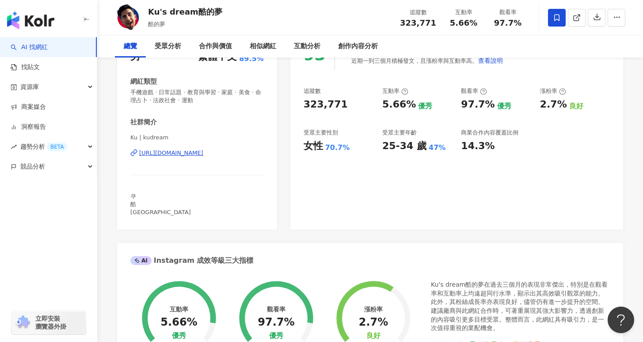
scroll to position [0, 0]
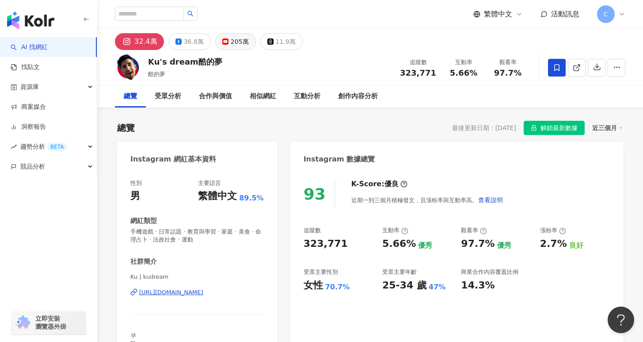
click at [231, 45] on div "205萬" at bounding box center [240, 41] width 18 height 12
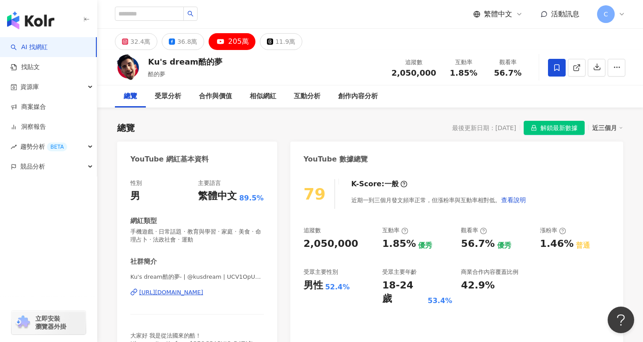
click at [203, 295] on div "https://www.youtube.com/channel/UCV1OpUwWJCMiv6gJCRR6yAg" at bounding box center [171, 292] width 64 height 8
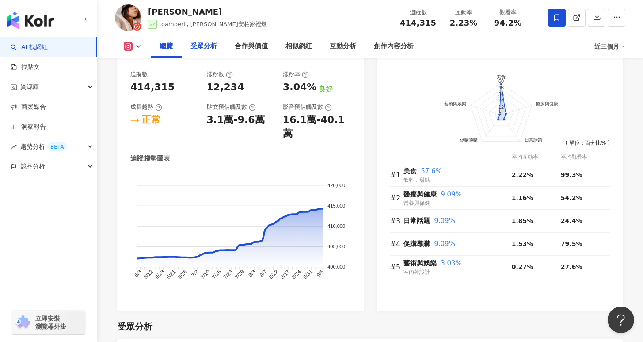
click at [202, 48] on div "受眾分析" at bounding box center [204, 46] width 27 height 11
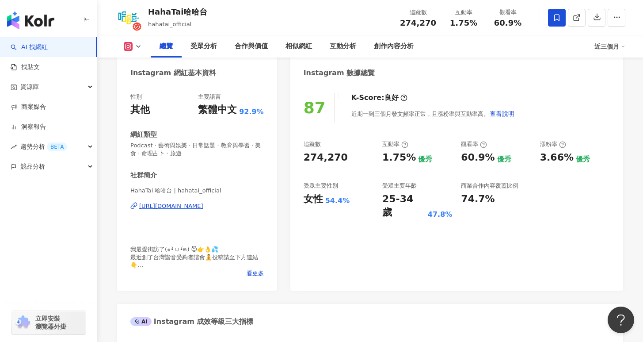
scroll to position [88, 0]
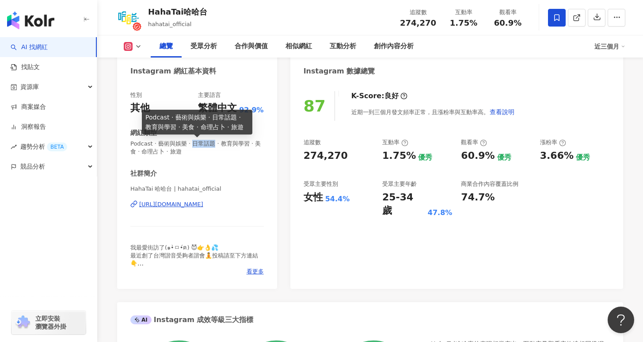
drag, startPoint x: 191, startPoint y: 144, endPoint x: 214, endPoint y: 144, distance: 23.0
click at [214, 144] on span "Podcast · 藝術與娛樂 · 日常話題 · 教育與學習 · 美食 · 命理占卜 · 旅遊" at bounding box center [197, 148] width 134 height 16
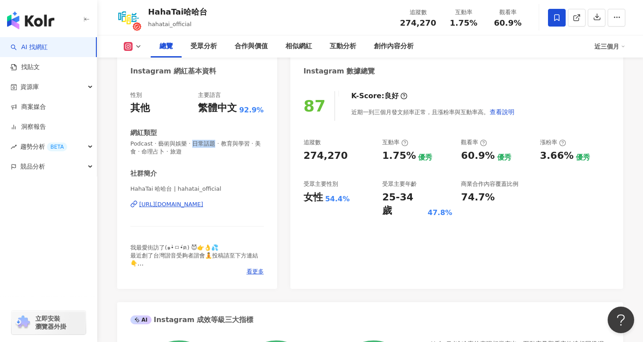
copy span "日常話題"
click at [203, 206] on div "[URL][DOMAIN_NAME]" at bounding box center [171, 204] width 64 height 8
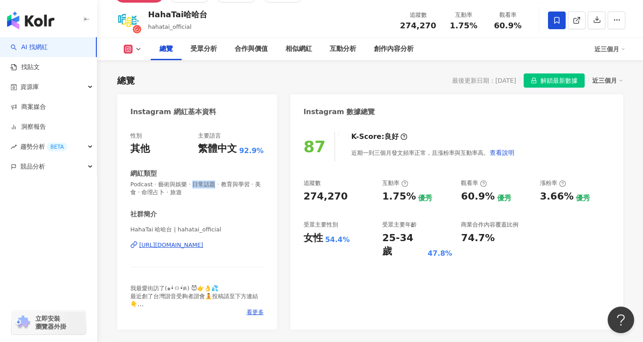
scroll to position [0, 0]
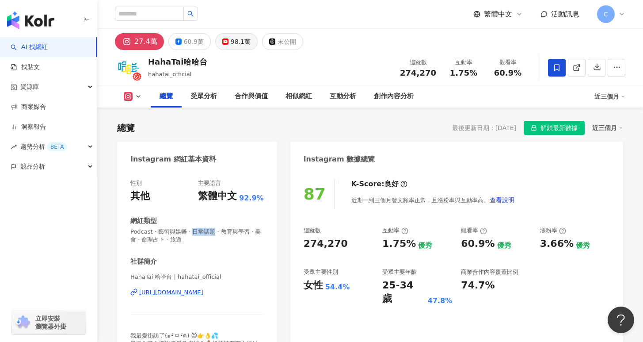
click at [243, 40] on div "98.1萬" at bounding box center [241, 41] width 20 height 12
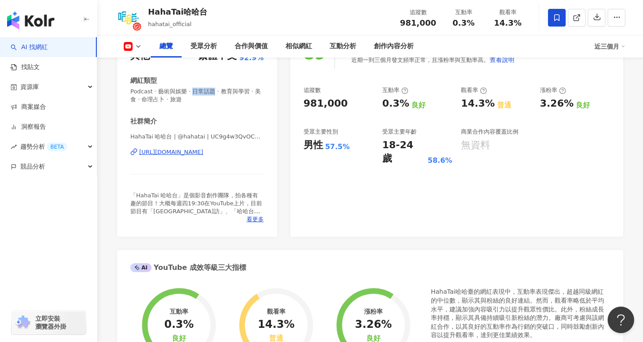
scroll to position [141, 0]
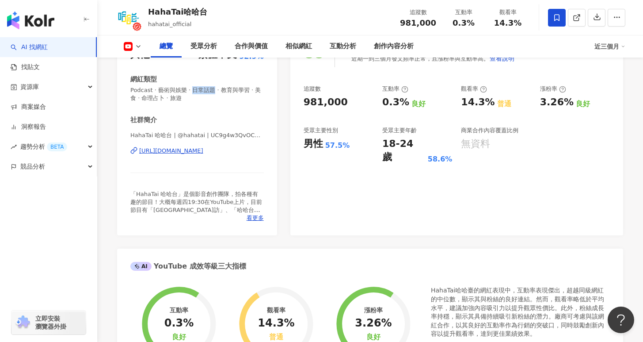
click at [203, 152] on div "[URL][DOMAIN_NAME]" at bounding box center [171, 151] width 64 height 8
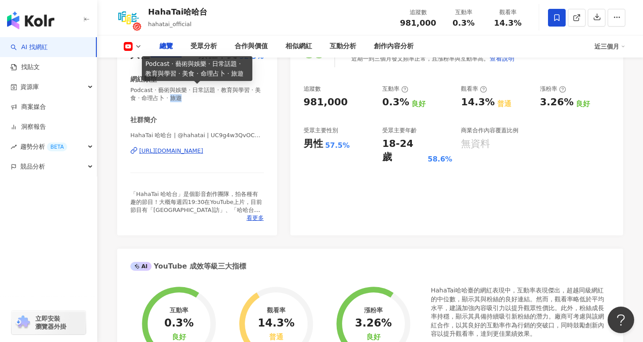
drag, startPoint x: 162, startPoint y: 99, endPoint x: 175, endPoint y: 99, distance: 12.8
click at [175, 99] on span "Podcast · 藝術與娛樂 · 日常話題 · 教育與學習 · 美食 · 命理占卜 · 旅遊" at bounding box center [197, 94] width 134 height 16
copy span "旅遊"
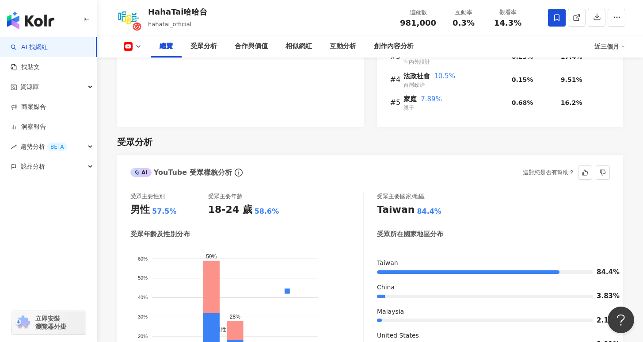
scroll to position [762, 0]
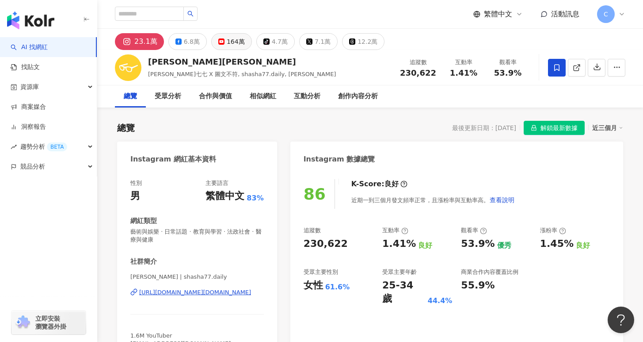
click at [218, 49] on button "164萬" at bounding box center [231, 41] width 41 height 17
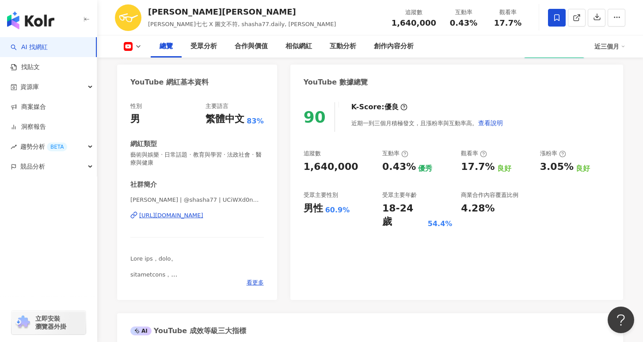
scroll to position [83, 0]
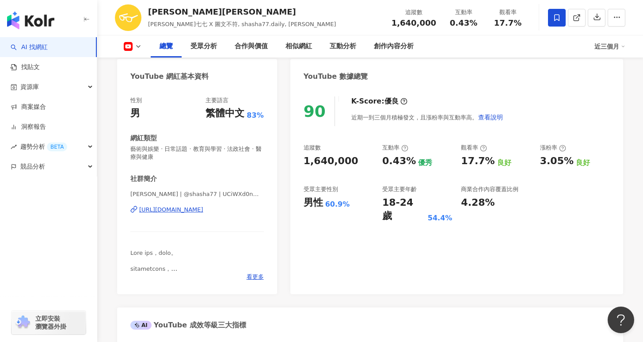
click at [218, 217] on div "志祺七七 | @shasha77 | UCiWXd0nmBjlKROwzMyPV-Nw https://www.youtube.com/channel/UCi…" at bounding box center [197, 216] width 134 height 52
click at [203, 210] on div "https://www.youtube.com/channel/UCiWXd0nmBjlKROwzMyPV-Nw" at bounding box center [171, 210] width 64 height 8
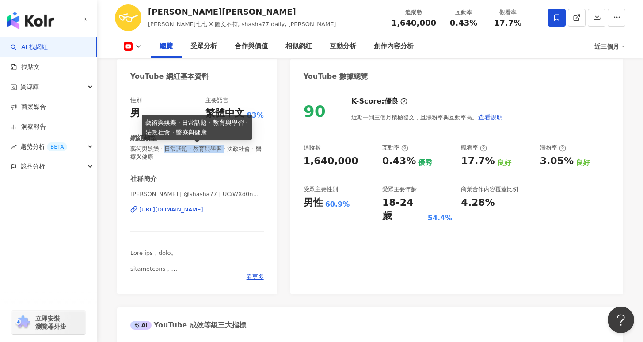
drag, startPoint x: 164, startPoint y: 149, endPoint x: 222, endPoint y: 149, distance: 57.9
click at [222, 149] on span "藝術與娛樂 · 日常話題 · 教育與學習 · 法政社會 · 醫療與健康" at bounding box center [197, 153] width 134 height 16
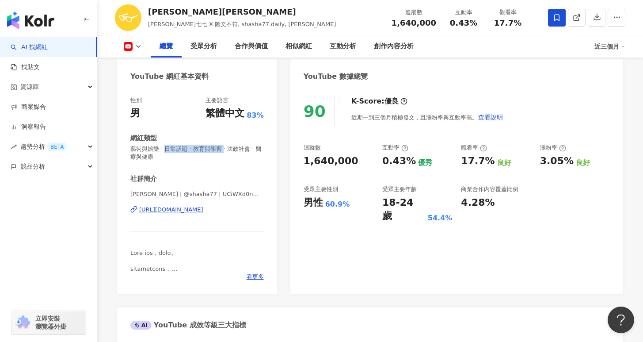
copy span "日常話題 · 教育與學習"
click at [203, 211] on div "https://www.youtube.com/channel/UCiWXd0nmBjlKROwzMyPV-Nw" at bounding box center [171, 210] width 64 height 8
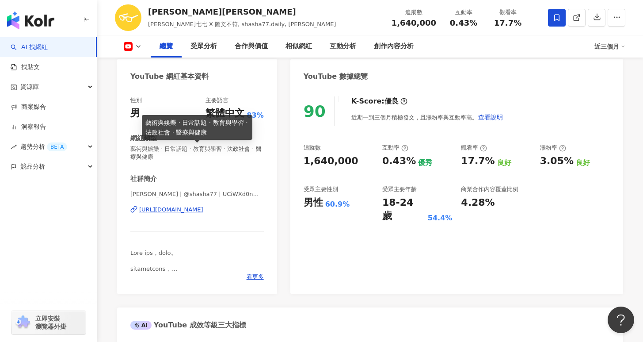
click at [245, 151] on span "藝術與娛樂 · 日常話題 · 教育與學習 · 法政社會 · 醫療與健康" at bounding box center [197, 153] width 134 height 16
drag, startPoint x: 253, startPoint y: 150, endPoint x: 246, endPoint y: 156, distance: 9.4
click at [246, 156] on span "藝術與娛樂 · 日常話題 · 教育與學習 · 法政社會 · 醫療與健康" at bounding box center [197, 153] width 134 height 16
copy span "醫療與健康"
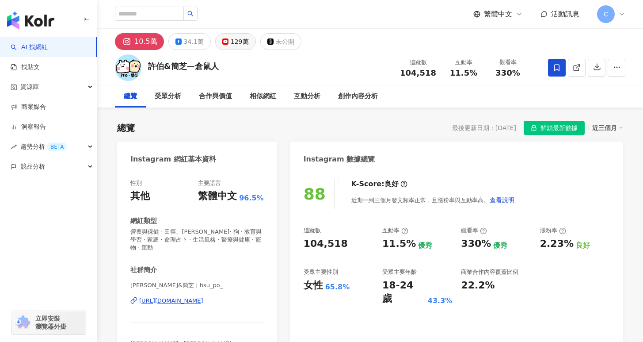
click at [234, 46] on div "129萬" at bounding box center [240, 41] width 18 height 12
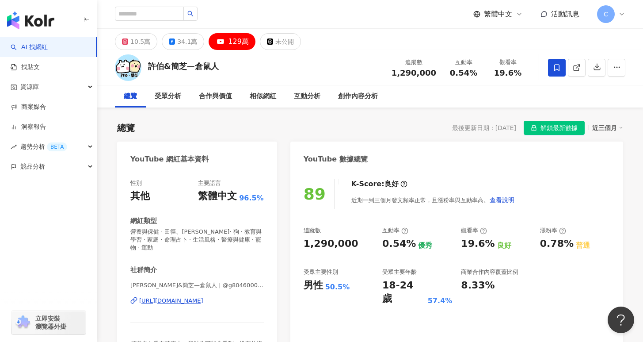
click at [203, 297] on div "https://www.youtube.com/channel/UClEzBxwGGFrbwTVeawscqjQ" at bounding box center [171, 301] width 64 height 8
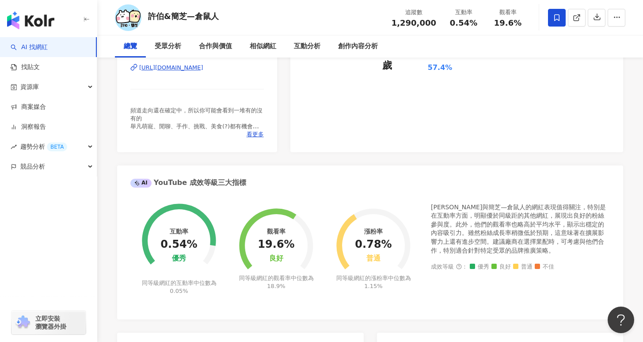
scroll to position [466, 0]
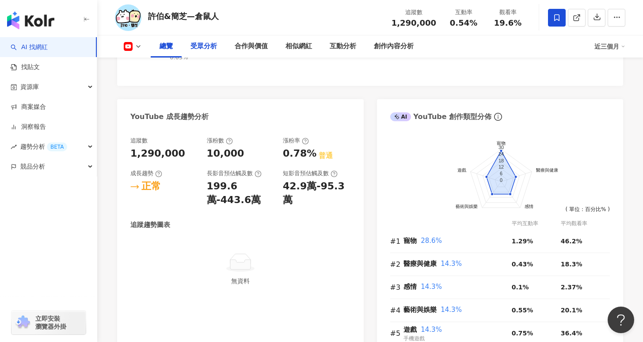
click at [214, 53] on div "受眾分析" at bounding box center [204, 46] width 44 height 22
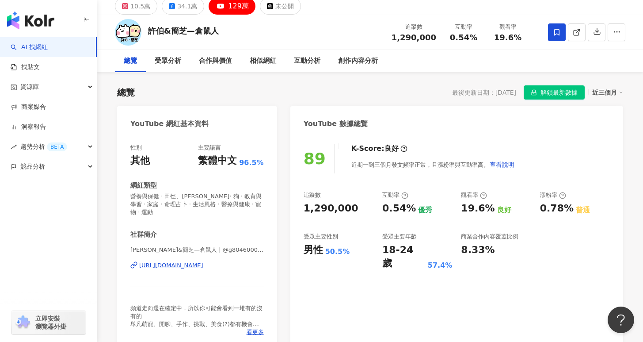
scroll to position [45, 0]
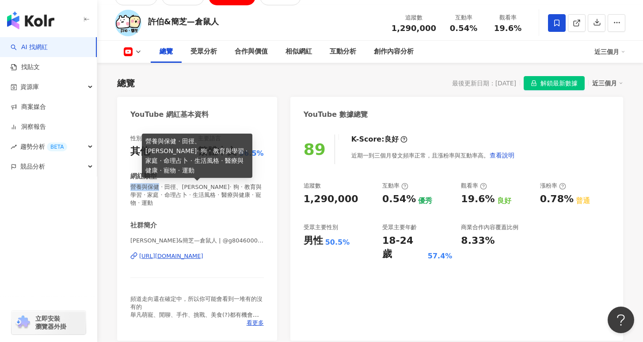
drag, startPoint x: 131, startPoint y: 186, endPoint x: 170, endPoint y: 195, distance: 39.4
click at [157, 188] on span "營養與保健 · 田徑、馬拉松 · 狗 · 教育與學習 · 家庭 · 命理占卜 · 生活風格 · 醫療與健康 · 寵物 · 運動" at bounding box center [197, 195] width 134 height 24
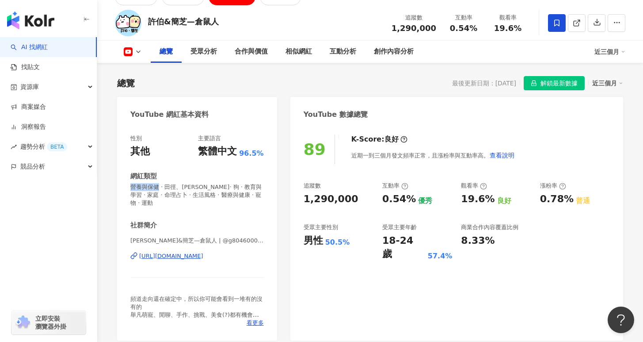
copy span "營養與保健"
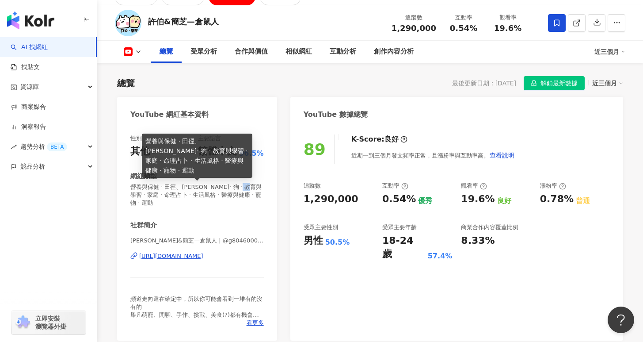
drag, startPoint x: 249, startPoint y: 188, endPoint x: 258, endPoint y: 189, distance: 9.3
click at [258, 189] on span "營養與保健 · 田徑、馬拉松 · 狗 · 教育與學習 · 家庭 · 命理占卜 · 生活風格 · 醫療與健康 · 寵物 · 運動" at bounding box center [197, 195] width 134 height 24
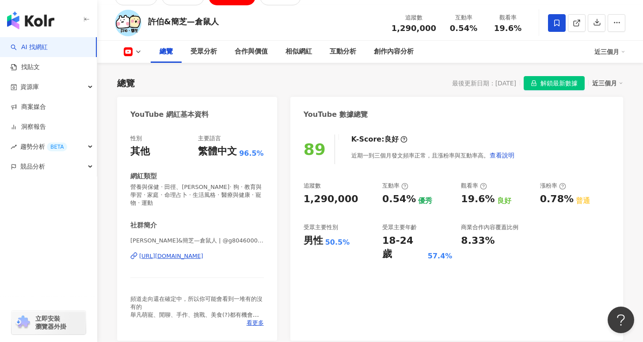
click at [255, 194] on span "營養與保健 · 田徑、馬拉松 · 狗 · 教育與學習 · 家庭 · 命理占卜 · 生活風格 · 醫療與健康 · 寵物 · 運動" at bounding box center [197, 195] width 134 height 24
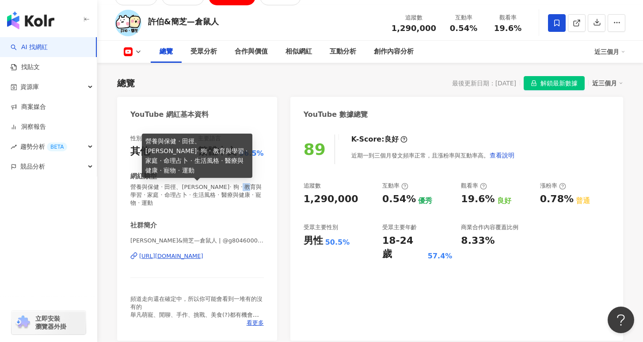
drag, startPoint x: 248, startPoint y: 188, endPoint x: 258, endPoint y: 189, distance: 9.3
click at [258, 189] on span "營養與保健 · 田徑、馬拉松 · 狗 · 教育與學習 · 家庭 · 命理占卜 · 生活風格 · 醫療與健康 · 寵物 · 運動" at bounding box center [197, 195] width 134 height 24
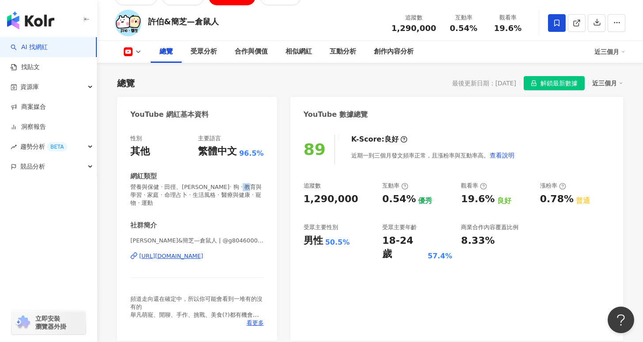
copy span "家庭"
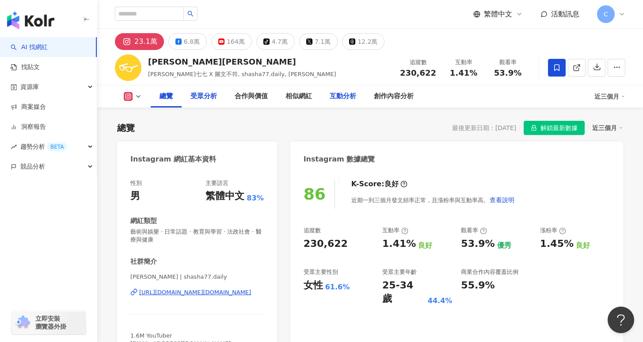
click at [201, 97] on div "受眾分析" at bounding box center [204, 96] width 27 height 11
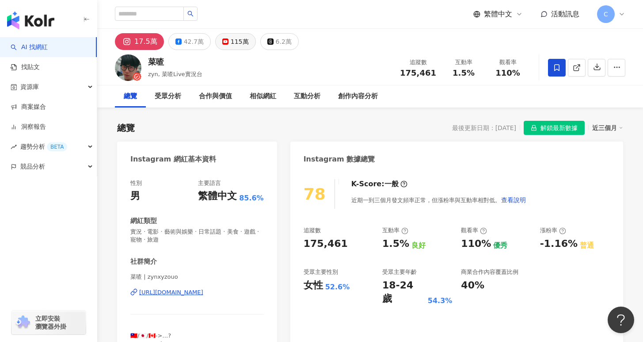
click at [231, 41] on div "115萬" at bounding box center [240, 41] width 18 height 12
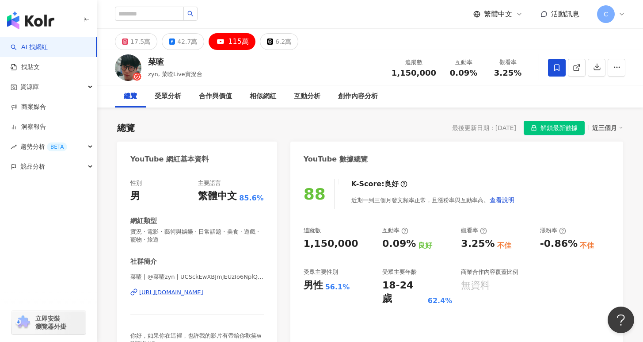
click at [203, 293] on div "https://www.youtube.com/channel/UCSckEwXBJmJEUzIo6NplQ5g" at bounding box center [171, 292] width 64 height 8
click at [201, 243] on span "實況 · 電影 · 藝術與娛樂 · 日常話題 · 美食 · 遊戲 · 寵物 · 旅遊" at bounding box center [197, 236] width 134 height 16
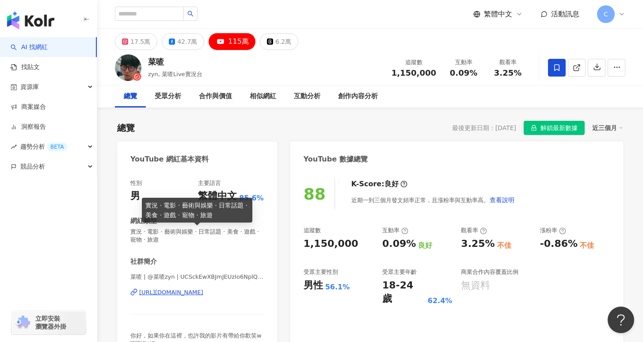
click at [232, 230] on span "實況 · 電影 · 藝術與娛樂 · 日常話題 · 美食 · 遊戲 · 寵物 · 旅遊" at bounding box center [197, 236] width 134 height 16
drag, startPoint x: 245, startPoint y: 232, endPoint x: 232, endPoint y: 241, distance: 16.2
click at [232, 241] on span "實況 · 電影 · 藝術與娛樂 · 日常話題 · 美食 · 遊戲 · 寵物 · 旅遊" at bounding box center [197, 236] width 134 height 16
copy span "戲 · 寵物 · 旅遊"
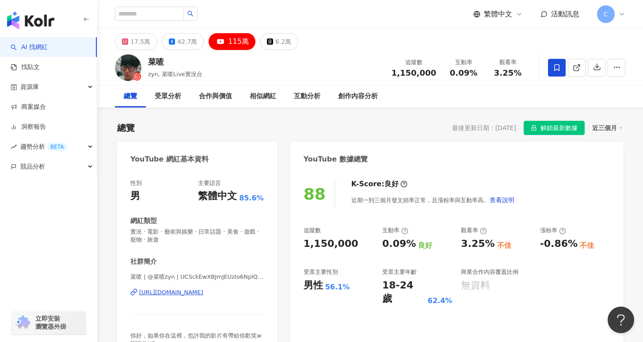
click at [177, 101] on div "受眾分析" at bounding box center [168, 96] width 27 height 11
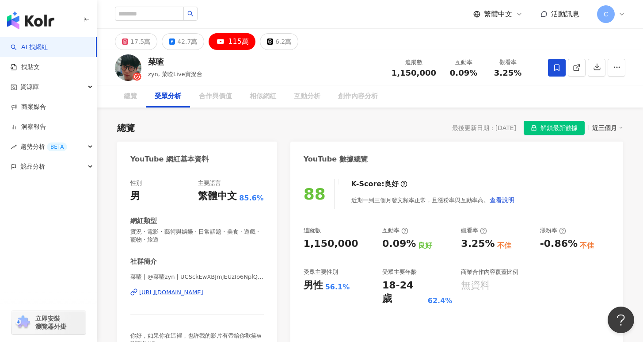
scroll to position [765, 0]
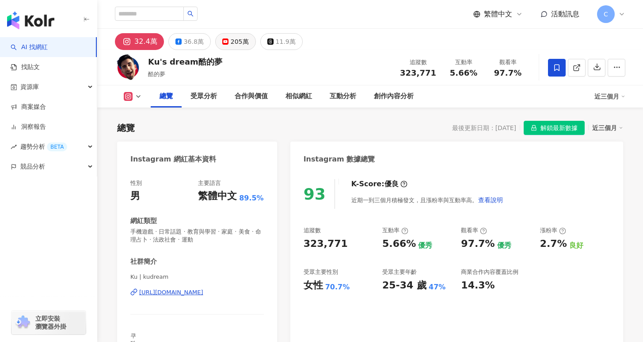
click at [237, 41] on div "205萬" at bounding box center [240, 41] width 18 height 12
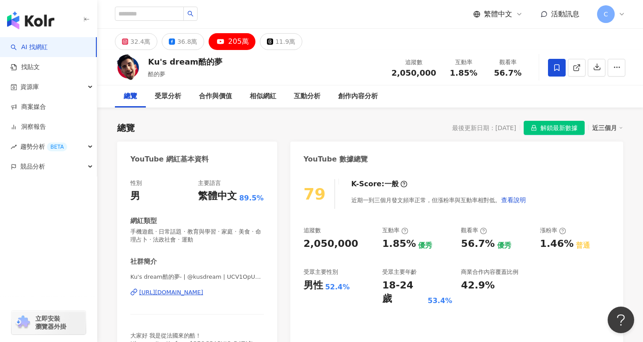
click at [216, 40] on rect at bounding box center [220, 41] width 9 height 6
click at [203, 293] on div "[URL][DOMAIN_NAME]" at bounding box center [171, 292] width 64 height 8
click at [230, 235] on span "手機遊戲 · 日常話題 · 教育與學習 · 家庭 · 美食 · 命理占卜 · 法政社會 · 運動" at bounding box center [197, 236] width 134 height 16
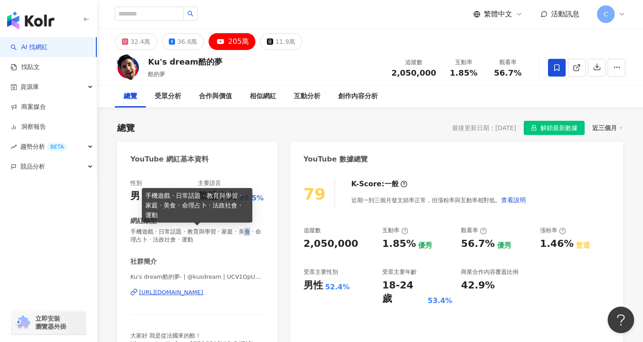
drag, startPoint x: 239, startPoint y: 233, endPoint x: 247, endPoint y: 233, distance: 8.0
click at [247, 233] on span "手機遊戲 · 日常話題 · 教育與學習 · 家庭 · 美食 · 命理占卜 · 法政社會 · 運動" at bounding box center [197, 236] width 134 height 16
click at [236, 233] on span "手機遊戲 · 日常話題 · 教育與學習 · 家庭 · 美食 · 命理占卜 · 法政社會 · 運動" at bounding box center [197, 236] width 134 height 16
drag, startPoint x: 237, startPoint y: 233, endPoint x: 246, endPoint y: 233, distance: 9.3
click at [246, 233] on span "手機遊戲 · 日常話題 · 教育與學習 · 家庭 · 美食 · 命理占卜 · 法政社會 · 運動" at bounding box center [197, 236] width 134 height 16
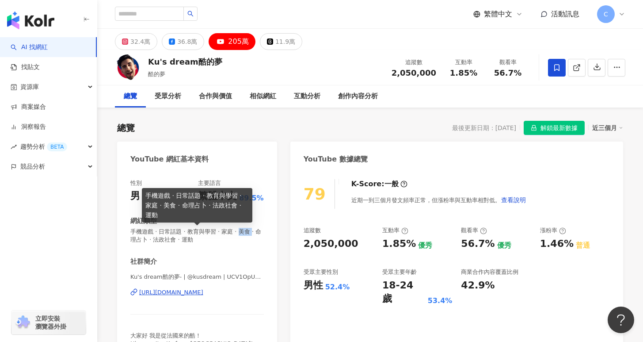
click at [248, 232] on span "手機遊戲 · 日常話題 · 教育與學習 · 家庭 · 美食 · 命理占卜 · 法政社會 · 運動" at bounding box center [197, 236] width 134 height 16
drag, startPoint x: 237, startPoint y: 231, endPoint x: 249, endPoint y: 232, distance: 11.9
click at [249, 232] on span "手機遊戲 · 日常話題 · 教育與學習 · 家庭 · 美食 · 命理占卜 · 法政社會 · 運動" at bounding box center [197, 236] width 134 height 16
copy span "美食"
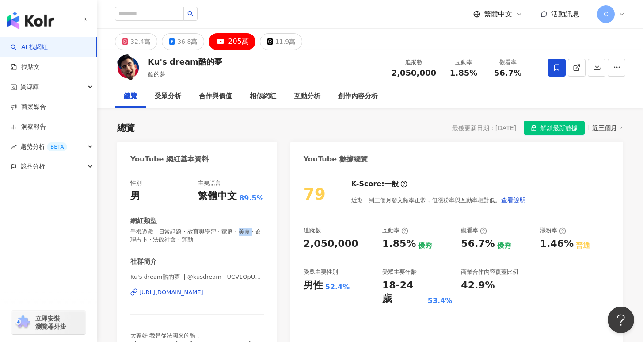
click at [226, 229] on span "手機遊戲 · 日常話題 · 教育與學習 · 家庭 · 美食 · 命理占卜 · 法政社會 · 運動" at bounding box center [197, 236] width 134 height 16
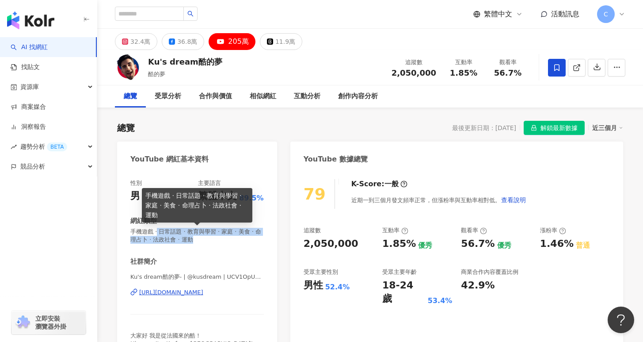
drag, startPoint x: 156, startPoint y: 230, endPoint x: 183, endPoint y: 240, distance: 28.8
click at [183, 240] on span "手機遊戲 · 日常話題 · 教育與學習 · 家庭 · 美食 · 命理占卜 · 法政社會 · 運動" at bounding box center [197, 236] width 134 height 16
copy span "日常話題 · 教育與學習 · 家庭 · 美食 · 命理占卜 · 法政社會 · 運動"
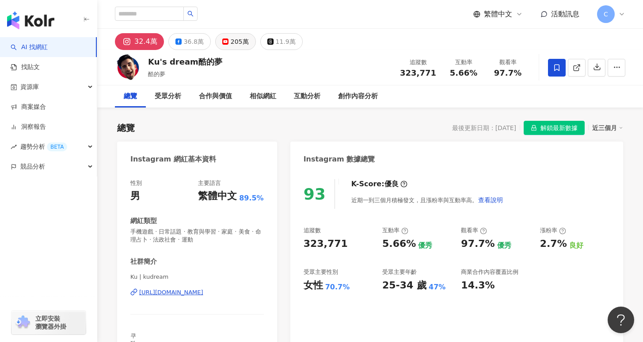
click at [231, 39] on div "205萬" at bounding box center [240, 41] width 18 height 12
click at [172, 107] on div "受眾分析" at bounding box center [168, 96] width 44 height 22
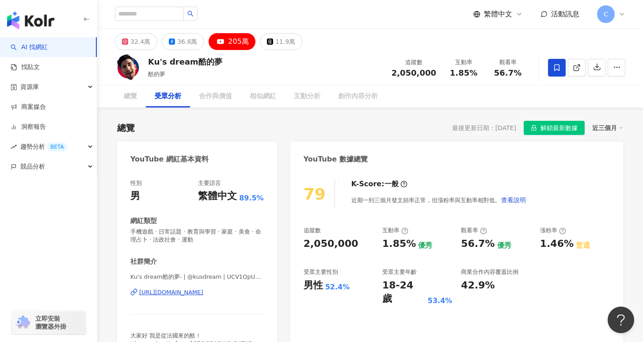
scroll to position [779, 0]
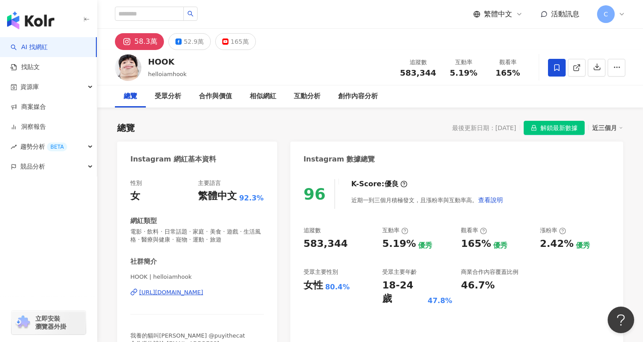
click at [231, 44] on div "165萬" at bounding box center [240, 41] width 18 height 12
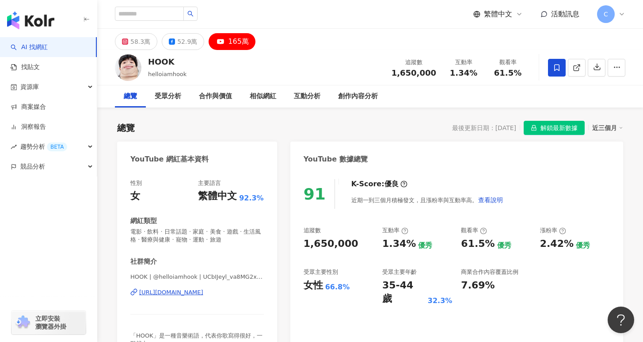
click at [203, 295] on div "[URL][DOMAIN_NAME]" at bounding box center [171, 292] width 64 height 8
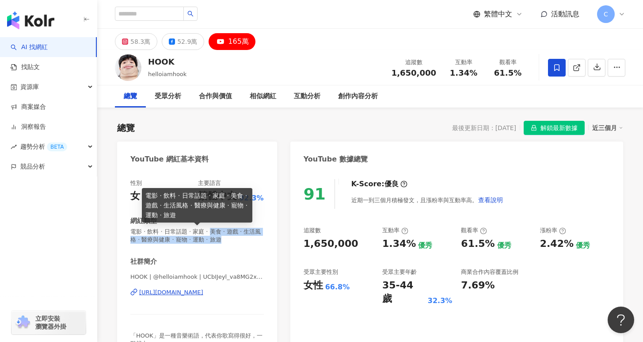
drag, startPoint x: 209, startPoint y: 233, endPoint x: 209, endPoint y: 238, distance: 4.9
click at [209, 238] on span "電影 · 飲料 · 日常話題 · 家庭 · 美食 · 遊戲 · 生活風格 · 醫療與健康 · 寵物 · 運動 · 旅遊" at bounding box center [197, 236] width 134 height 16
copy span "美食 · 遊戲 · 生活風格 · 醫療與健康 · 寵物 · 運動 · 旅遊"
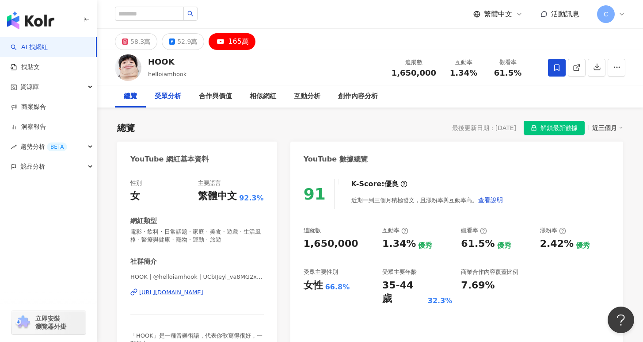
click at [170, 101] on div "受眾分析" at bounding box center [168, 96] width 27 height 11
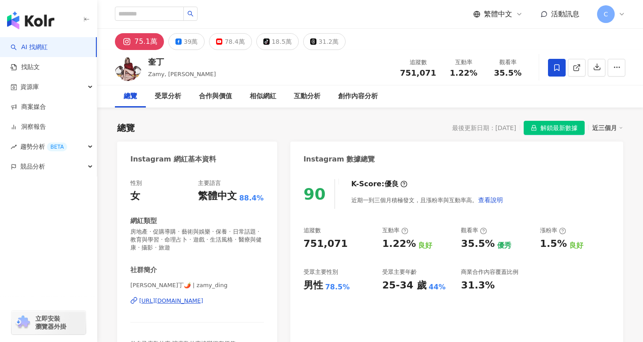
click at [240, 46] on button "78.4萬" at bounding box center [230, 41] width 42 height 17
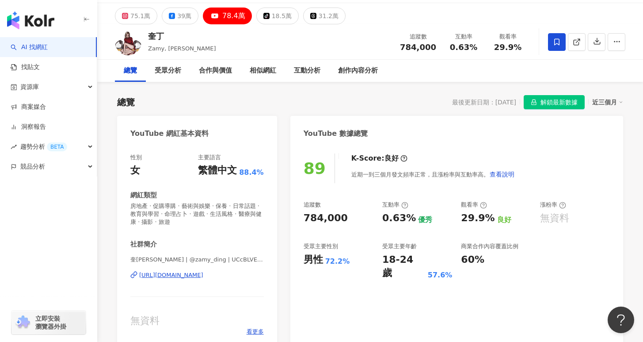
scroll to position [32, 0]
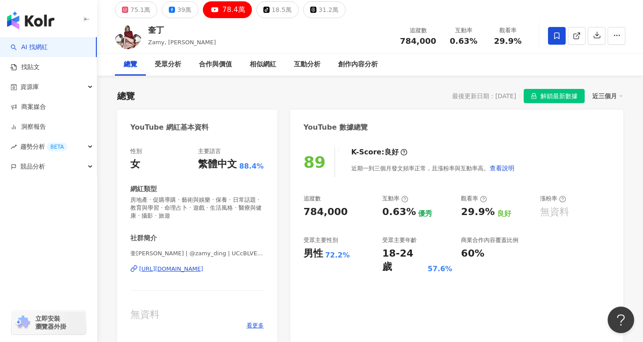
click at [196, 270] on div "https://www.youtube.com/channel/UCcBLVExMJRTwgK_Z5TLlUCA" at bounding box center [171, 269] width 64 height 8
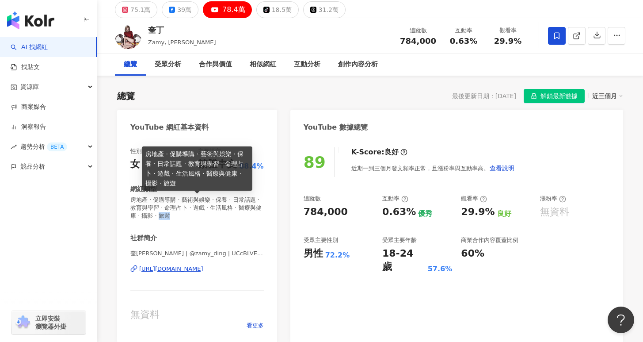
drag, startPoint x: 156, startPoint y: 217, endPoint x: 148, endPoint y: 218, distance: 8.5
click at [148, 218] on span "房地產 · 促購導購 · 藝術與娛樂 · 保養 · 日常話題 · 教育與學習 · 命理占卜 · 遊戲 · 生活風格 · 醫療與健康 · 攝影 · 旅遊" at bounding box center [197, 208] width 134 height 24
copy span "旅遊"
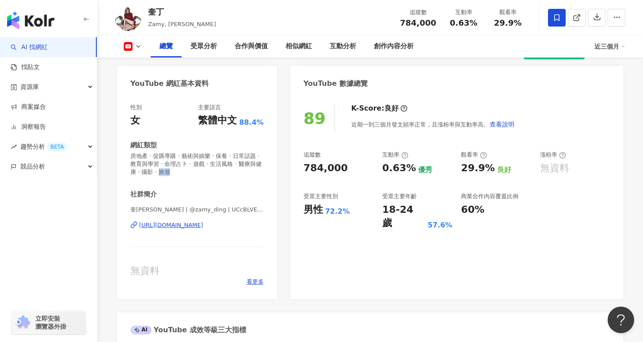
scroll to position [66, 0]
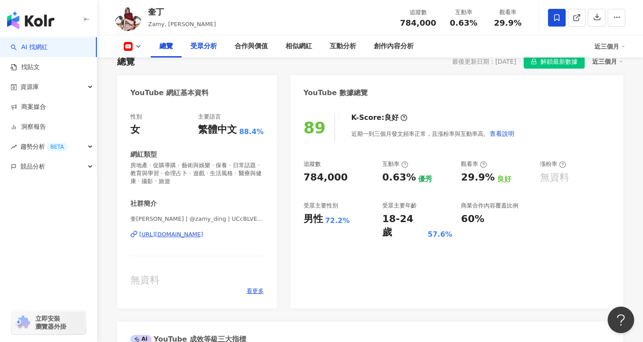
click at [202, 48] on div "受眾分析" at bounding box center [204, 46] width 27 height 11
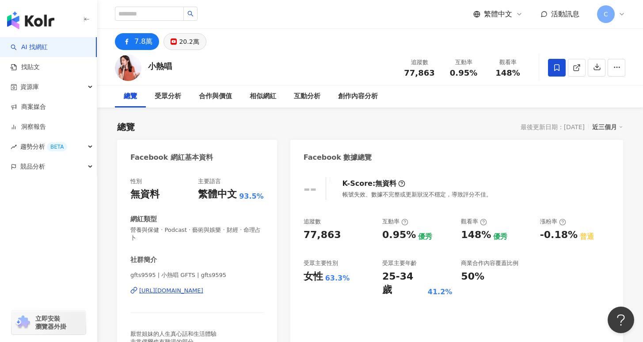
click at [175, 48] on button "20.2萬" at bounding box center [185, 41] width 42 height 17
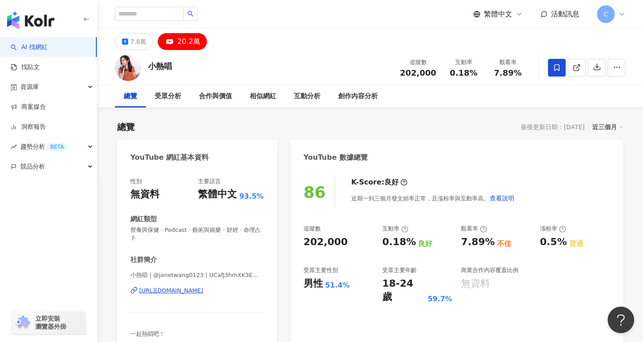
click at [203, 286] on div "[URL][DOMAIN_NAME]" at bounding box center [171, 290] width 64 height 8
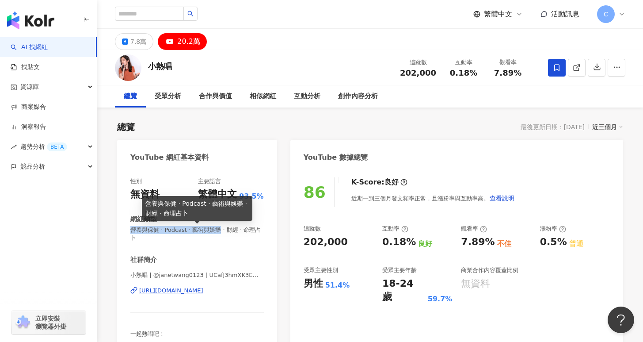
drag, startPoint x: 132, startPoint y: 230, endPoint x: 219, endPoint y: 230, distance: 87.5
click at [219, 230] on span "營養與保健 · Podcast · 藝術與娛樂 · 財經 · 命理占卜" at bounding box center [197, 234] width 134 height 16
copy span "營養與保健 · Podcast · 藝術與娛樂"
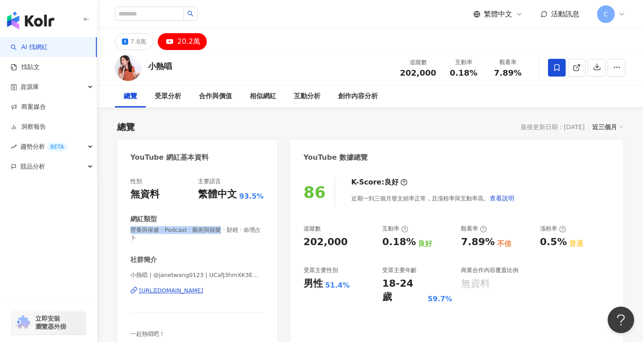
click at [203, 286] on div "https://www.youtube.com/channel/UCafJ3hmXK3EmX_04SdbKVgg" at bounding box center [171, 290] width 64 height 8
click at [165, 105] on div "受眾分析" at bounding box center [168, 96] width 44 height 22
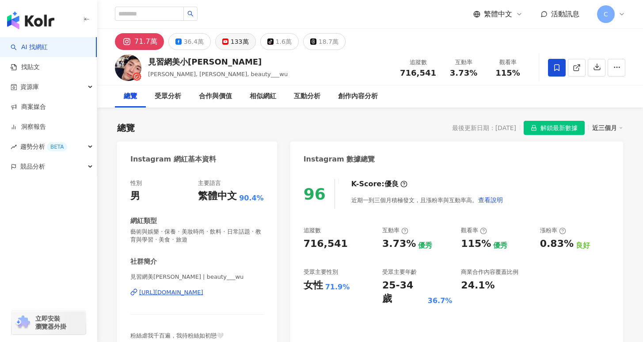
click at [238, 43] on div "133萬" at bounding box center [240, 41] width 18 height 12
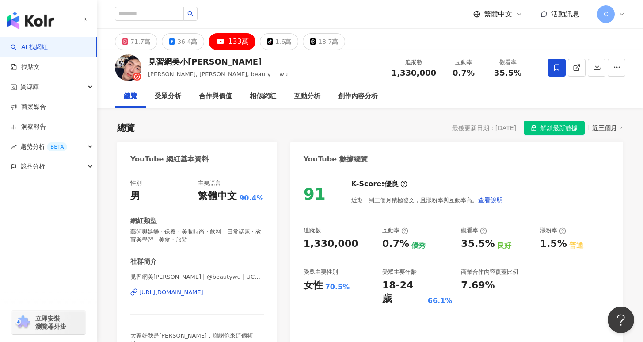
click at [203, 291] on div "https://www.youtube.com/channel/UCAfcy122TZHqDQMMAwfbvBQ" at bounding box center [171, 292] width 64 height 8
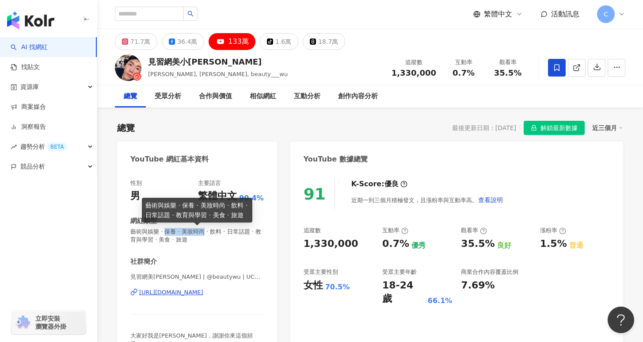
drag, startPoint x: 164, startPoint y: 230, endPoint x: 203, endPoint y: 233, distance: 39.0
click at [203, 233] on span "藝術與娛樂 · 保養 · 美妝時尚 · 飲料 · 日常話題 · 教育與學習 · 美食 · 旅遊" at bounding box center [197, 236] width 134 height 16
copy span "保養 · 美妝時尚"
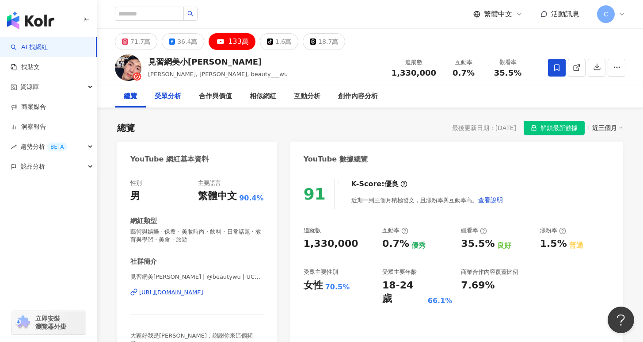
click at [173, 98] on div "受眾分析" at bounding box center [168, 96] width 27 height 11
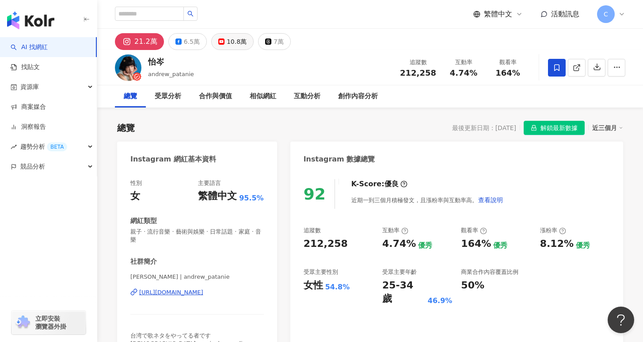
click at [231, 42] on div "10.8萬" at bounding box center [237, 41] width 20 height 12
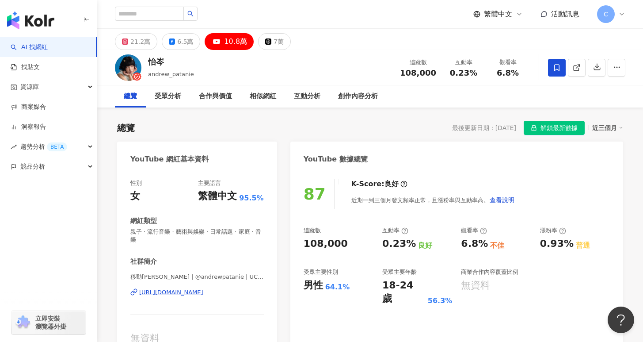
click at [203, 288] on div "[URL][DOMAIN_NAME]" at bounding box center [171, 292] width 64 height 8
click at [211, 237] on div "性別 女 主要語言 繁體中文 95.5% 網紅類型 親子 · 流行音樂 · 藝術與娛樂 · 日常話題 · 家庭 · 音樂 社群簡介 移動[PERSON_NAM…" at bounding box center [197, 266] width 134 height 174
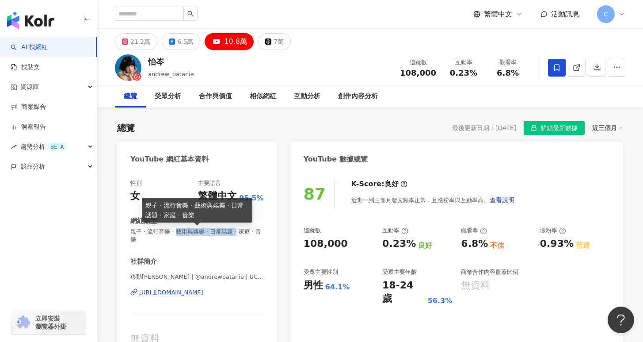
drag, startPoint x: 175, startPoint y: 232, endPoint x: 234, endPoint y: 233, distance: 59.3
click at [234, 233] on span "親子 · 流行音樂 · 藝術與娛樂 · 日常話題 · 家庭 · 音樂" at bounding box center [197, 236] width 134 height 16
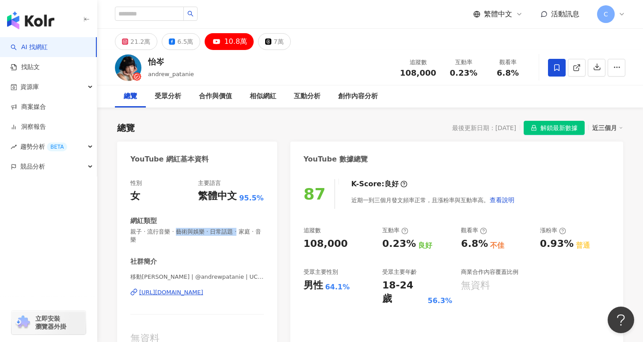
copy span "藝術與娛樂 · 日常話題 ·"
click at [177, 100] on div "受眾分析" at bounding box center [168, 96] width 27 height 11
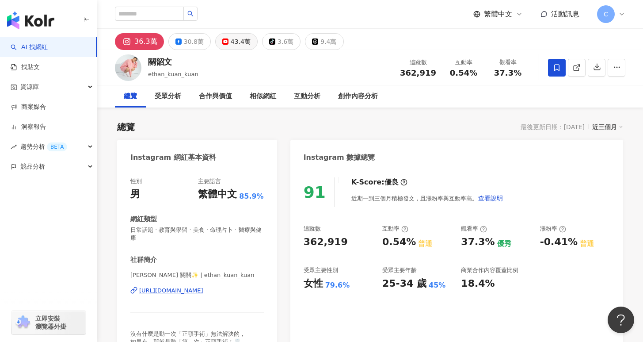
click at [240, 46] on div "43.4萬" at bounding box center [241, 41] width 20 height 12
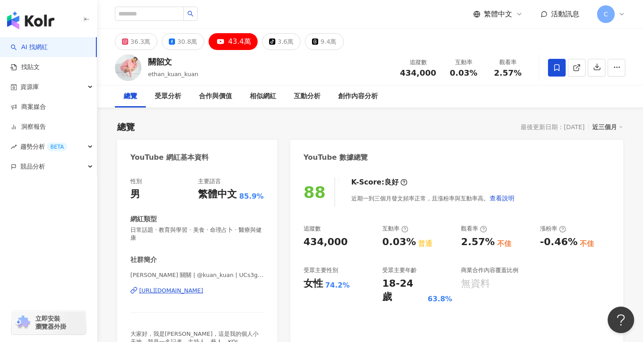
click at [195, 293] on div "https://www.youtube.com/channel/UCs3grmREeegKmLEFvqRPN9A" at bounding box center [171, 290] width 64 height 8
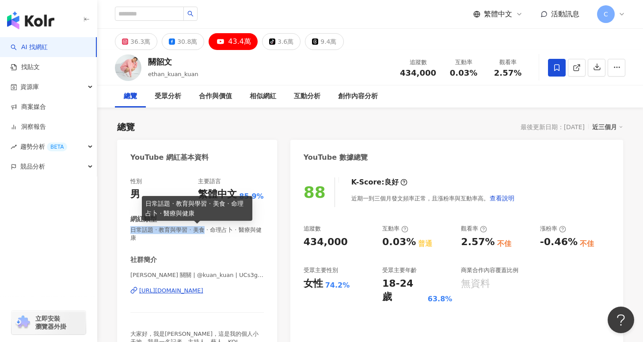
drag, startPoint x: 131, startPoint y: 228, endPoint x: 203, endPoint y: 231, distance: 72.1
click at [203, 231] on span "日常話題 · 教育與學習 · 美食 · 命理占卜 · 醫療與健康" at bounding box center [197, 234] width 134 height 16
copy span "日常話題 · 教育與學習 · 美食"
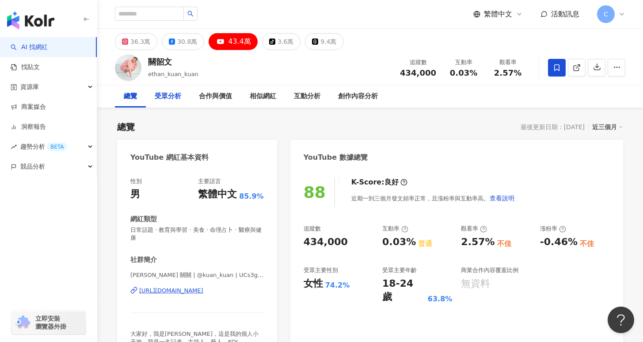
click at [160, 101] on div "受眾分析" at bounding box center [168, 96] width 27 height 11
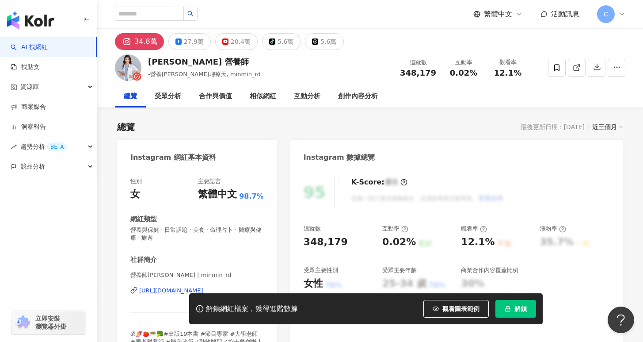
click at [513, 307] on button "解鎖" at bounding box center [516, 309] width 41 height 18
click at [174, 16] on input "search" at bounding box center [149, 14] width 69 height 14
type input "**"
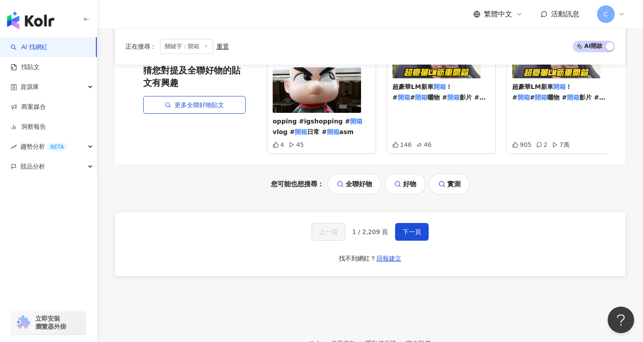
scroll to position [1914, 0]
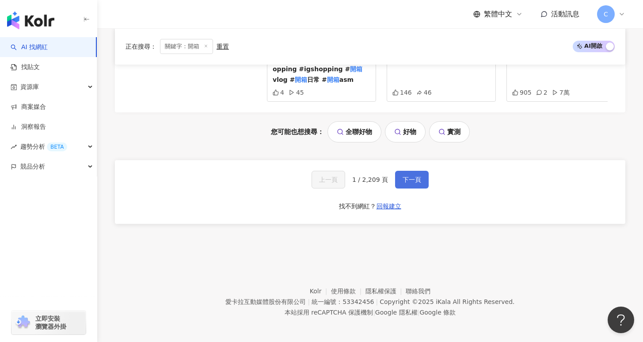
click at [417, 176] on span "下一頁" at bounding box center [412, 179] width 19 height 7
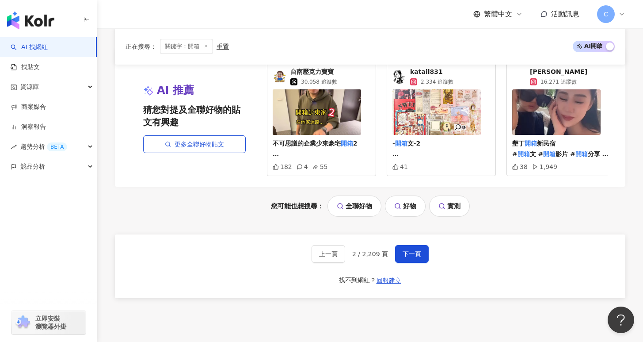
scroll to position [1987, 0]
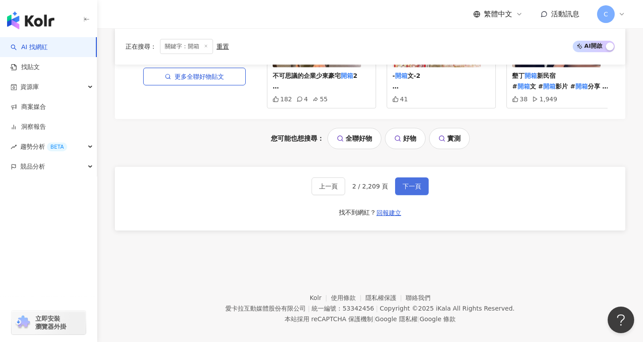
click at [400, 177] on button "下一頁" at bounding box center [412, 186] width 34 height 18
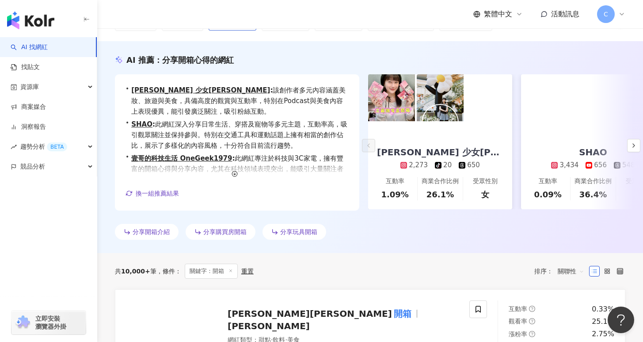
scroll to position [0, 0]
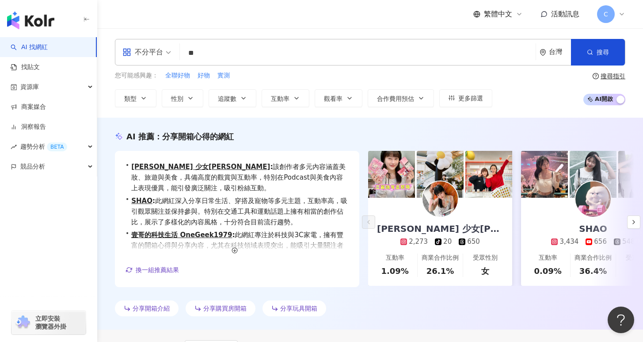
click at [229, 59] on input "**" at bounding box center [357, 53] width 349 height 17
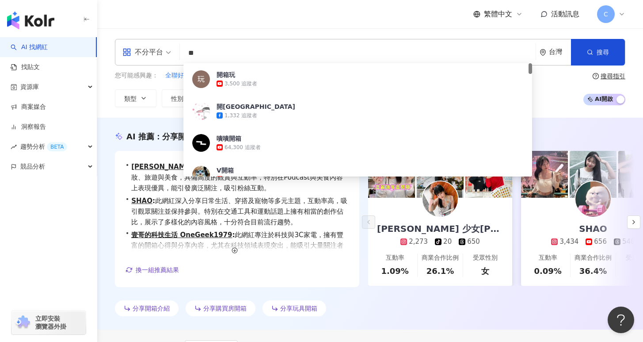
type input "*"
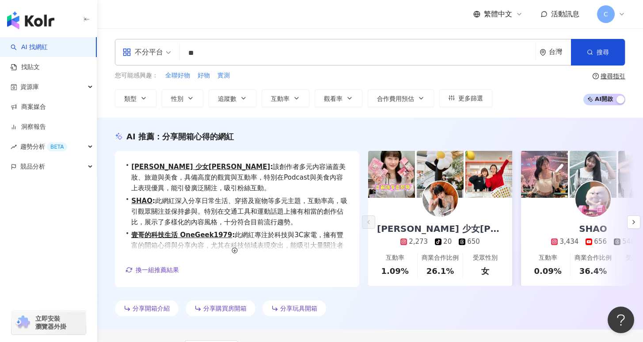
type input "*"
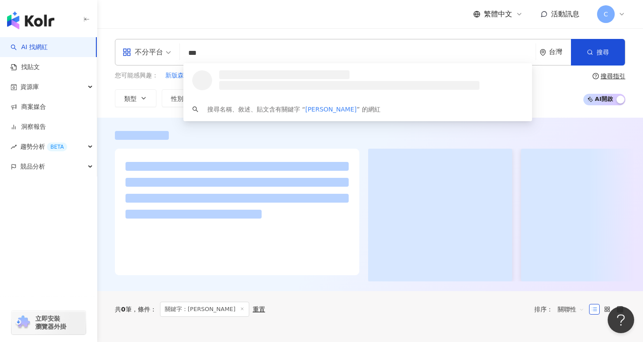
click at [230, 59] on input "***" at bounding box center [357, 53] width 349 height 17
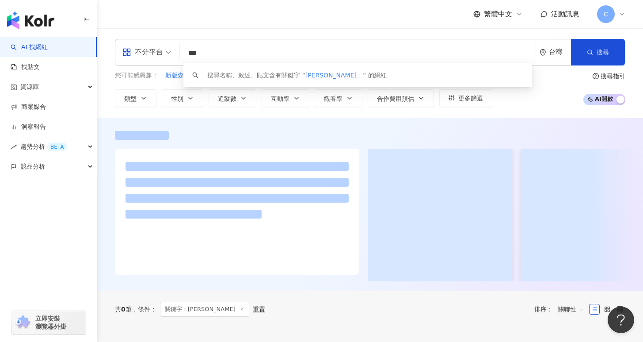
type input "**"
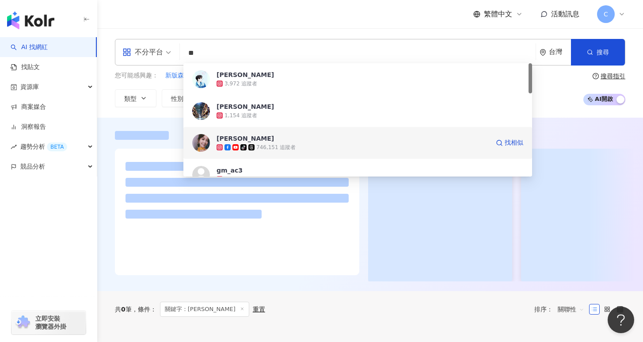
click at [272, 137] on span "[PERSON_NAME]" at bounding box center [353, 138] width 273 height 9
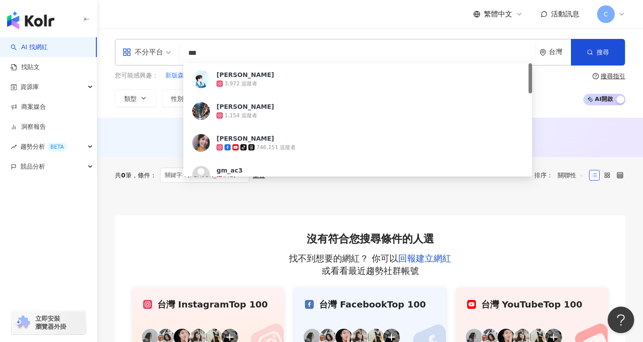
type input "**"
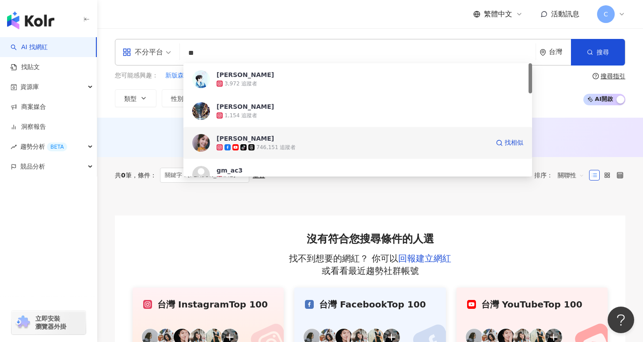
click at [285, 147] on div "746,151 追蹤者" at bounding box center [275, 148] width 39 height 8
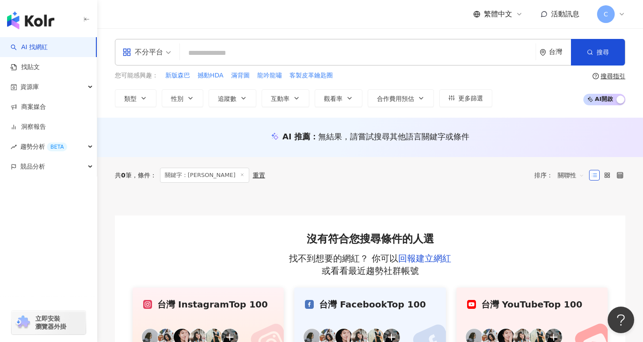
click at [412, 51] on input "search" at bounding box center [357, 53] width 349 height 17
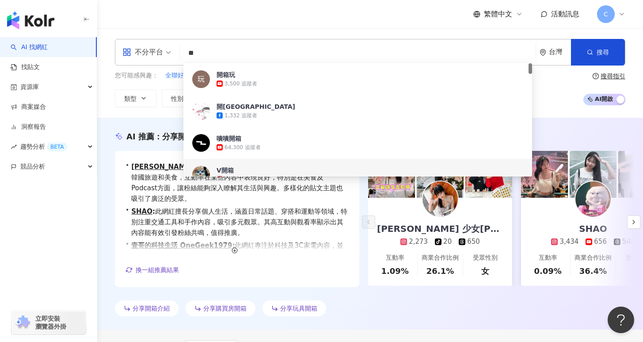
click at [105, 107] on div "不分平台 ** 台灣 搜尋 079ce8df-1847-4a58-b790-0327627baac6 934ab17b-77b1-4232-a39a-28ef…" at bounding box center [370, 72] width 546 height 89
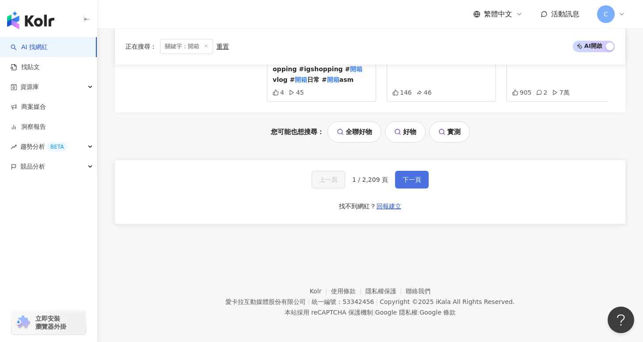
click at [412, 178] on span "下一頁" at bounding box center [412, 179] width 19 height 7
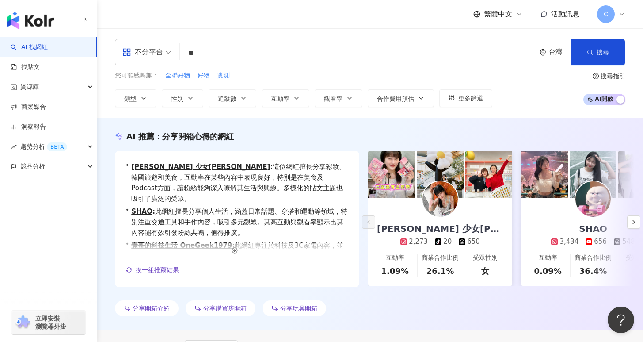
click at [225, 57] on input "**" at bounding box center [357, 53] width 349 height 17
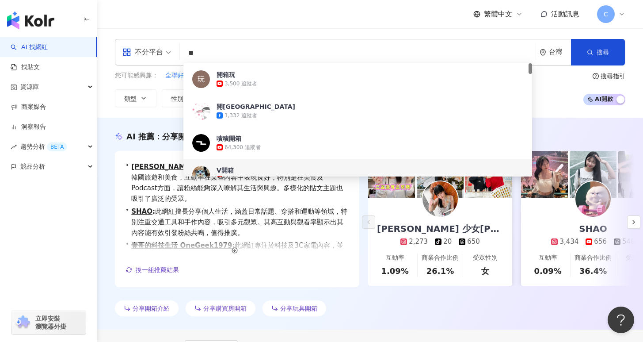
type input "*"
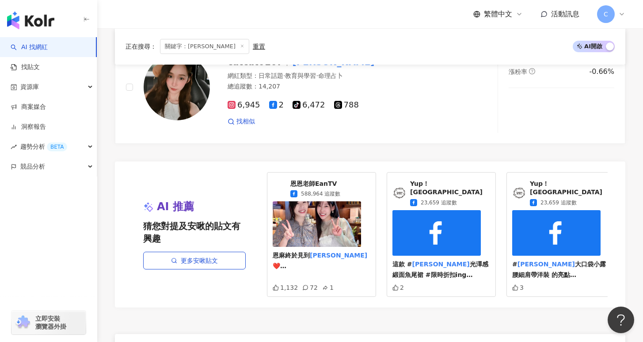
scroll to position [1689, 0]
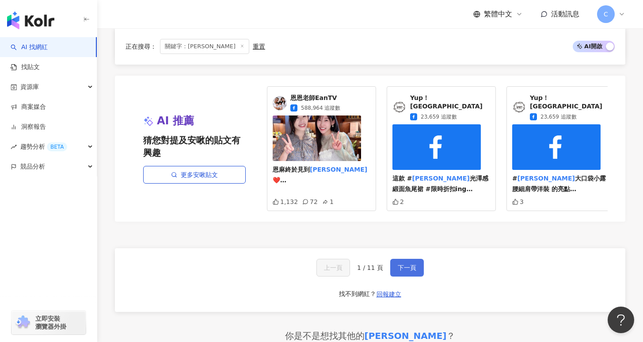
click at [400, 264] on span "下一頁" at bounding box center [407, 267] width 19 height 7
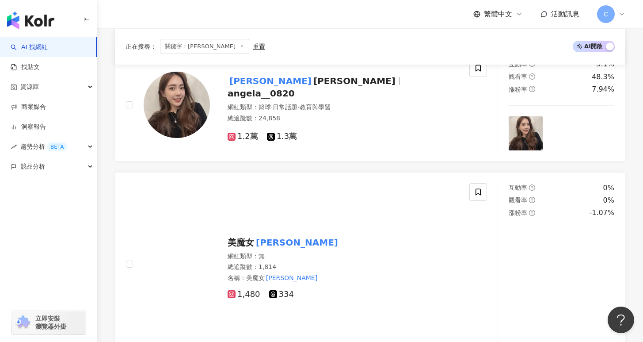
scroll to position [0, 0]
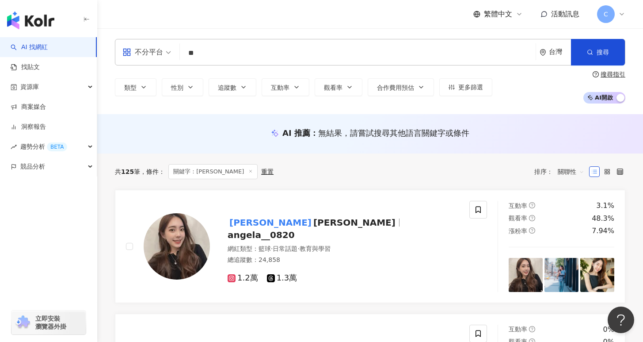
click at [299, 52] on input "**" at bounding box center [357, 53] width 349 height 17
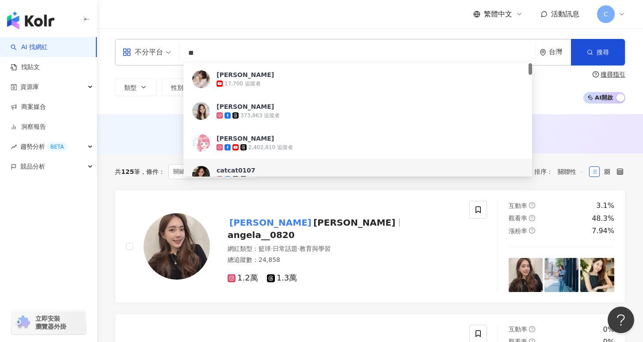
type input "*"
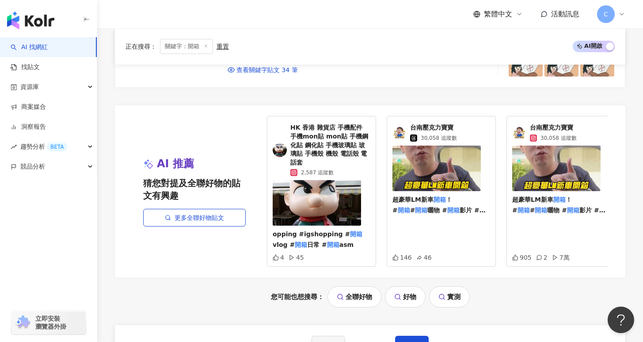
scroll to position [1817, 0]
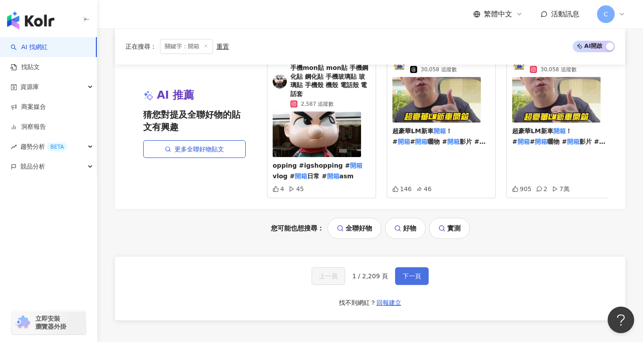
click at [405, 273] on span "下一頁" at bounding box center [412, 275] width 19 height 7
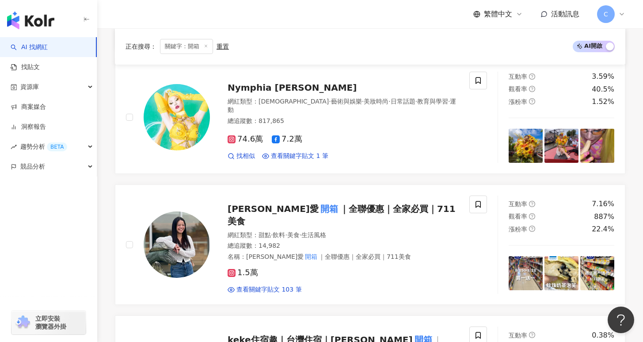
scroll to position [1392, 0]
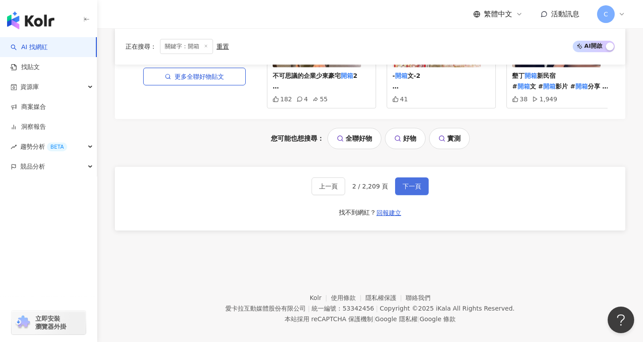
click at [410, 183] on span "下一頁" at bounding box center [412, 186] width 19 height 7
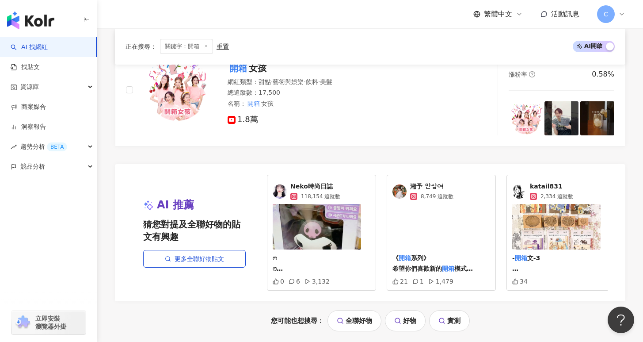
scroll to position [1892, 0]
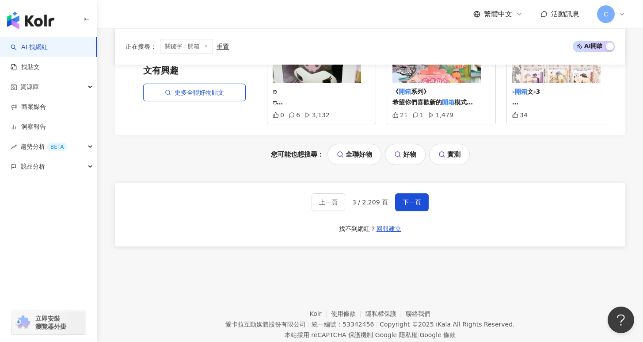
click at [401, 214] on div "上一頁 3 / 2,209 頁 下一頁 找不到網紅？ 回報建立" at bounding box center [370, 215] width 511 height 64
click at [403, 210] on div "上一頁 3 / 2,209 頁 下一頁 找不到網紅？ 回報建立" at bounding box center [370, 215] width 511 height 64
click at [411, 206] on button "下一頁" at bounding box center [412, 202] width 34 height 18
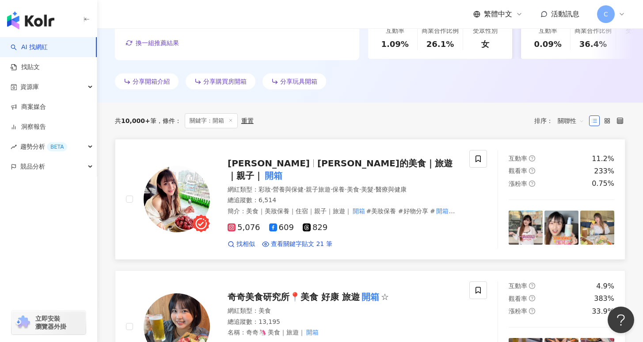
scroll to position [303, 0]
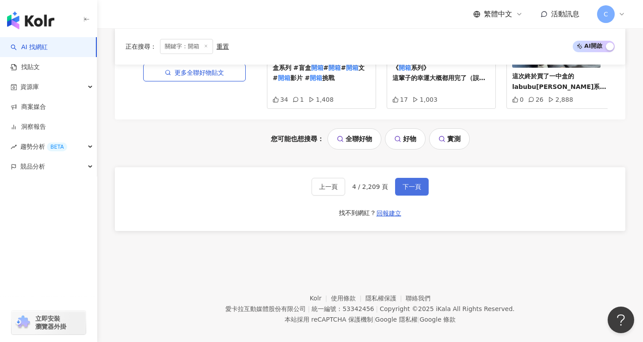
click at [413, 183] on span "下一頁" at bounding box center [412, 186] width 19 height 7
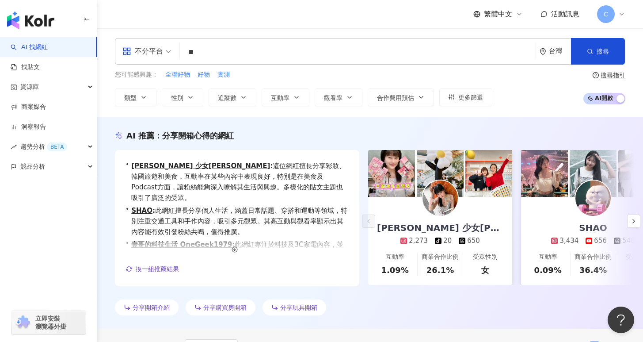
scroll to position [2, 0]
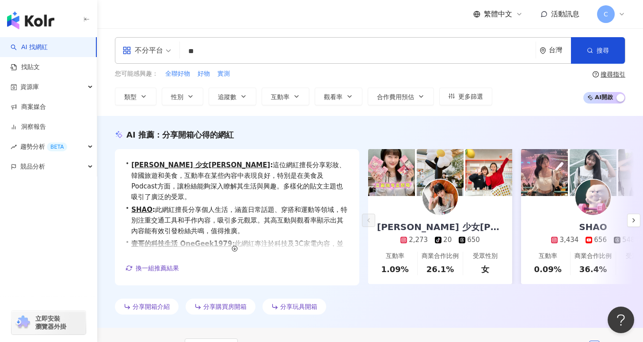
click at [295, 61] on div "不分平台 ** 台灣 搜尋 091e8c1c-2982-4c48-b5dd-fc339f7f00e4 開箱玩 3,500 追蹤者 開箱南崁 1,332 追蹤者…" at bounding box center [370, 50] width 511 height 27
click at [298, 57] on input "**" at bounding box center [357, 51] width 349 height 17
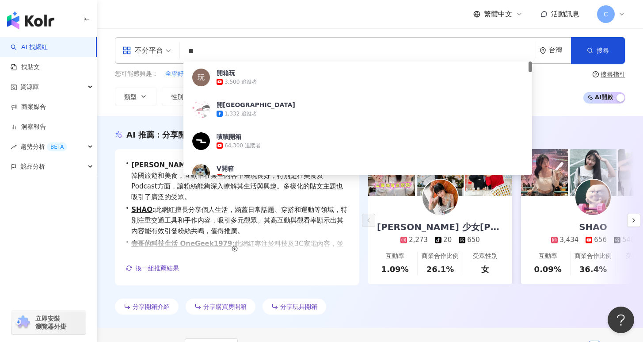
type input "*"
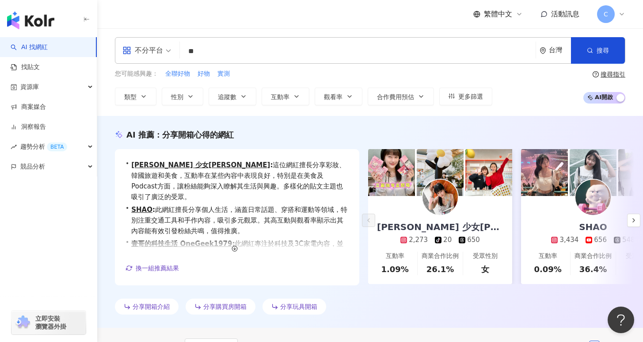
type input "*"
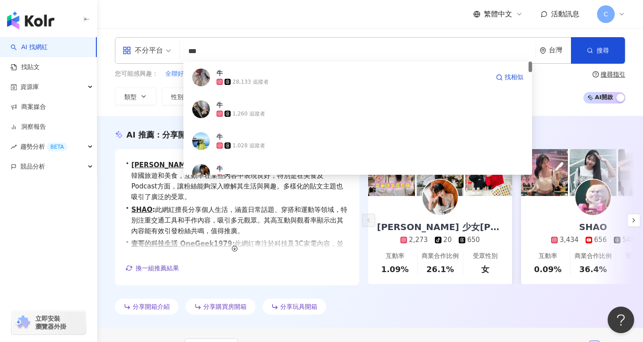
type input "**"
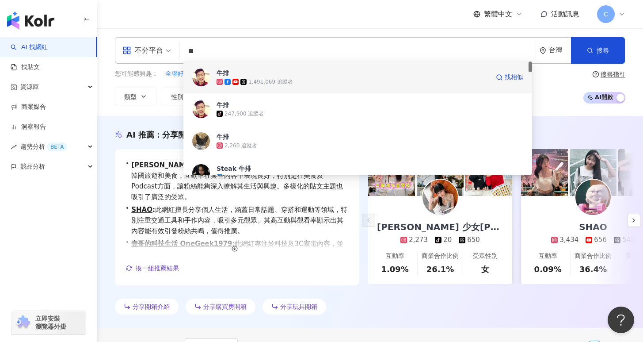
click at [324, 78] on div "1,491,069 追蹤者" at bounding box center [353, 81] width 273 height 9
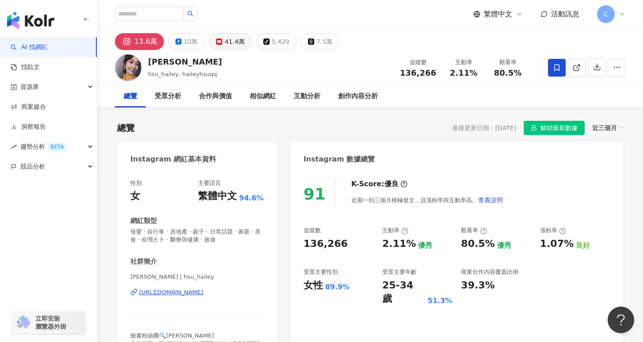
click at [235, 40] on div "41.4萬" at bounding box center [235, 41] width 20 height 12
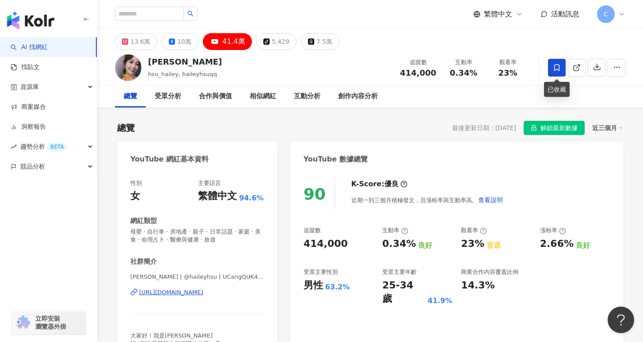
click at [562, 68] on span at bounding box center [557, 68] width 18 height 18
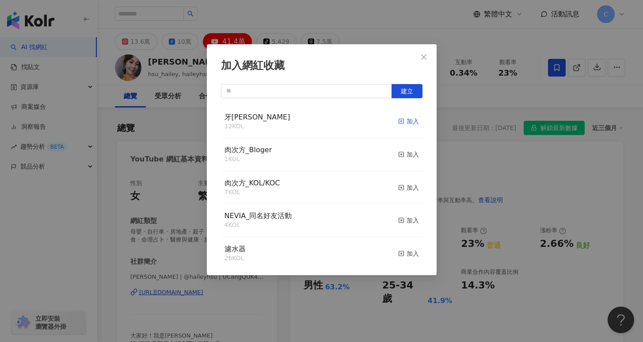
click at [398, 121] on icon "button" at bounding box center [401, 121] width 6 height 6
click at [425, 59] on icon "close" at bounding box center [423, 56] width 7 height 7
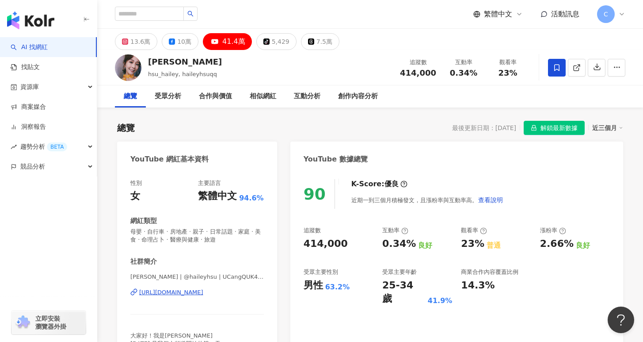
click at [204, 288] on div "[PERSON_NAME] | @haileyhsu | UCangQUK41PvVr608Zwnv86A [URL][DOMAIN_NAME]" at bounding box center [197, 299] width 134 height 52
click at [203, 292] on div "[URL][DOMAIN_NAME]" at bounding box center [171, 292] width 64 height 8
click at [172, 96] on div "受眾分析" at bounding box center [168, 96] width 27 height 11
click at [140, 47] on div "13.6萬" at bounding box center [140, 41] width 20 height 12
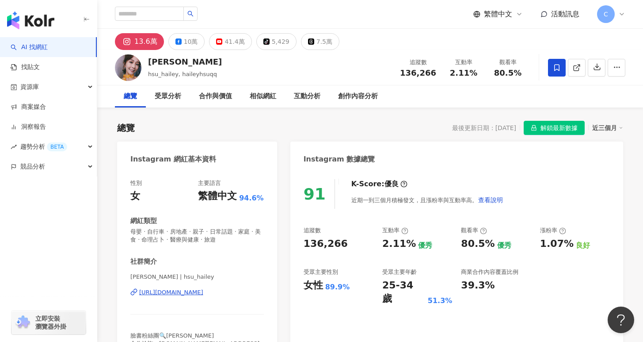
click at [203, 292] on div "https://www.instagram.com/hsu_hailey/" at bounding box center [171, 292] width 64 height 8
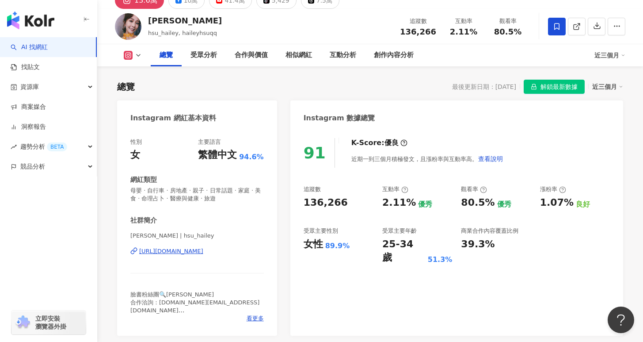
scroll to position [79, 0]
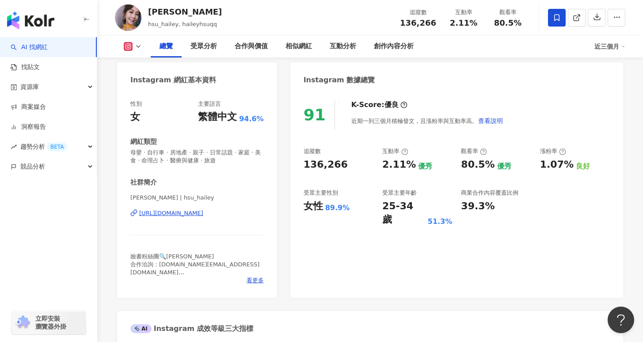
click at [553, 25] on span at bounding box center [557, 18] width 18 height 18
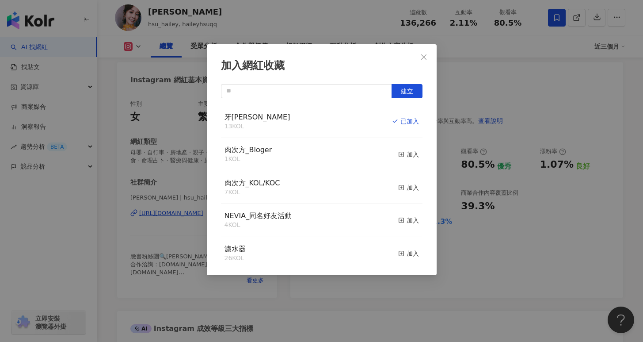
click at [542, 87] on div "加入網紅收藏 建立 牙[PERSON_NAME] 13 KOL 已加入 肉次方_Bloger 1 KOL 加入 肉次方_KOL/KOC 7 KOL 加入 NE…" at bounding box center [321, 171] width 643 height 342
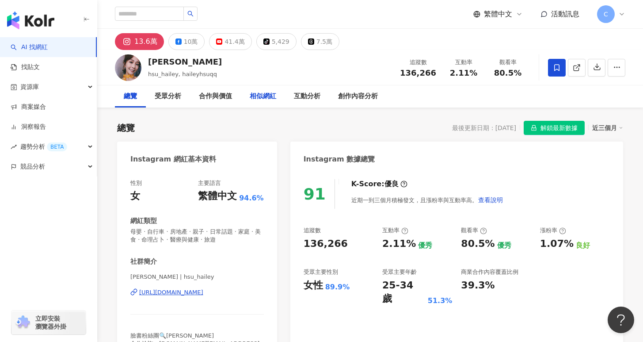
click at [264, 95] on div "相似網紅" at bounding box center [263, 96] width 27 height 11
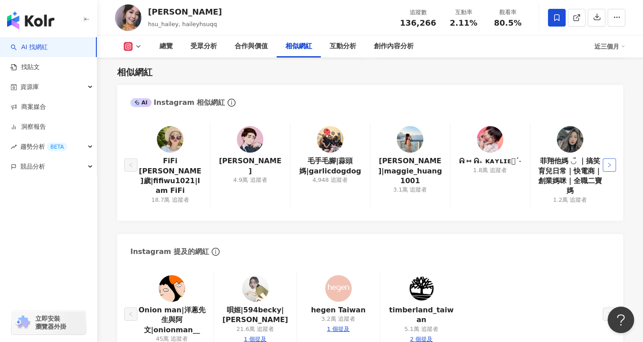
click at [610, 162] on icon "right" at bounding box center [609, 164] width 5 height 5
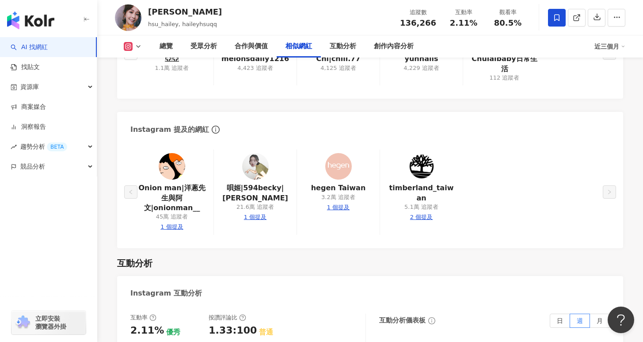
scroll to position [1595, 0]
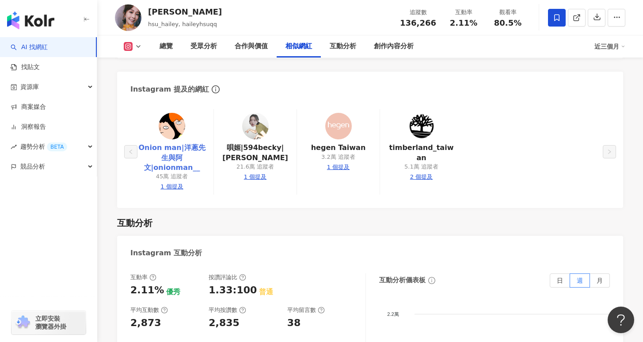
click at [170, 143] on link "Onion man|洋蔥先生與阿文|onionman__" at bounding box center [171, 158] width 69 height 30
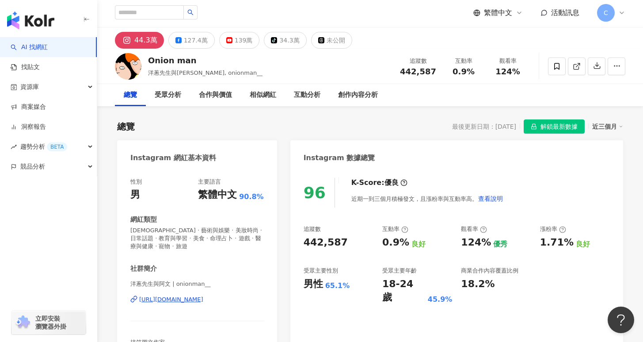
scroll to position [2, 0]
click at [244, 45] on div "139萬" at bounding box center [244, 40] width 18 height 12
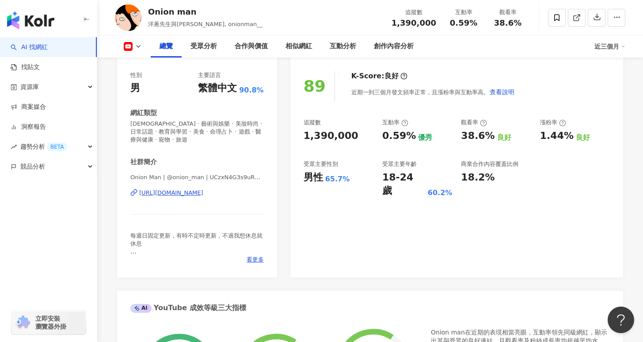
scroll to position [40, 0]
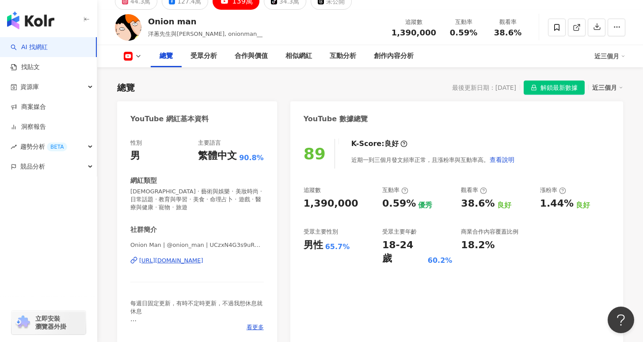
click at [203, 256] on div "[URL][DOMAIN_NAME]" at bounding box center [171, 260] width 64 height 8
click at [206, 65] on div "受眾分析" at bounding box center [204, 56] width 44 height 22
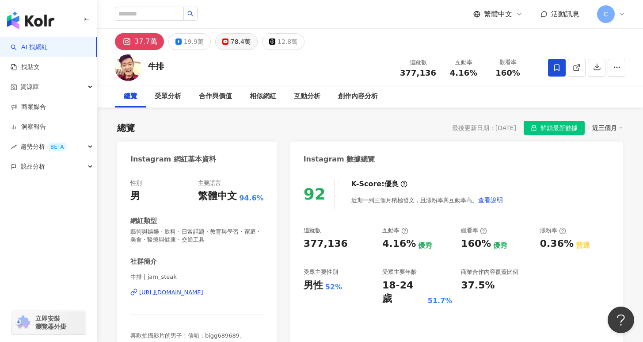
click at [246, 48] on button "78.4萬" at bounding box center [236, 41] width 42 height 17
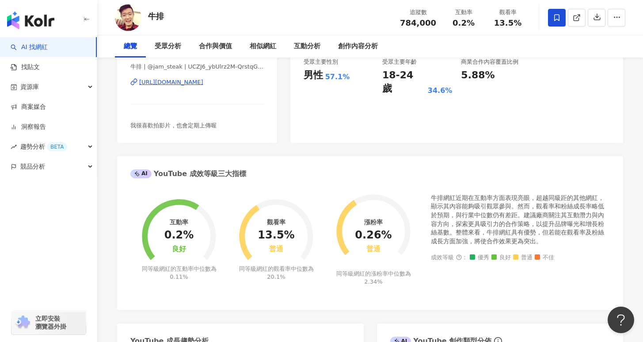
scroll to position [14, 0]
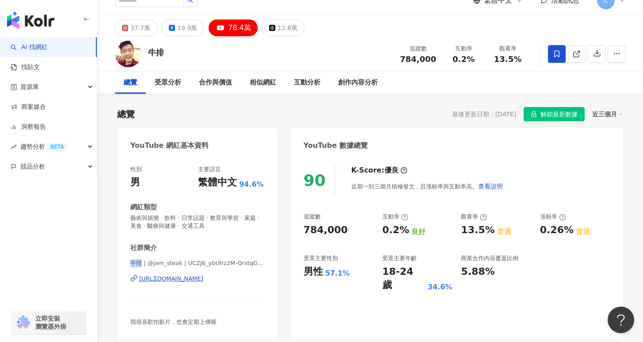
drag, startPoint x: 134, startPoint y: 261, endPoint x: 140, endPoint y: 262, distance: 6.3
click at [140, 262] on span "牛排 | @jam_steak | UCZJ6_ybUlrz2M-QrstqG4dg" at bounding box center [197, 263] width 134 height 8
copy span "牛排"
click at [561, 56] on span at bounding box center [557, 54] width 18 height 18
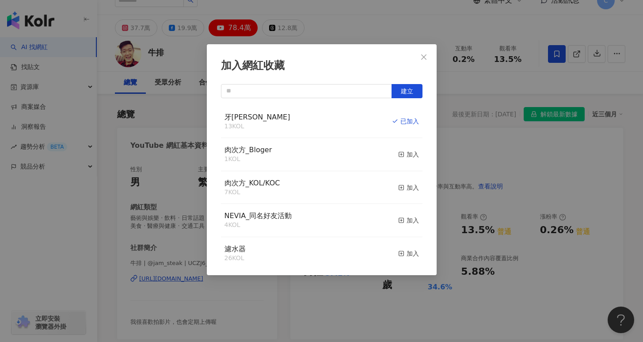
click at [500, 86] on div "加入網紅收藏 建立 牙[PERSON_NAME] 13 KOL 已加入 肉次方_Bloger 1 KOL 加入 肉次方_KOL/KOC 7 KOL 加入 NE…" at bounding box center [321, 171] width 643 height 342
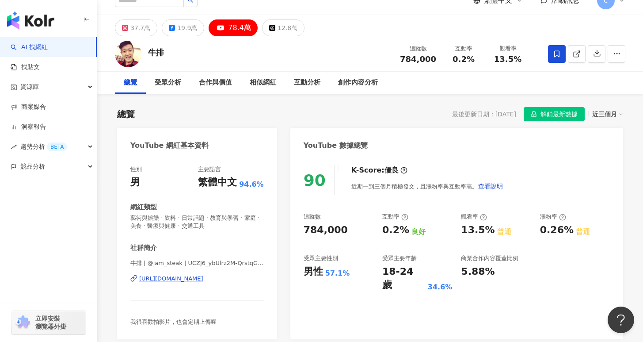
click at [203, 279] on div "[URL][DOMAIN_NAME]" at bounding box center [171, 279] width 64 height 8
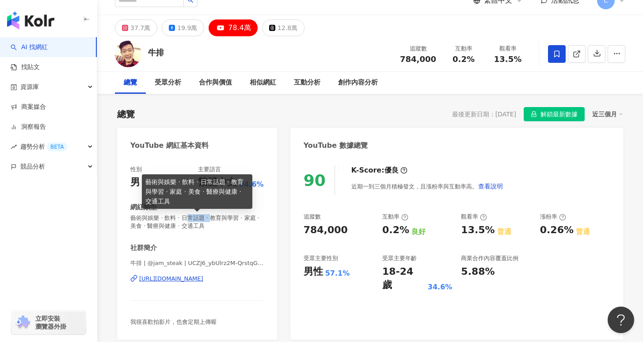
drag, startPoint x: 184, startPoint y: 216, endPoint x: 209, endPoint y: 219, distance: 24.5
click at [209, 219] on span "藝術與娛樂 · 飲料 · 日常話題 · 教育與學習 · 家庭 · 美食 · 醫療與健康 · 交通工具" at bounding box center [197, 222] width 134 height 16
click at [207, 220] on span "藝術與娛樂 · 飲料 · 日常話題 · 教育與學習 · 家庭 · 美食 · 醫療與健康 · 交通工具" at bounding box center [197, 222] width 134 height 16
drag, startPoint x: 181, startPoint y: 218, endPoint x: 137, endPoint y: 228, distance: 44.7
click at [137, 228] on span "藝術與娛樂 · 飲料 · 日常話題 · 教育與學習 · 家庭 · 美食 · 醫療與健康 · 交通工具" at bounding box center [197, 222] width 134 height 16
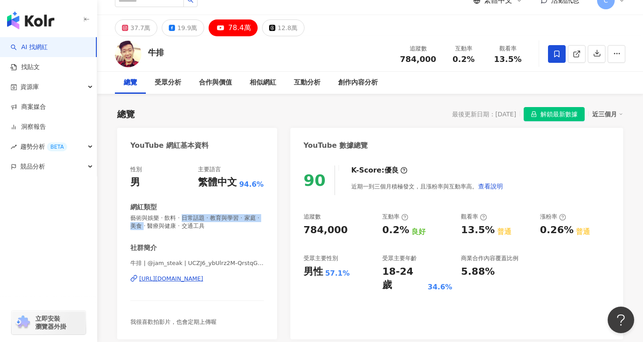
copy span "日常話題 · 教育與學習 · 家庭 · 美食"
click at [175, 81] on div "受眾分析" at bounding box center [168, 82] width 27 height 11
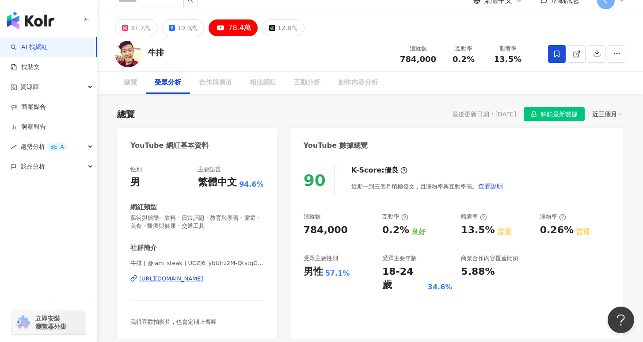
scroll to position [754, 0]
